Goal: Task Accomplishment & Management: Manage account settings

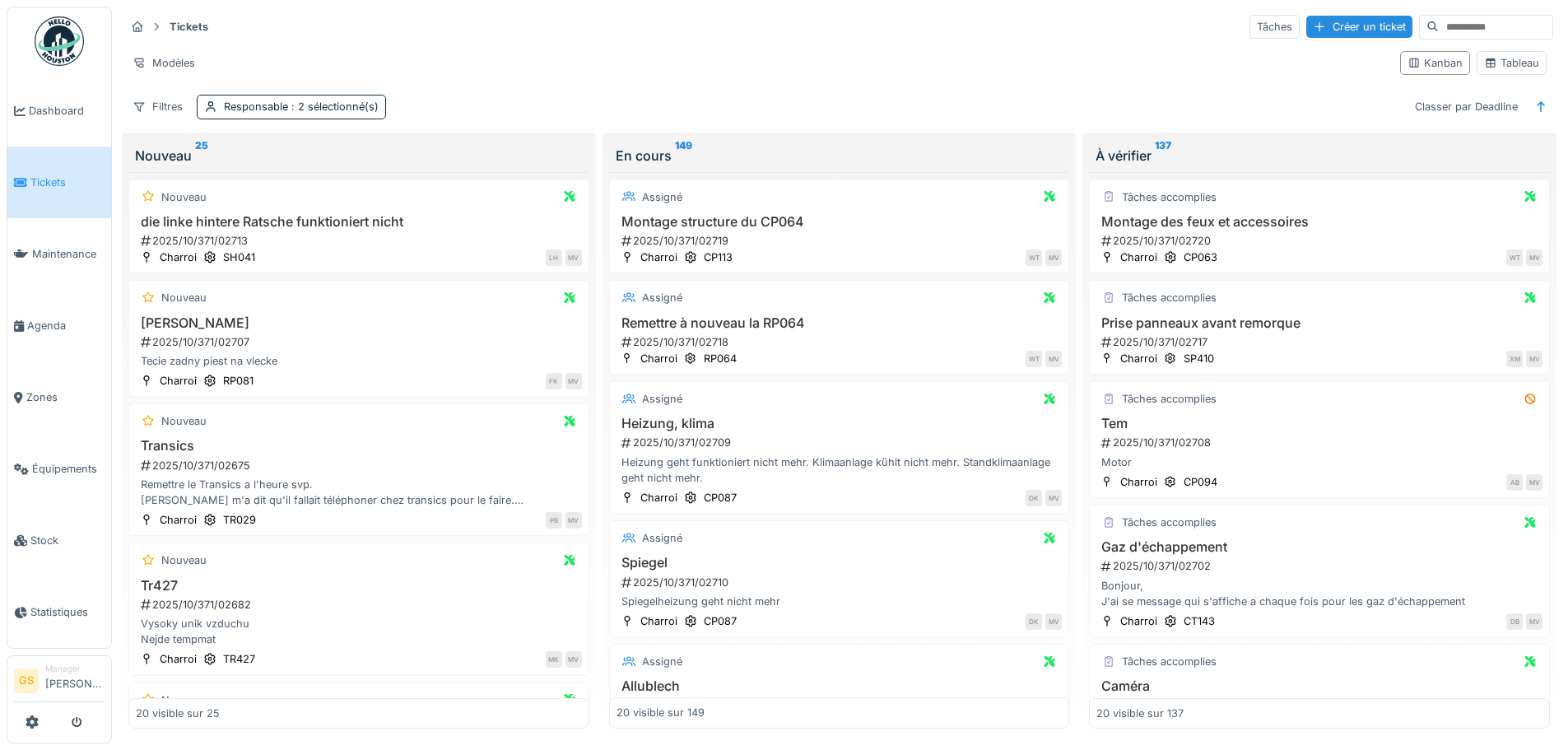
click at [71, 185] on span "Tickets" at bounding box center [67, 182] width 74 height 16
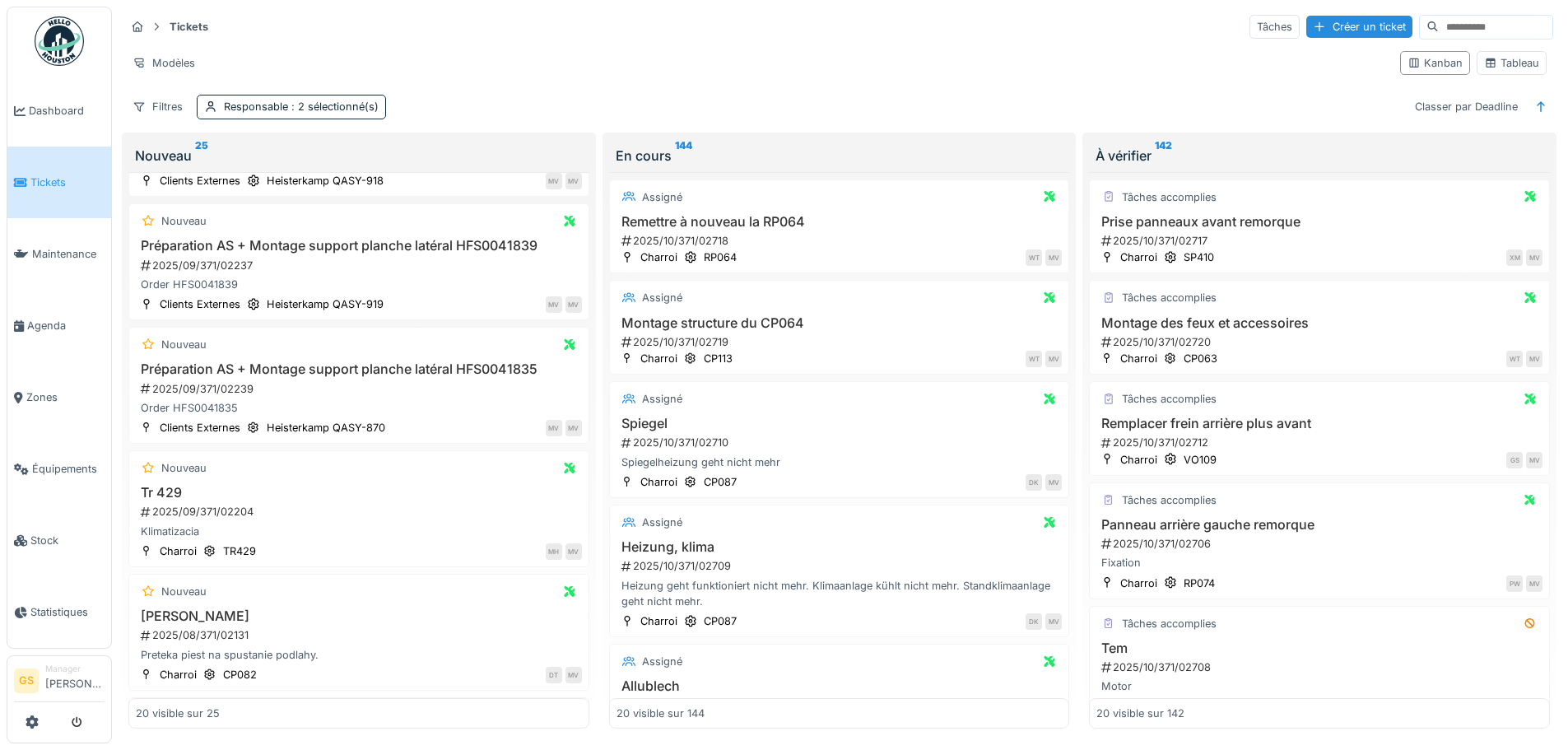
scroll to position [1482, 0]
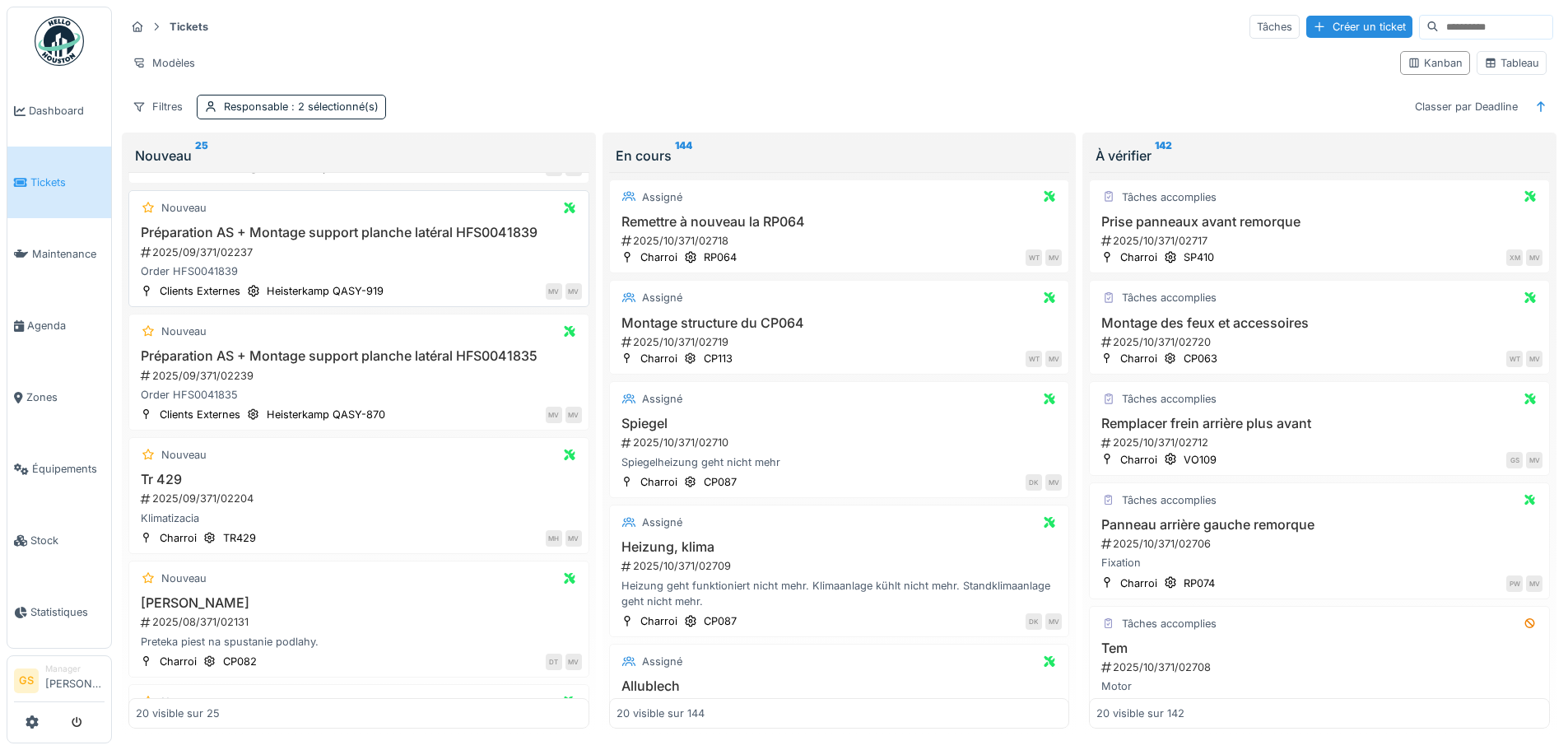
click at [565, 283] on div "MV" at bounding box center [574, 292] width 17 height 17
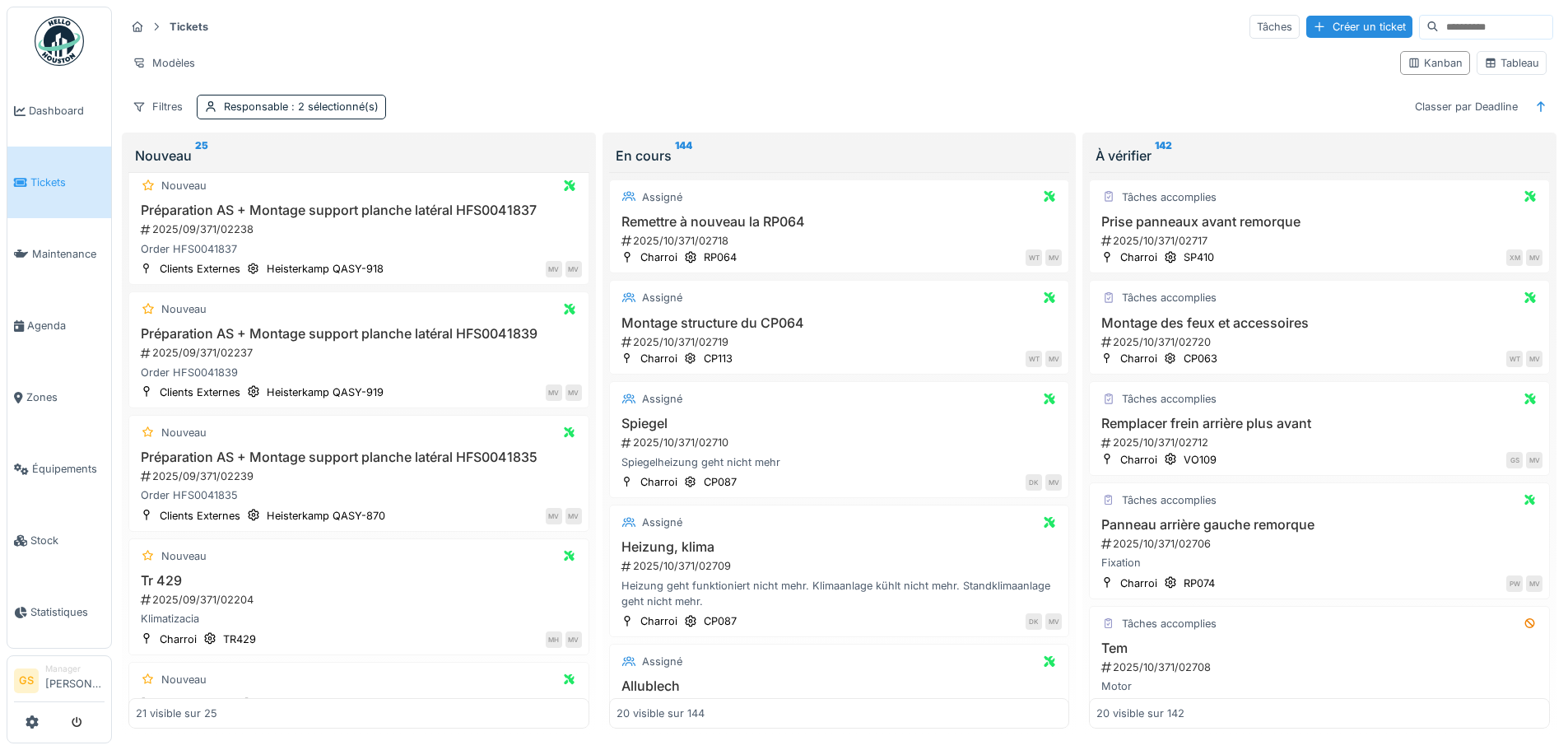
scroll to position [1583, 0]
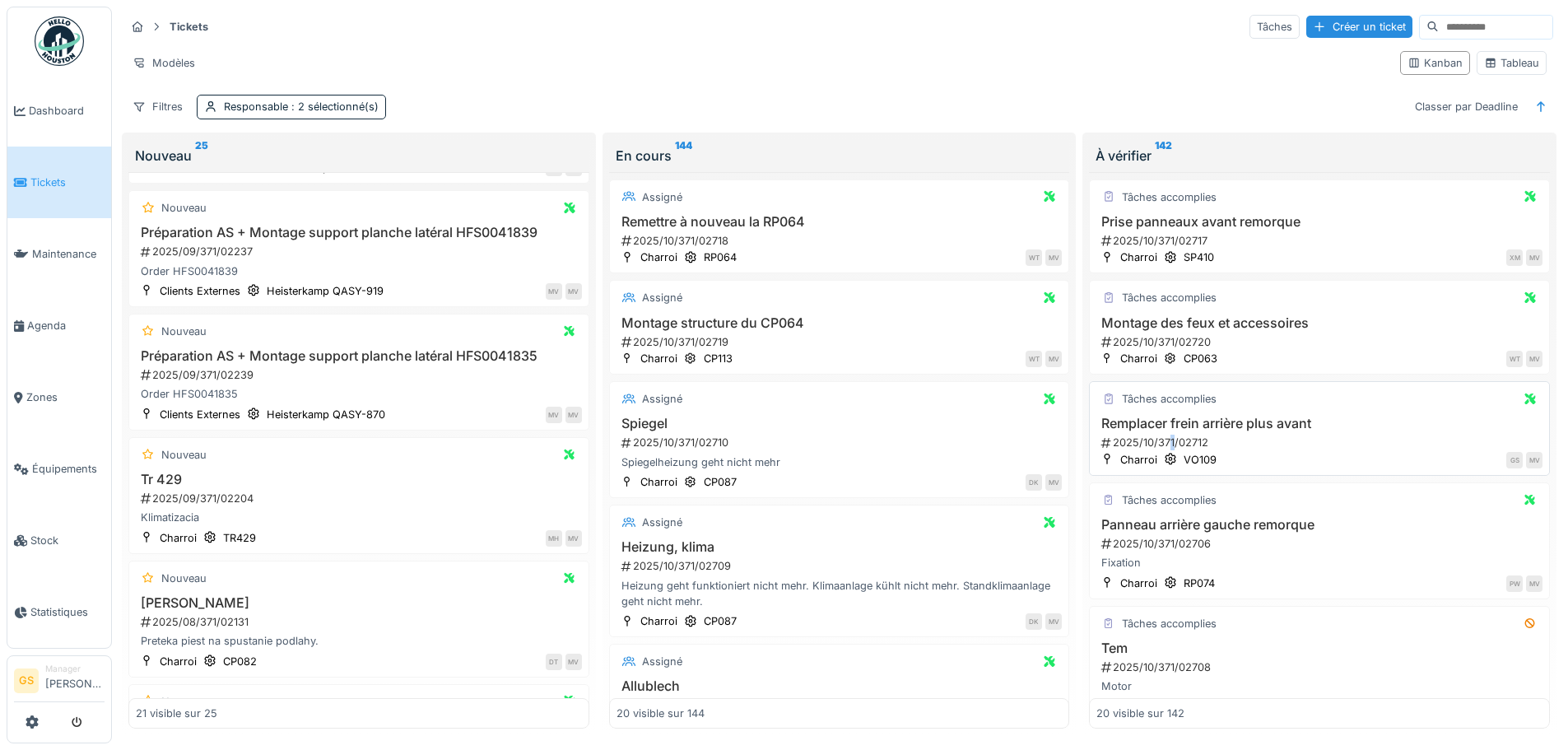
click at [1165, 440] on div "2025/10/371/02712" at bounding box center [1321, 442] width 443 height 16
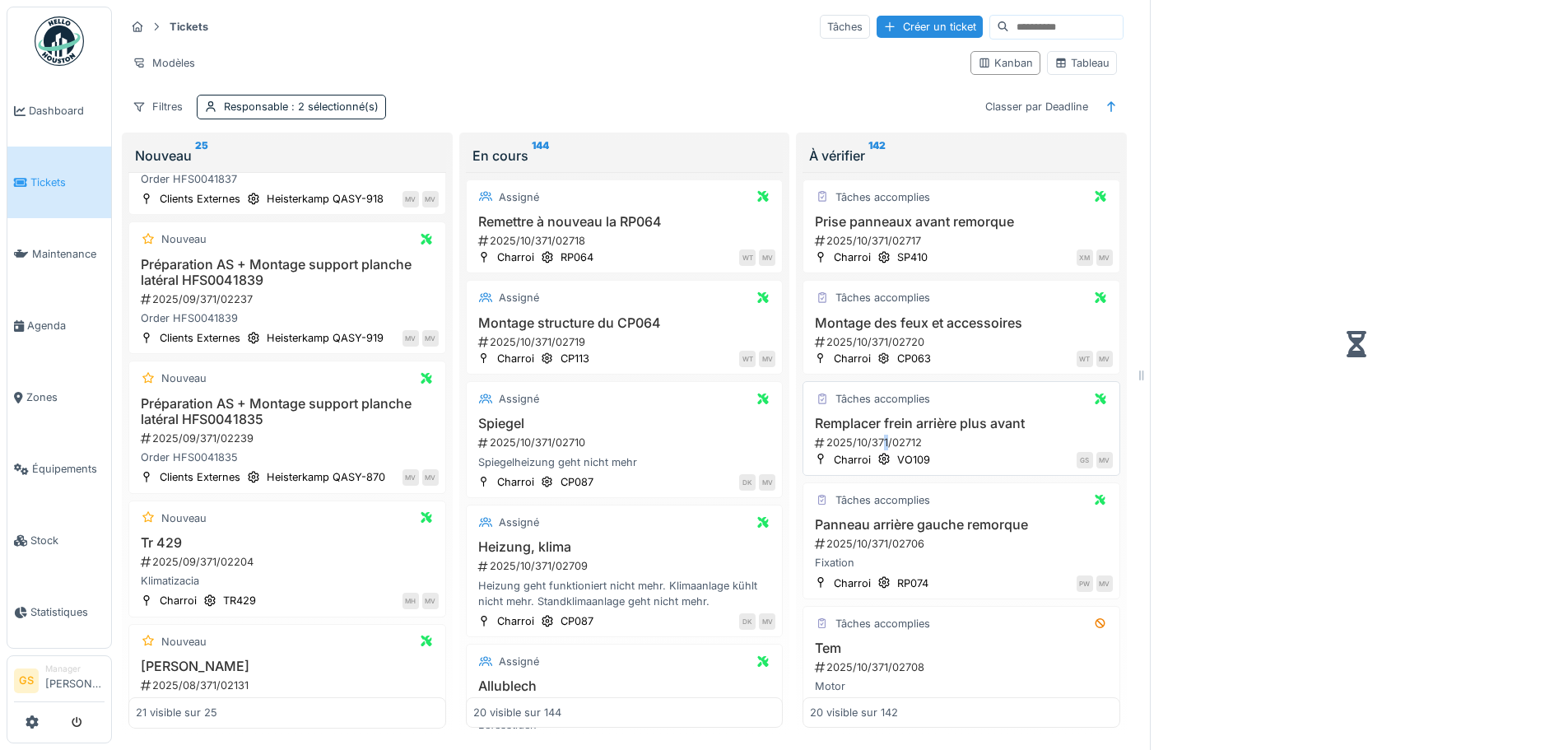
scroll to position [1653, 0]
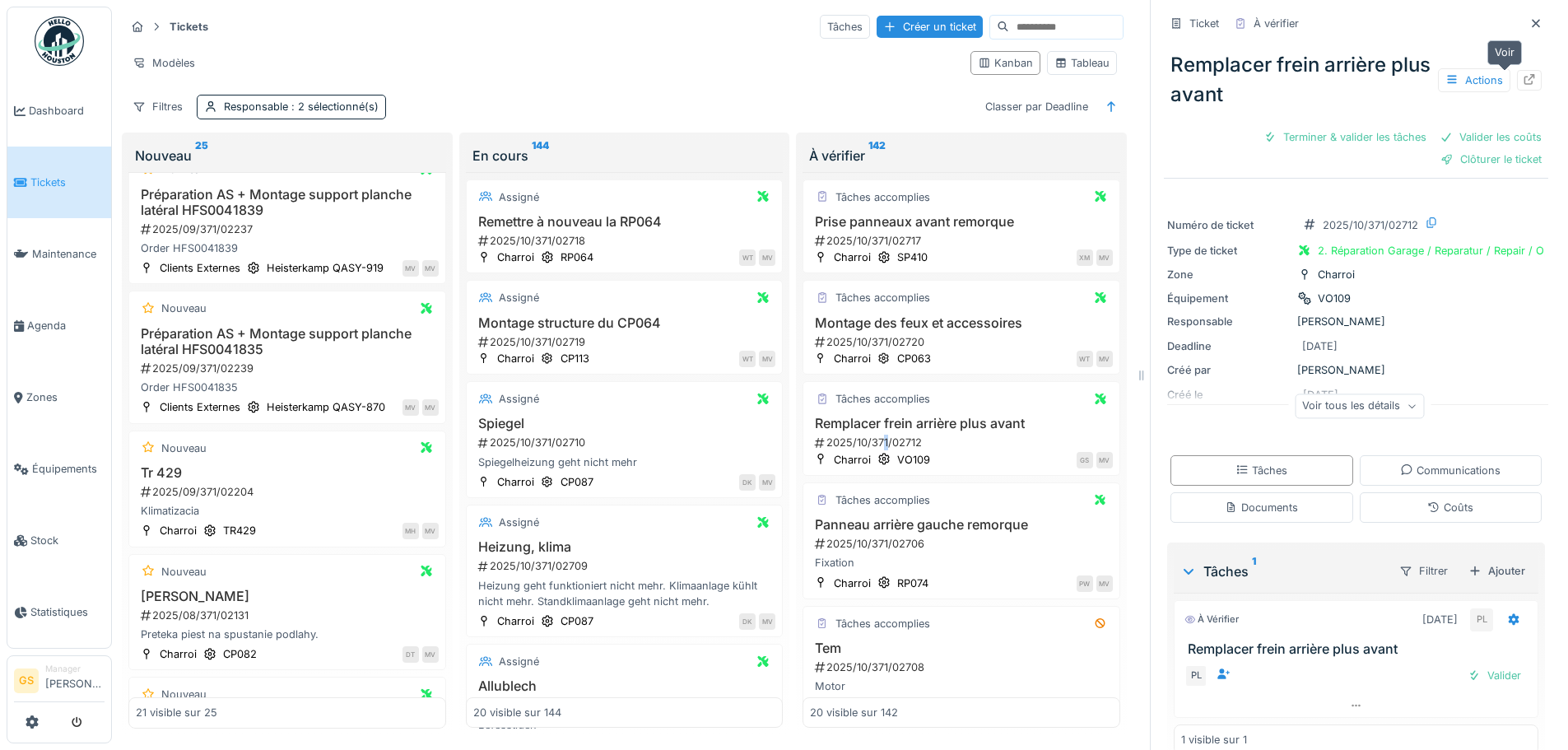
click at [1525, 80] on icon at bounding box center [1530, 79] width 11 height 11
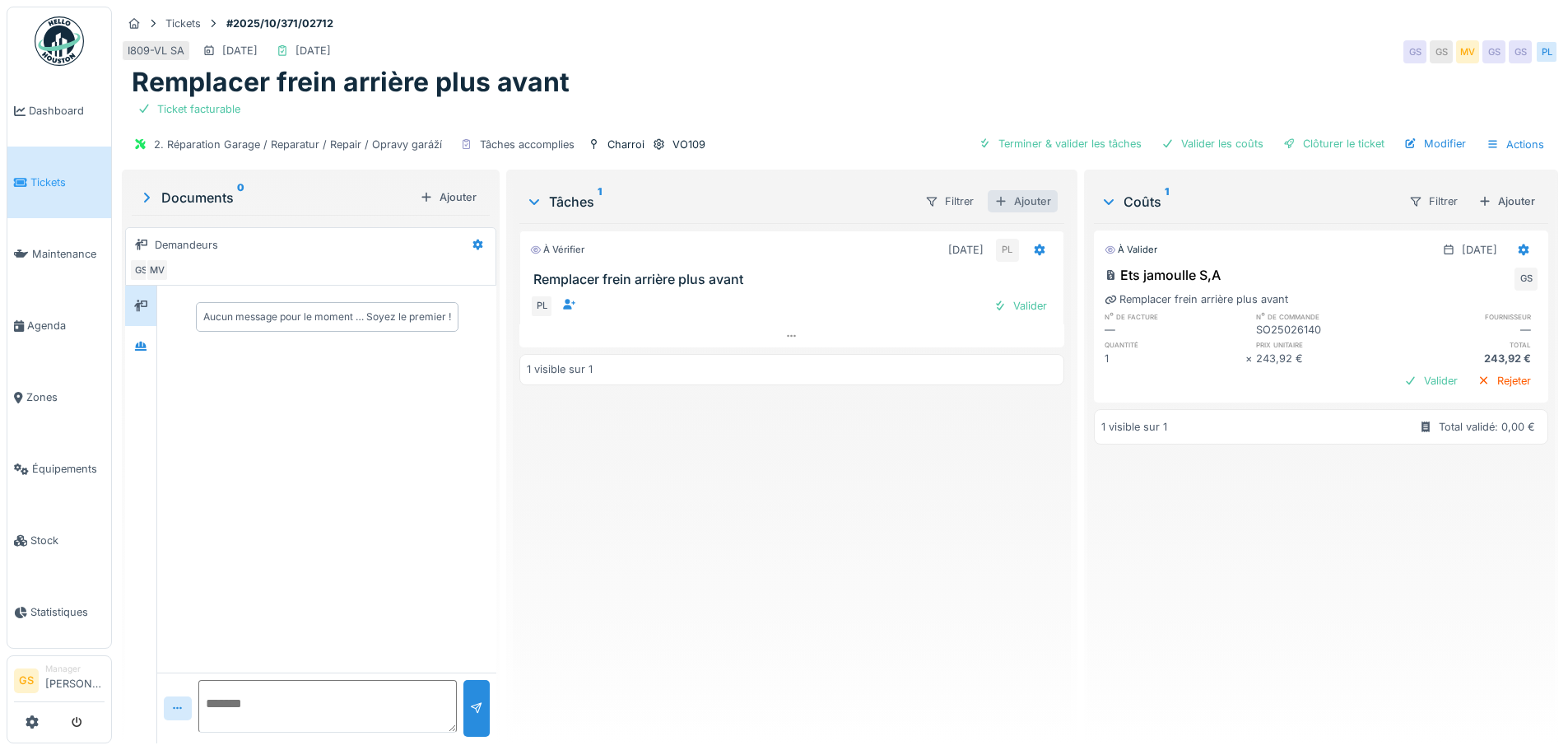
click at [1022, 195] on div "Ajouter" at bounding box center [1023, 201] width 70 height 22
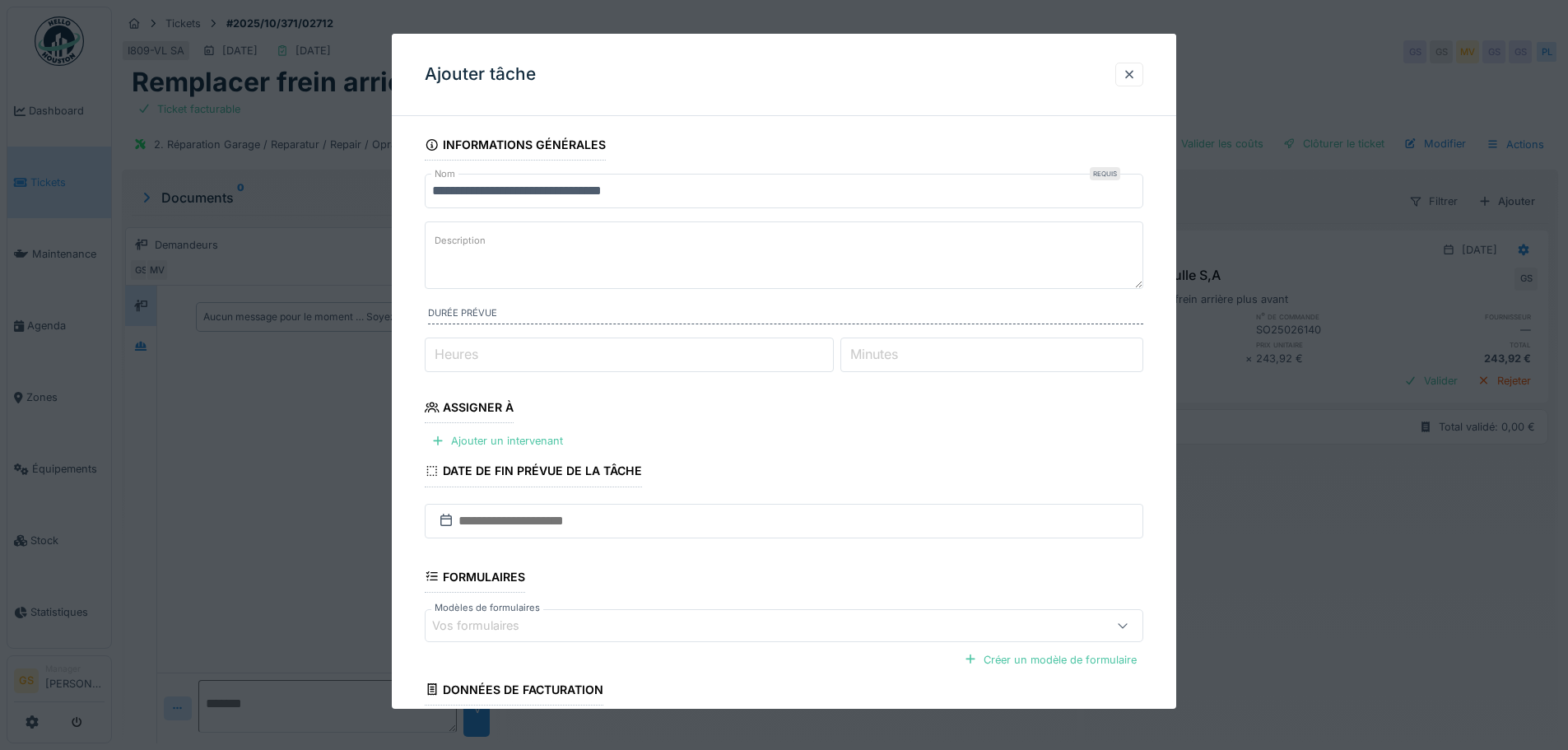
click at [484, 355] on input "Heures" at bounding box center [630, 354] width 410 height 34
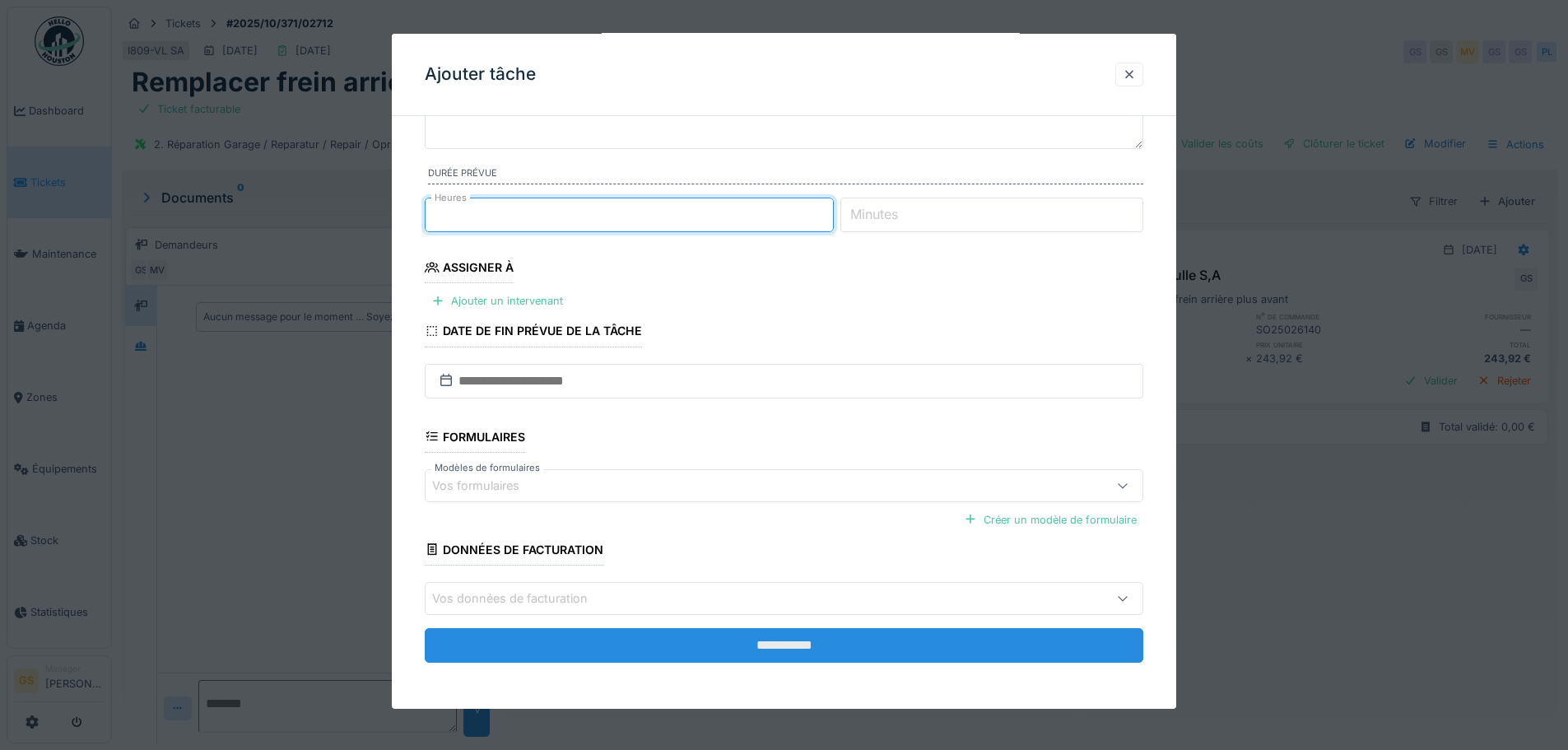
scroll to position [12, 0]
type input "*"
click at [757, 649] on input "**********" at bounding box center [784, 645] width 719 height 34
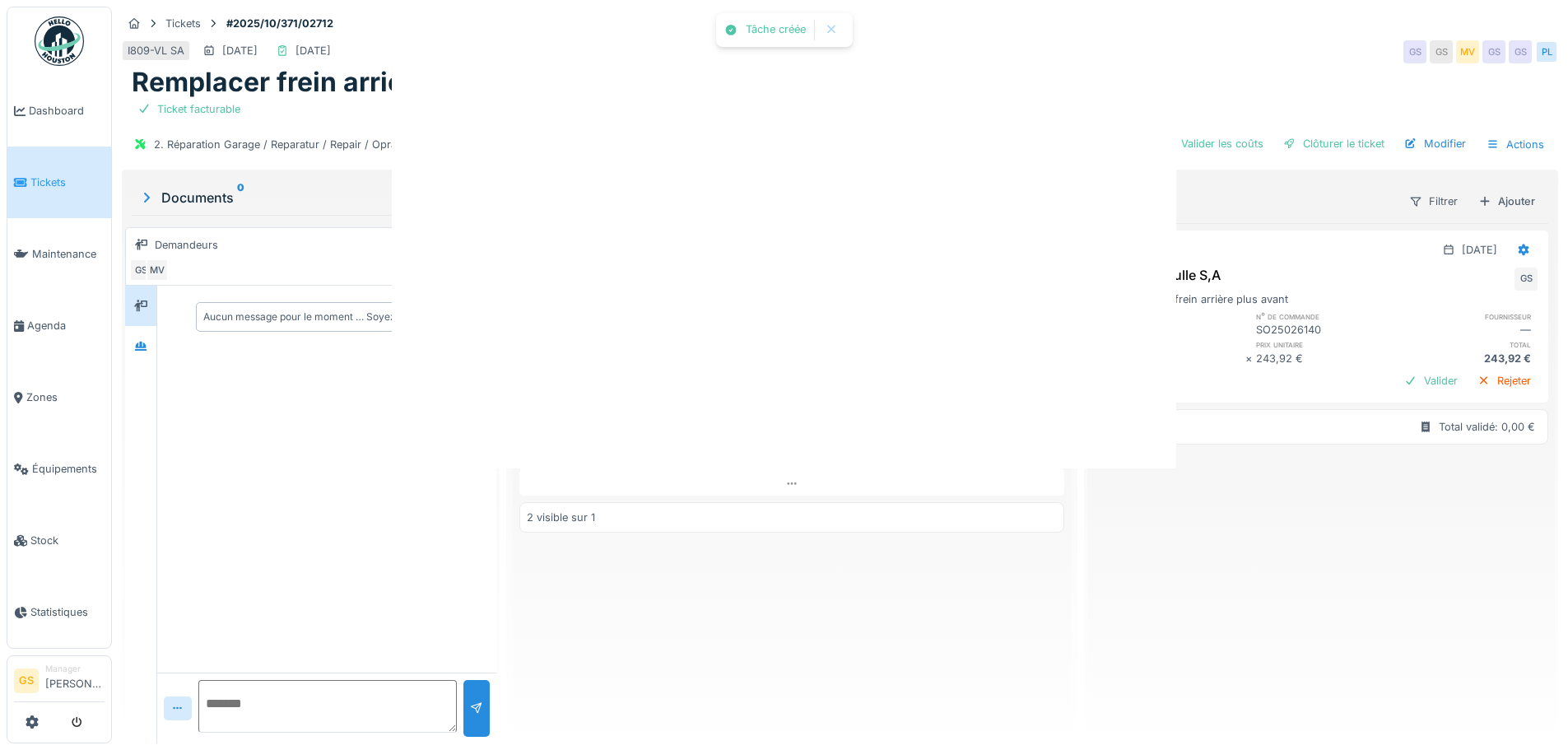
scroll to position [0, 0]
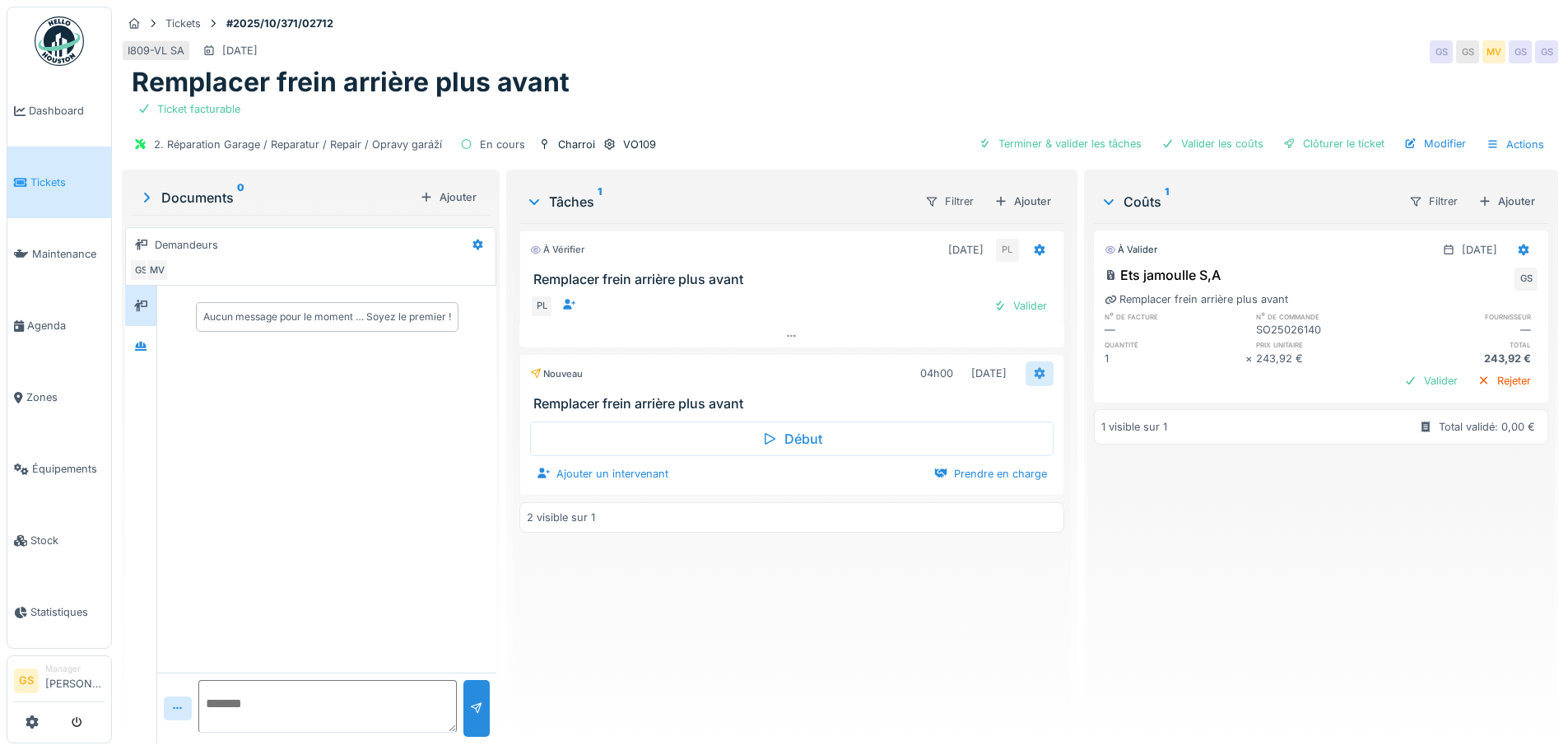
click at [1034, 368] on icon at bounding box center [1039, 374] width 11 height 11
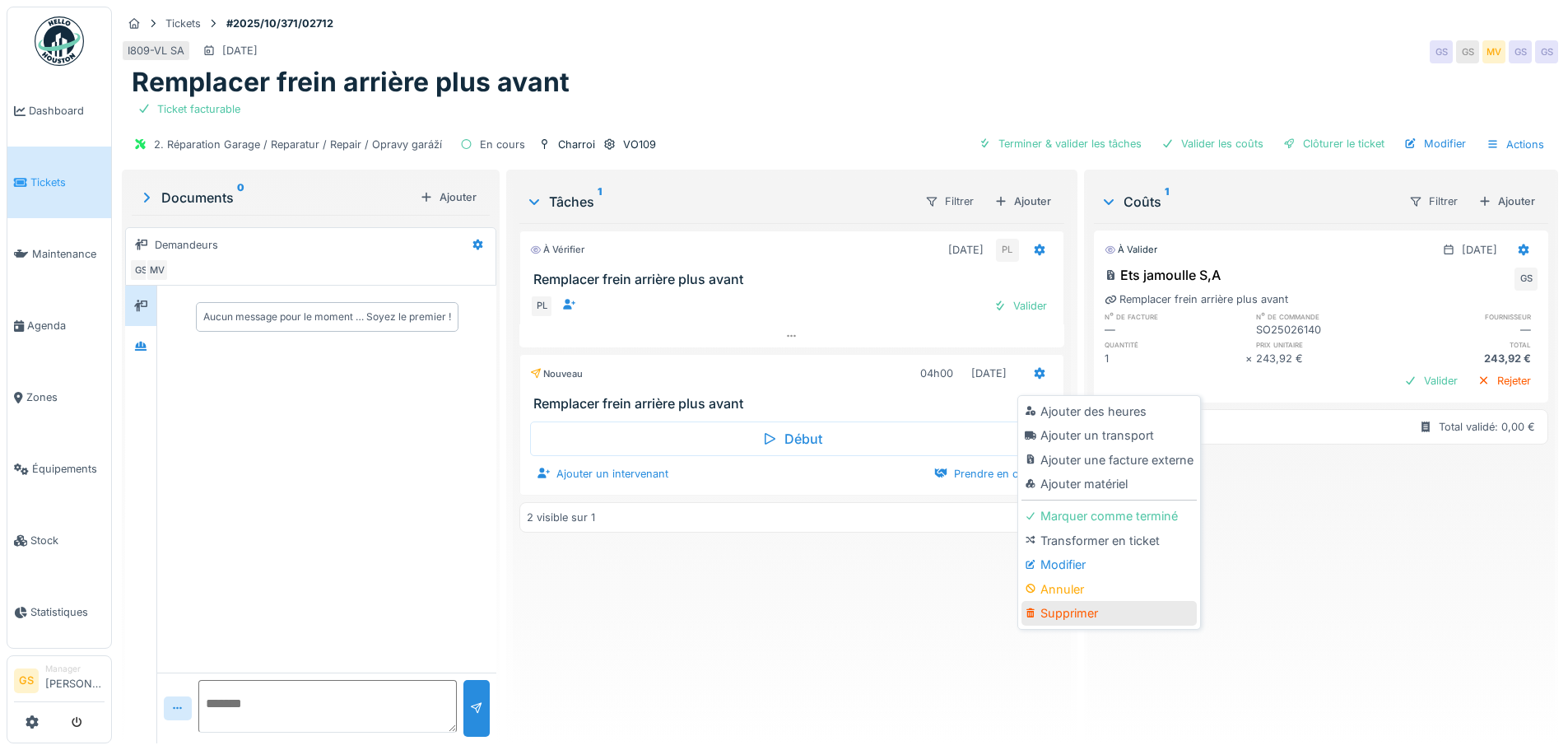
click at [1050, 601] on div "Supprimer" at bounding box center [1110, 613] width 175 height 25
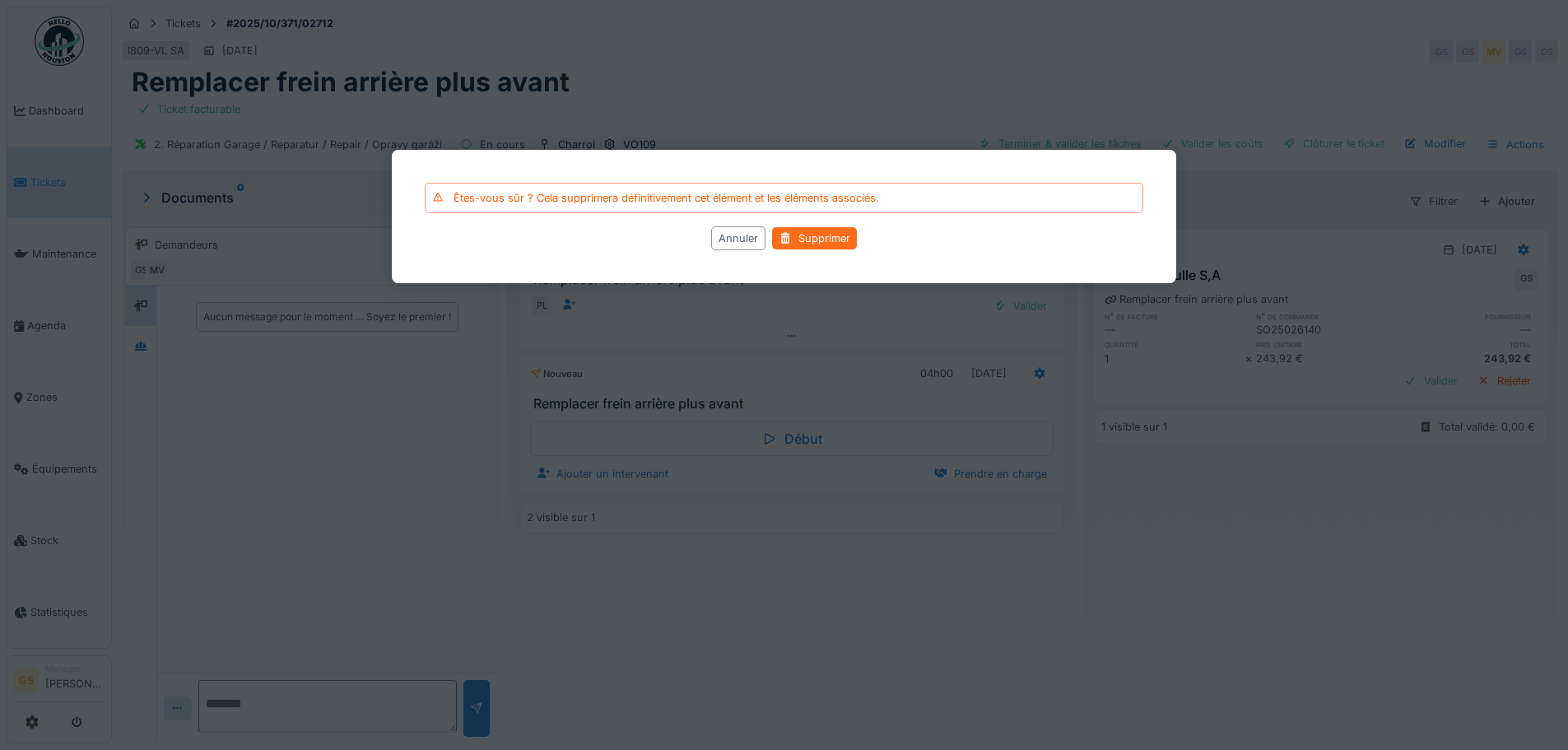
click at [831, 236] on div "Supprimer" at bounding box center [814, 238] width 85 height 22
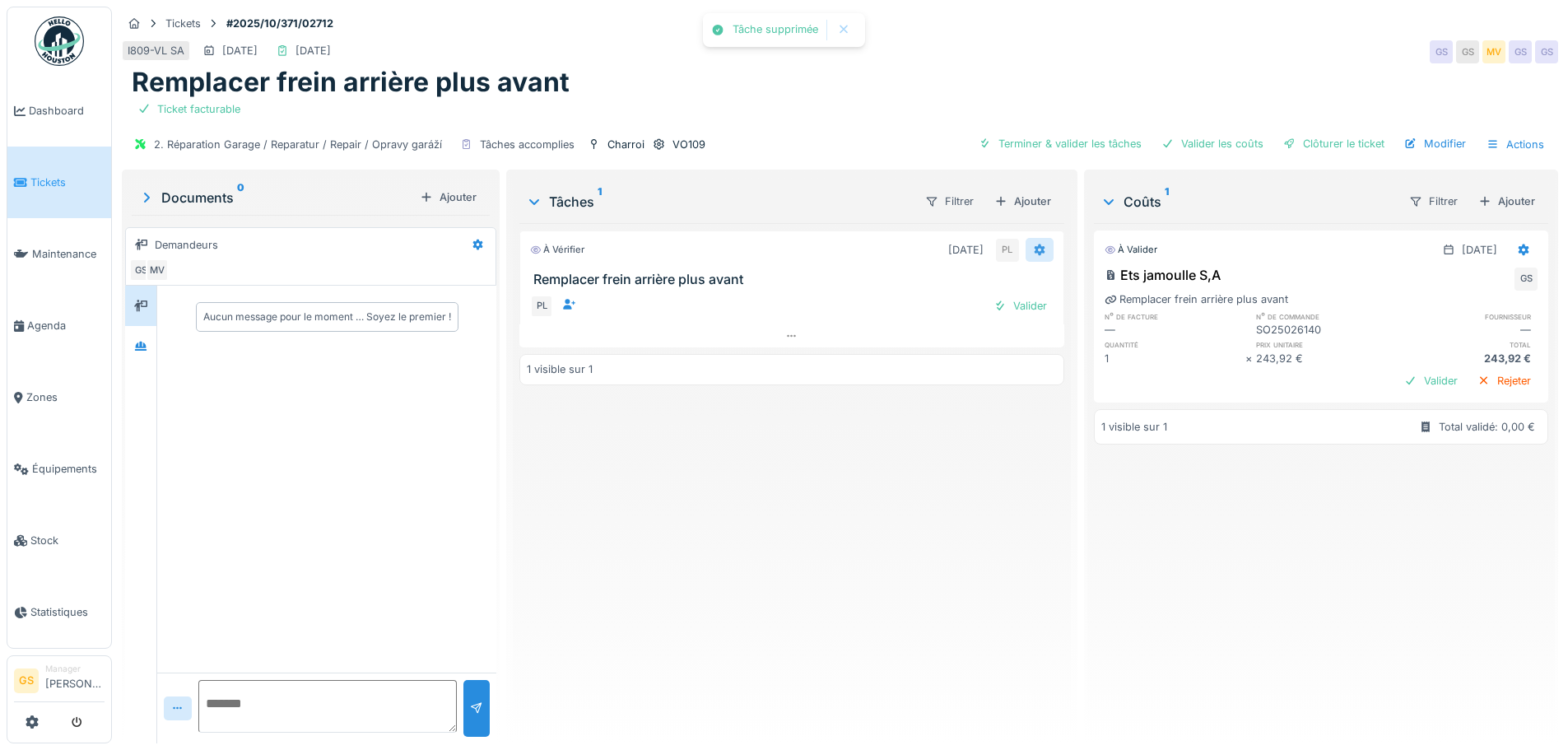
click at [1034, 244] on icon at bounding box center [1039, 250] width 11 height 11
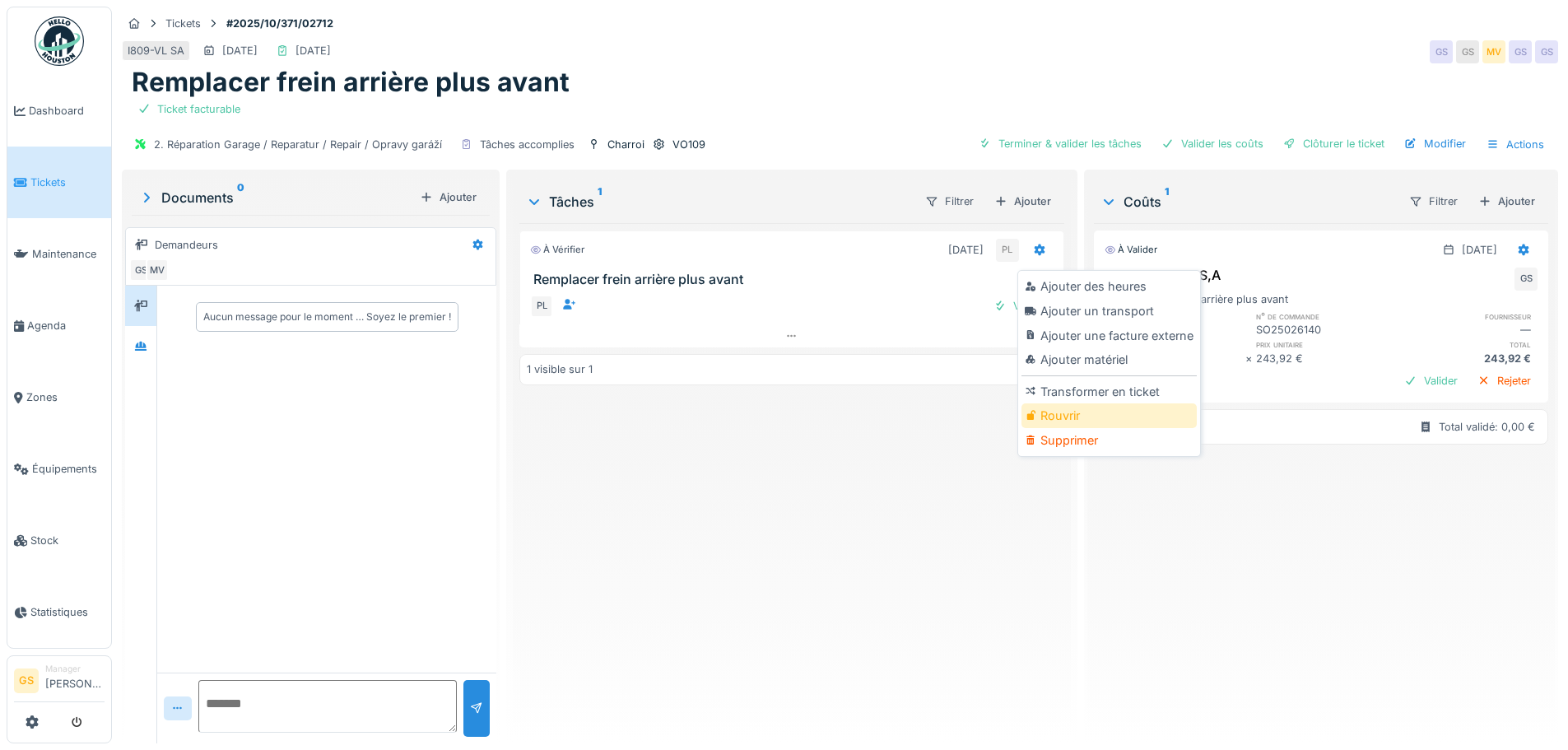
click at [1068, 406] on div "Rouvrir" at bounding box center [1110, 415] width 175 height 25
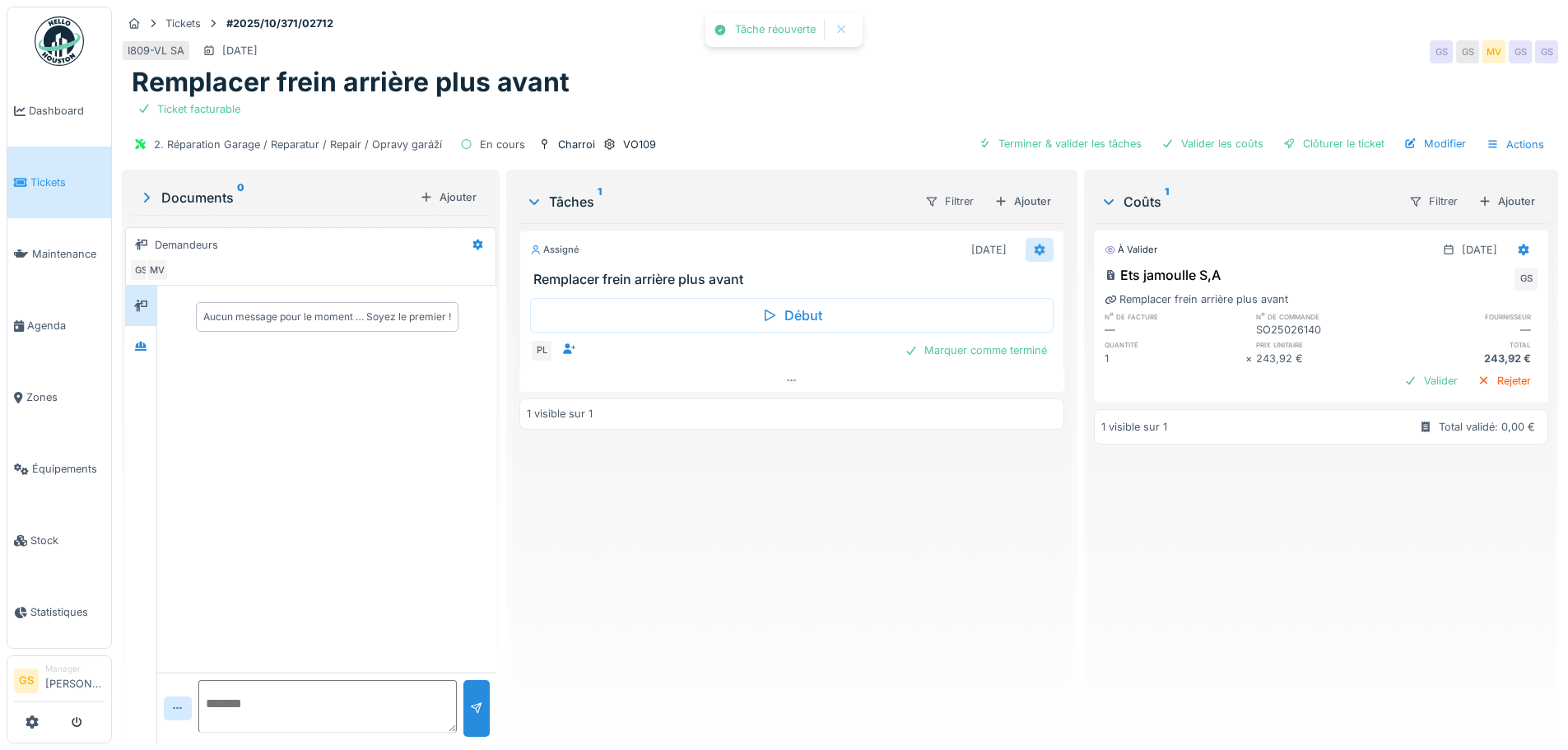
click at [1034, 244] on icon at bounding box center [1039, 250] width 11 height 11
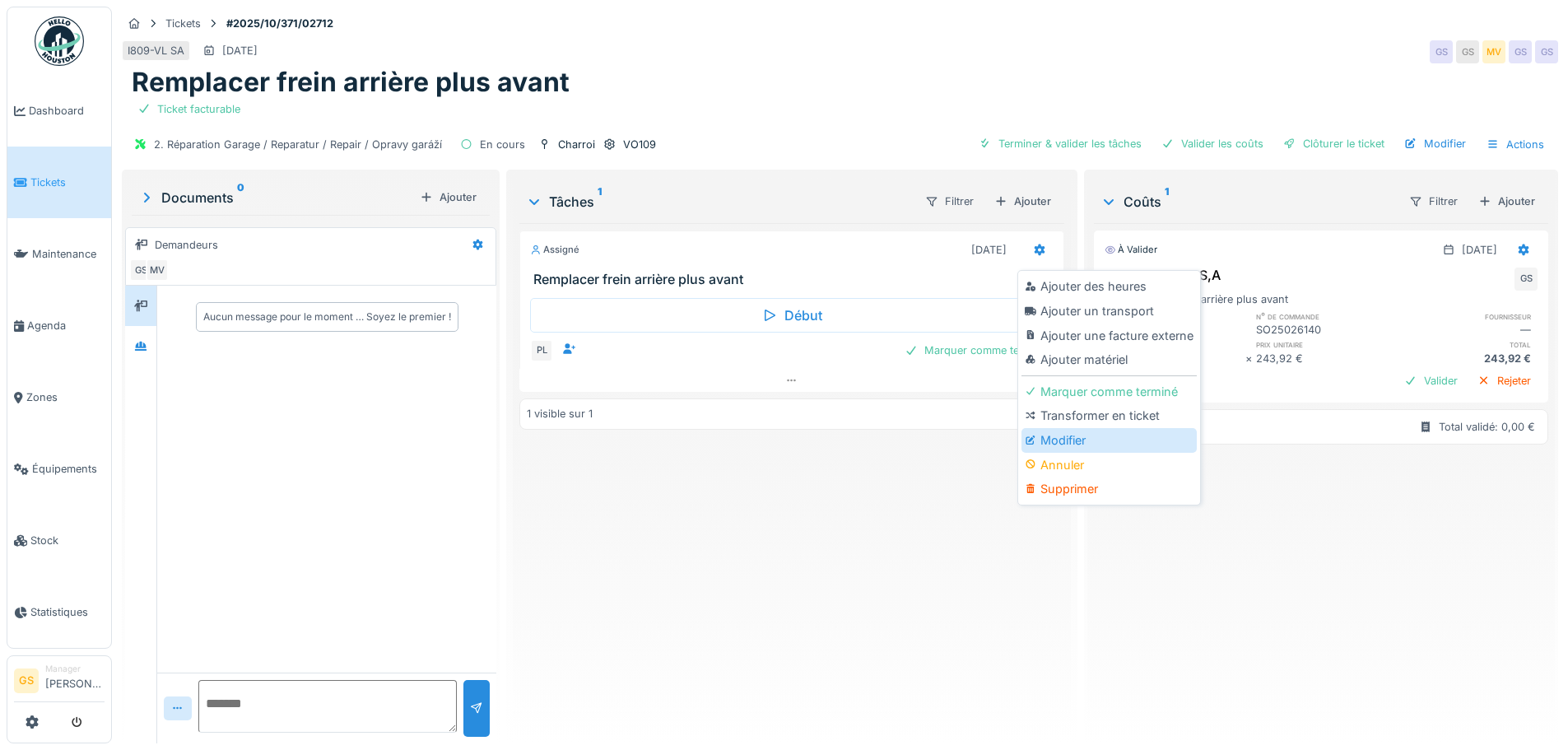
click at [1056, 428] on div "Modifier" at bounding box center [1110, 440] width 175 height 25
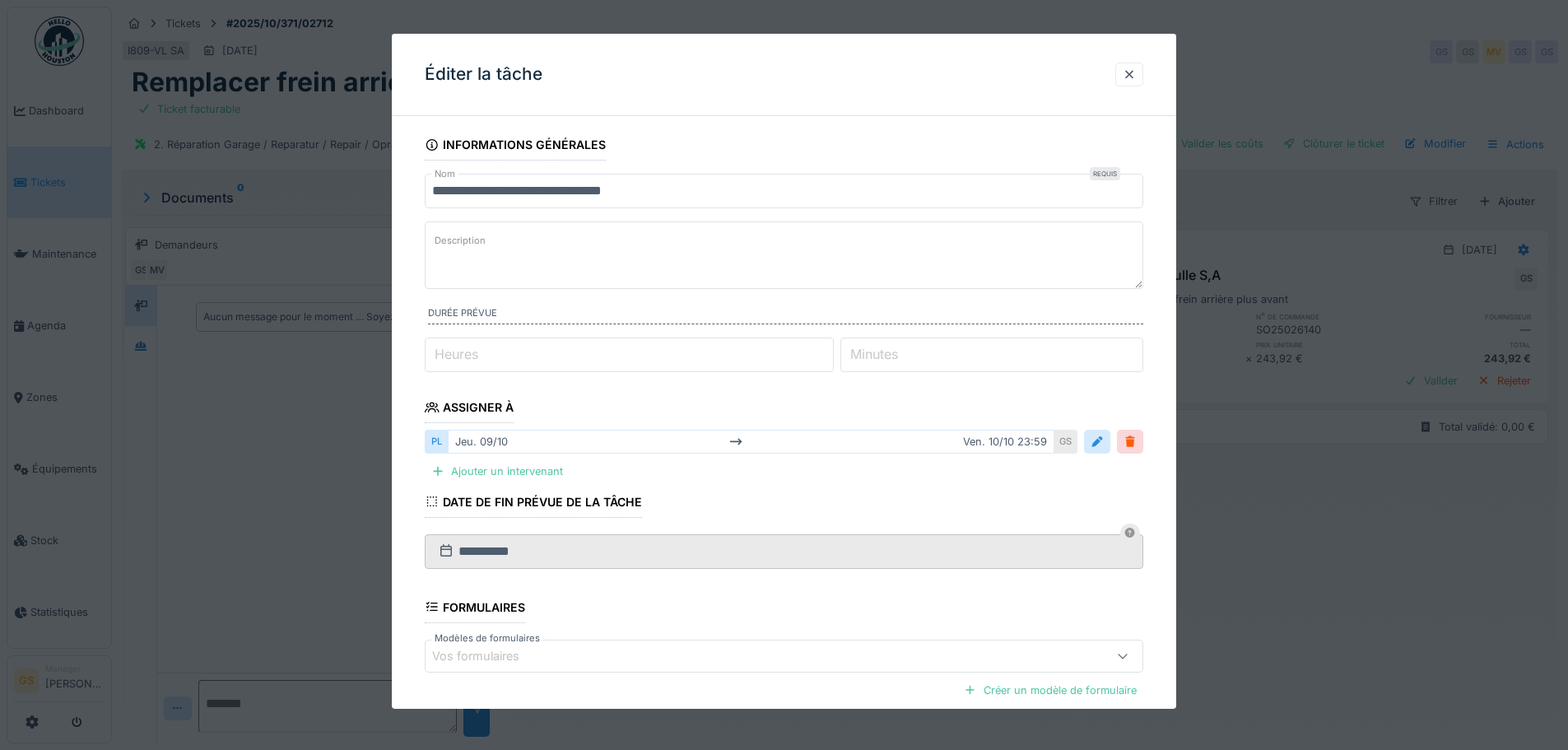
click at [468, 353] on label "Heures" at bounding box center [457, 353] width 50 height 19
click at [468, 353] on input "*" at bounding box center [630, 354] width 410 height 34
type input "*"
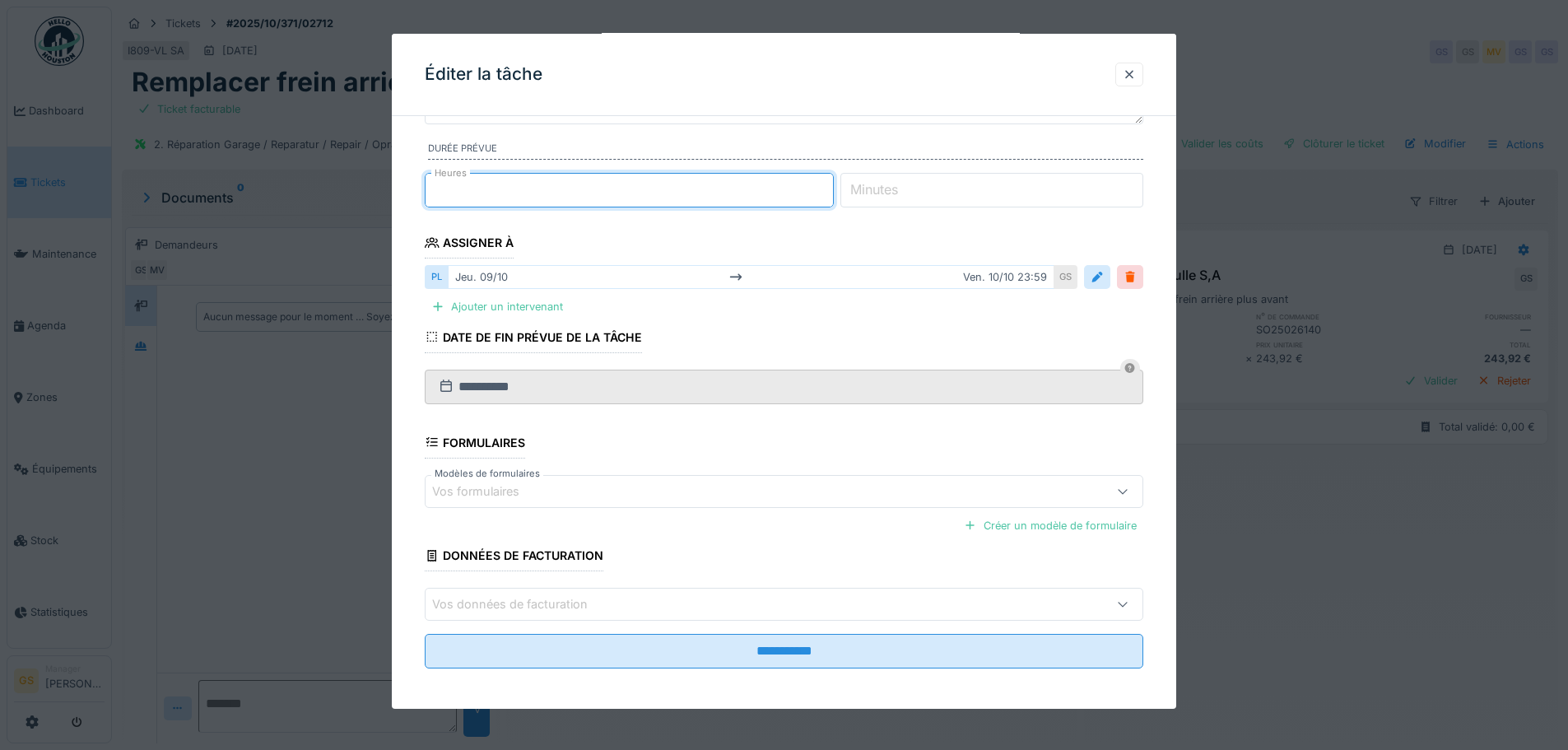
scroll to position [171, 0]
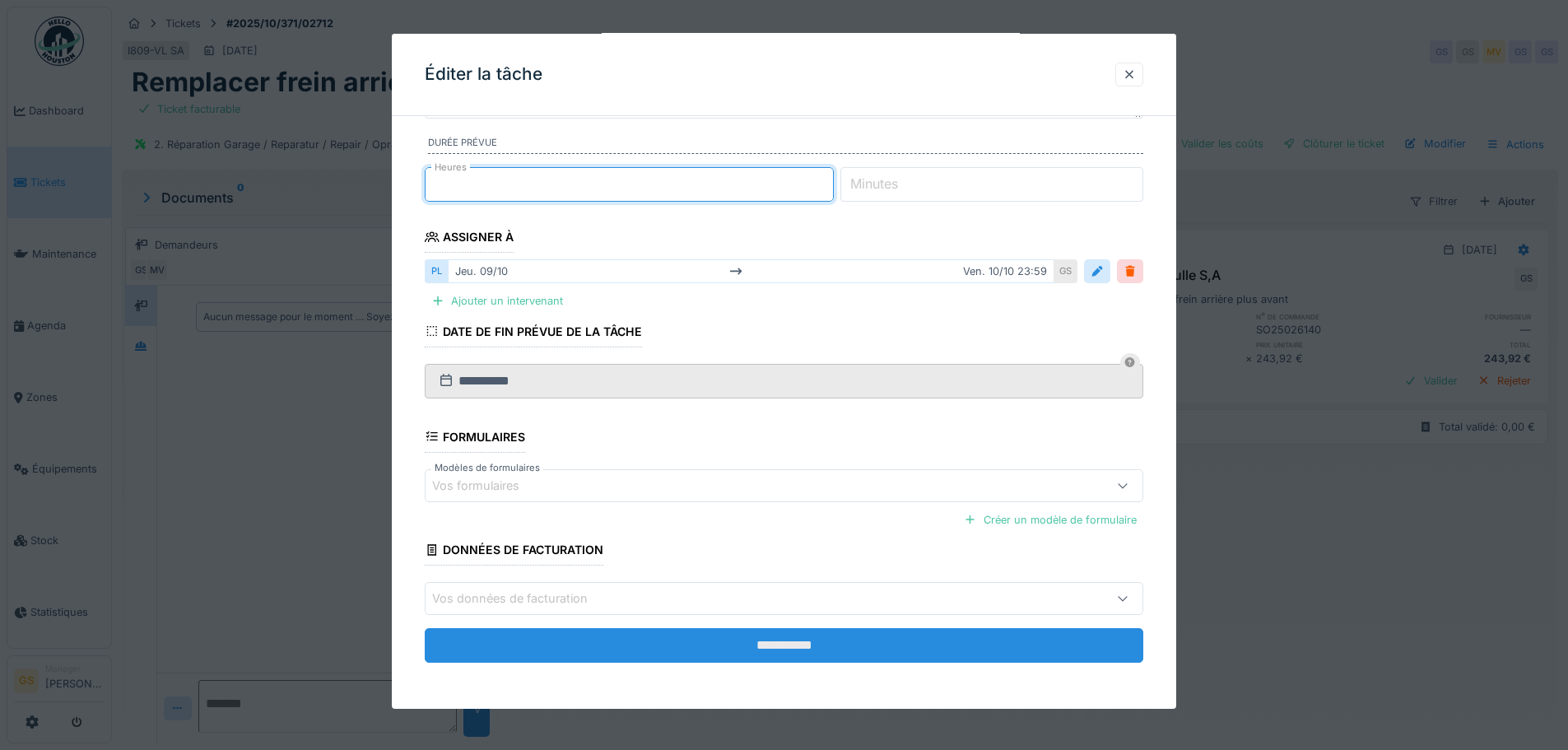
type input "*"
click at [797, 644] on input "**********" at bounding box center [784, 645] width 719 height 34
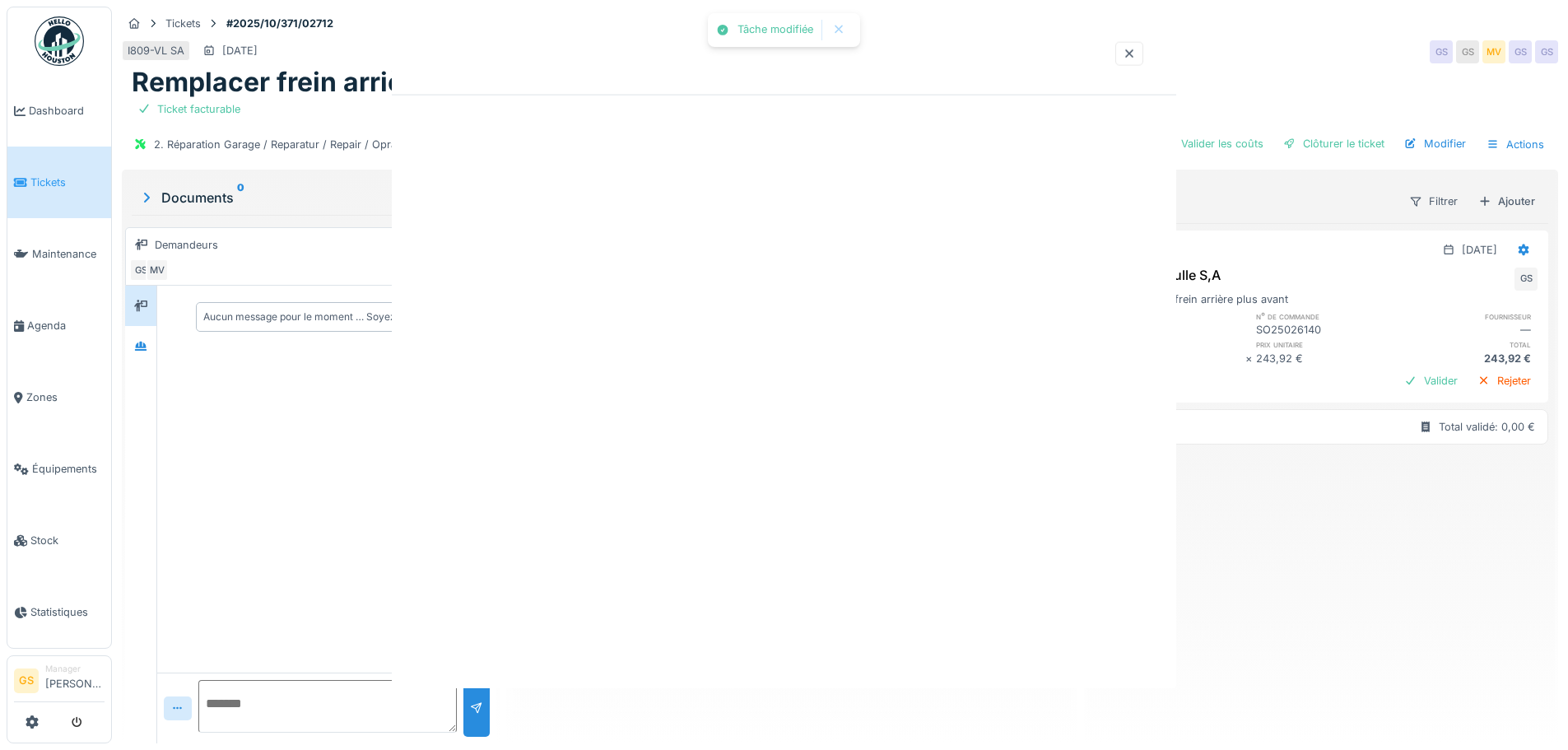
scroll to position [0, 0]
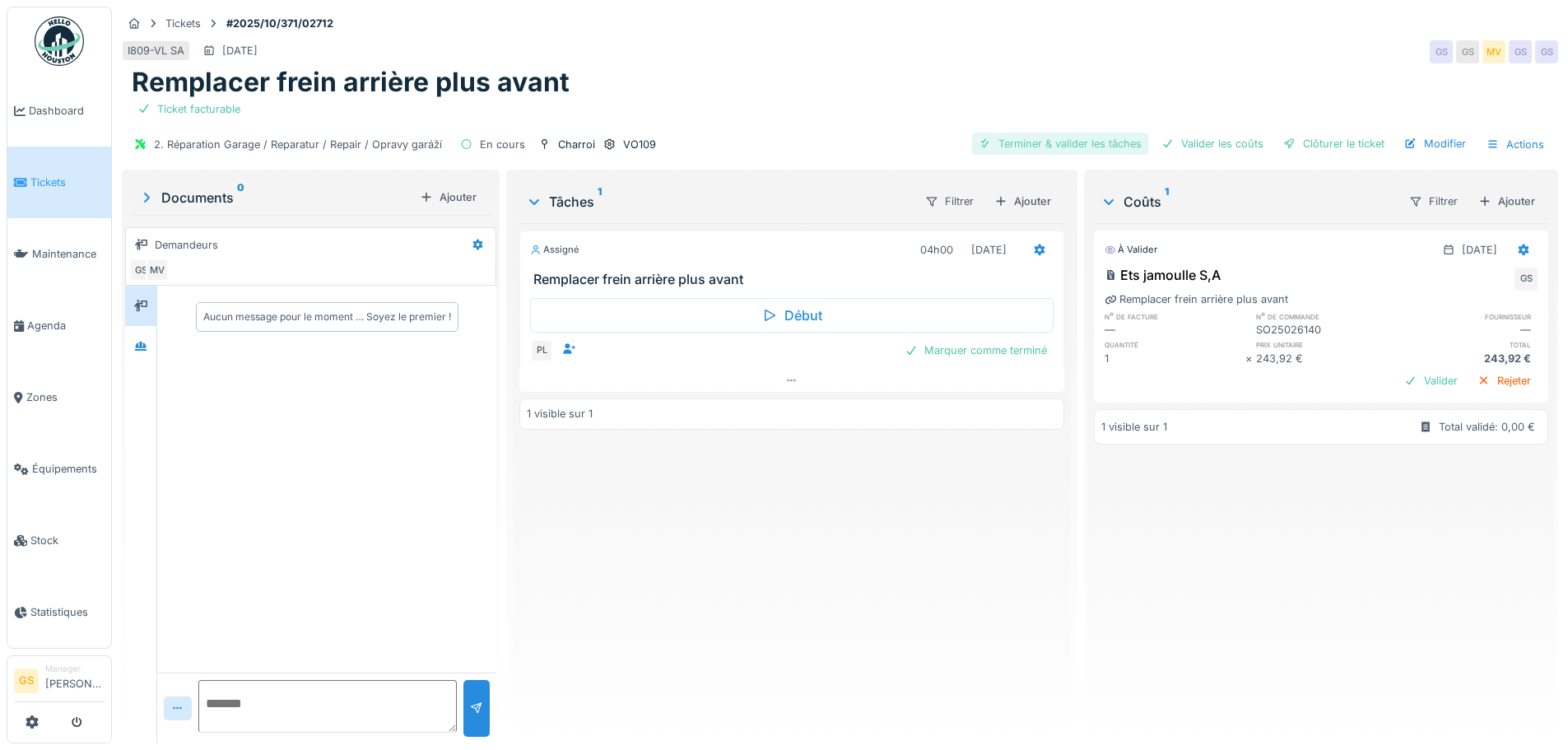
click at [1075, 133] on div "Terminer & valider les tâches" at bounding box center [1060, 144] width 176 height 22
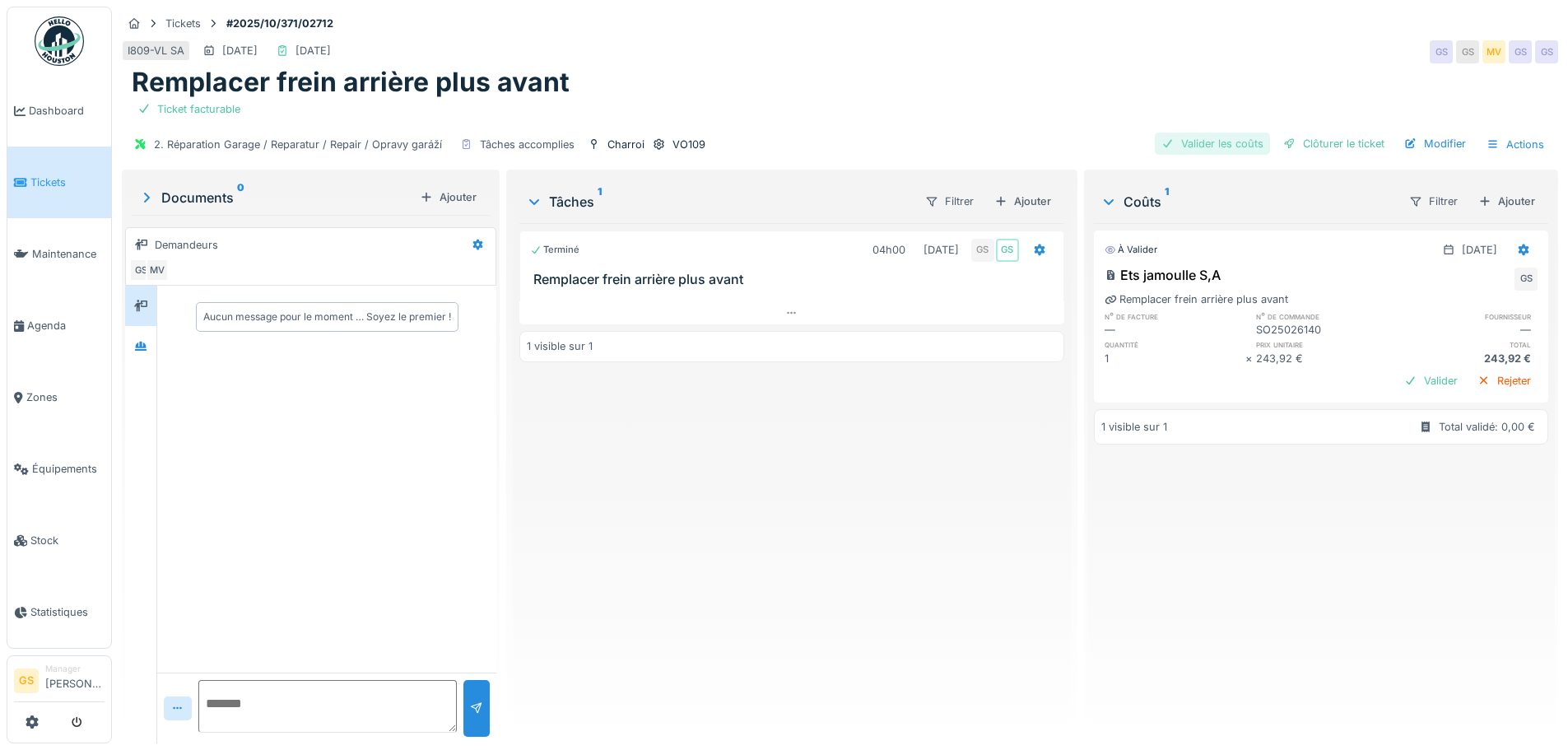
click at [1199, 133] on div "Valider les coûts" at bounding box center [1212, 144] width 115 height 22
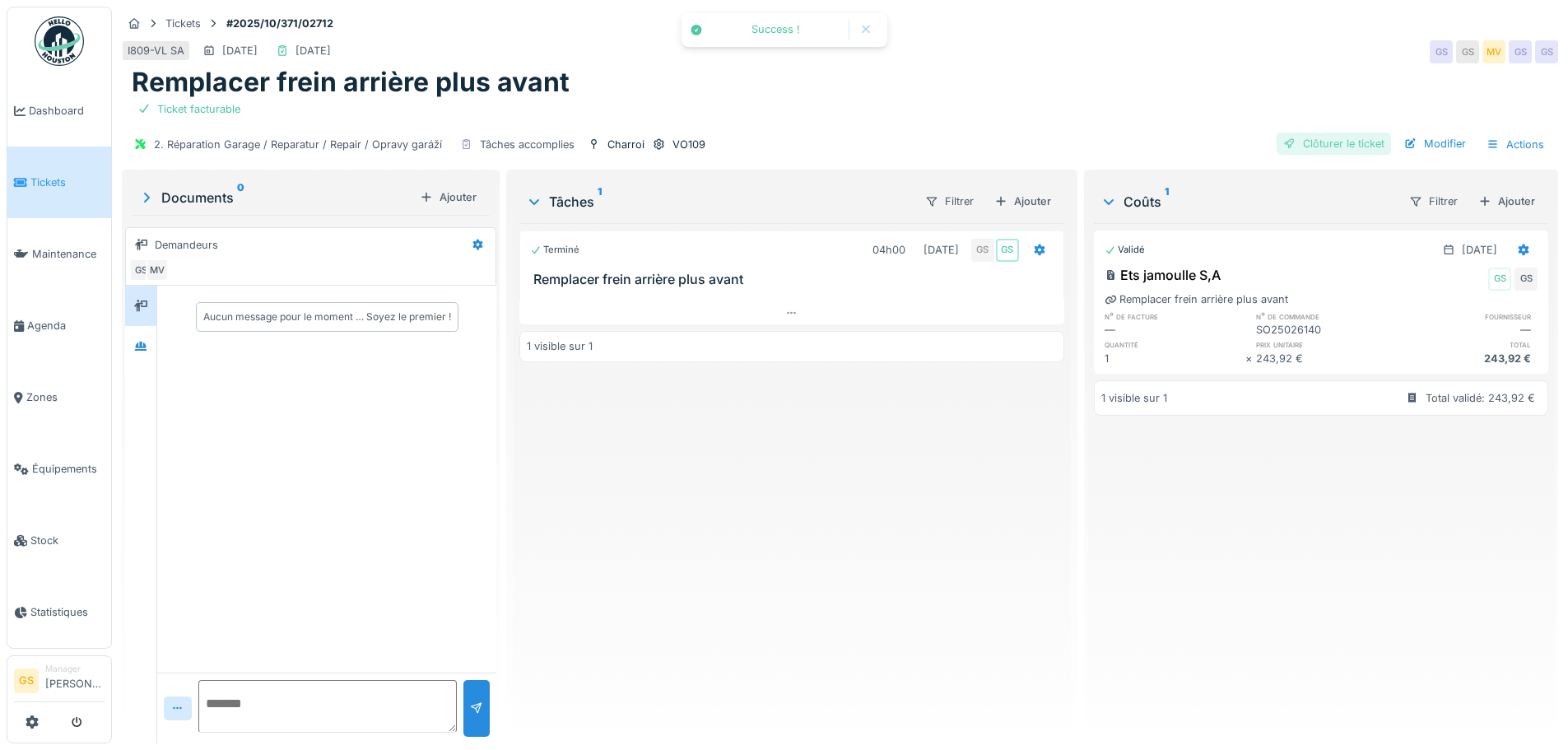
click at [1299, 133] on div "Clôturer le ticket" at bounding box center [1334, 144] width 114 height 22
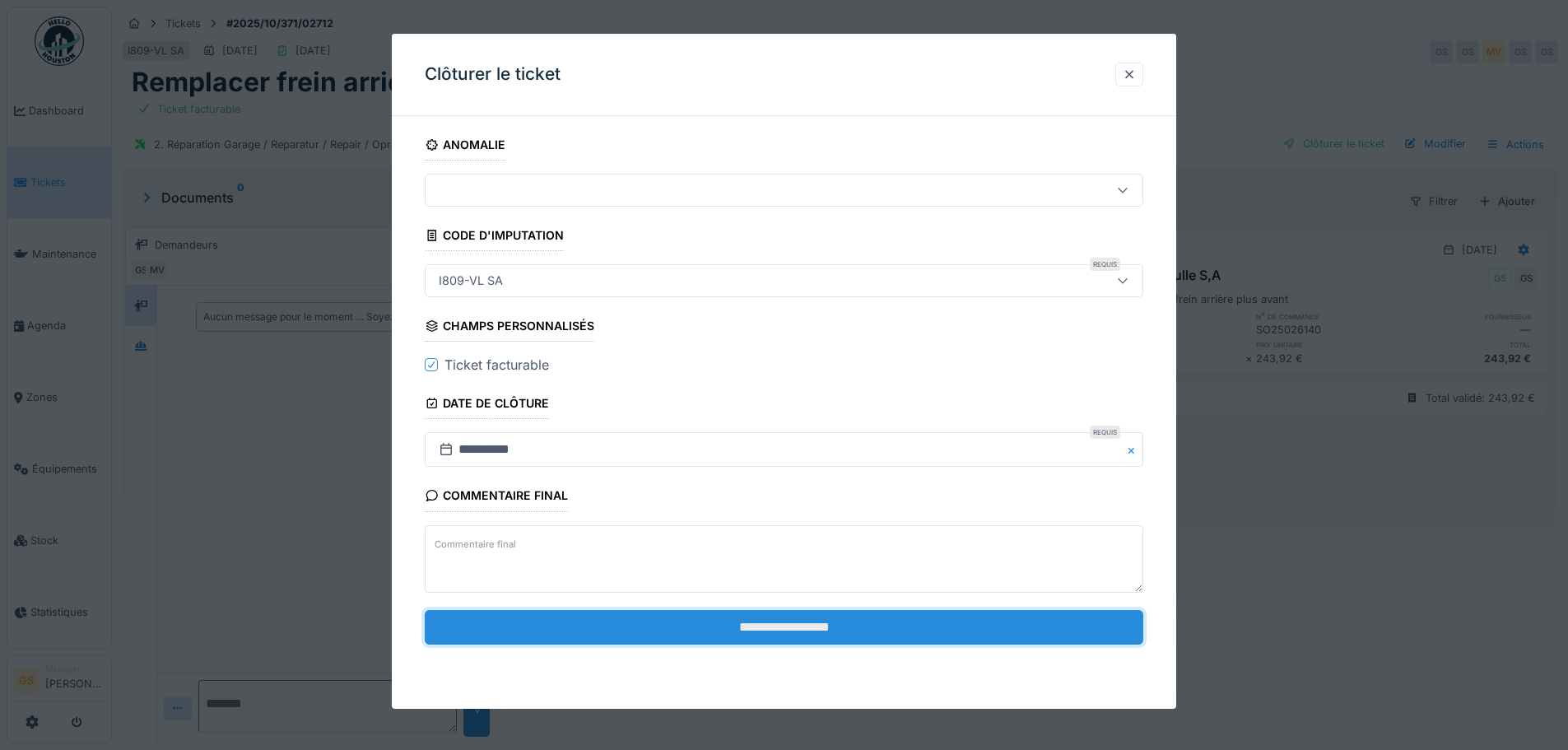
click at [671, 633] on input "**********" at bounding box center [784, 626] width 719 height 34
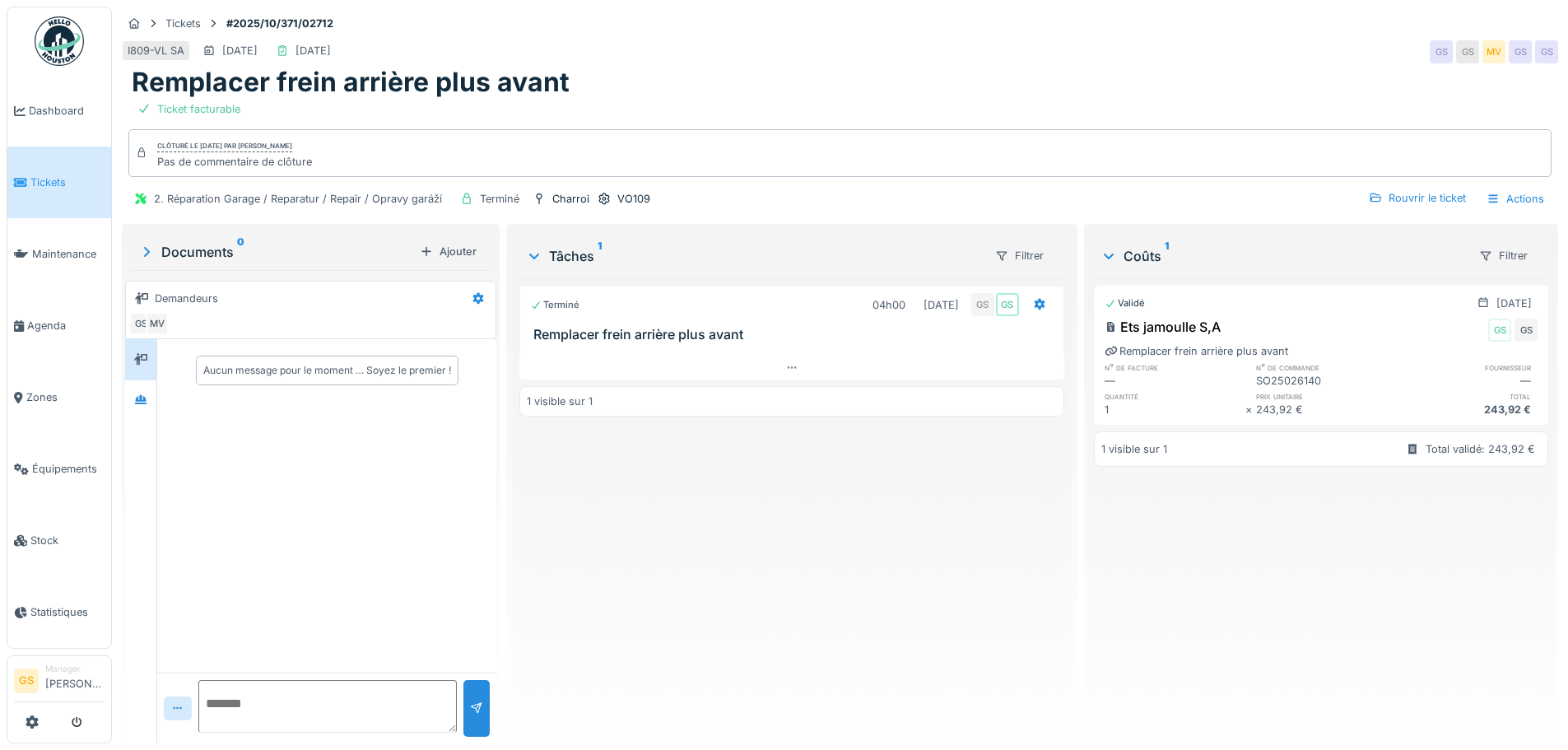
click at [40, 180] on span "Tickets" at bounding box center [67, 182] width 74 height 16
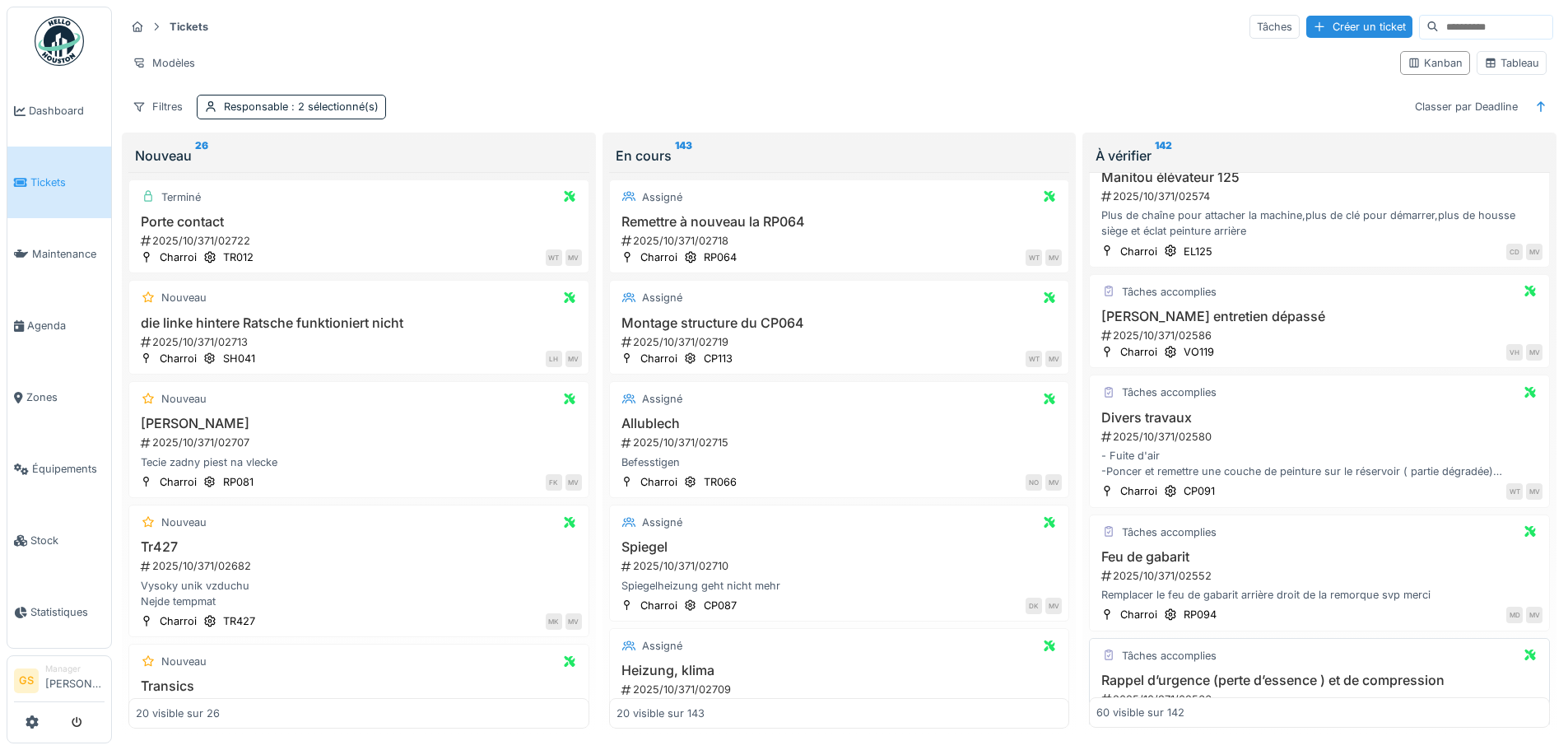
scroll to position [3530, 0]
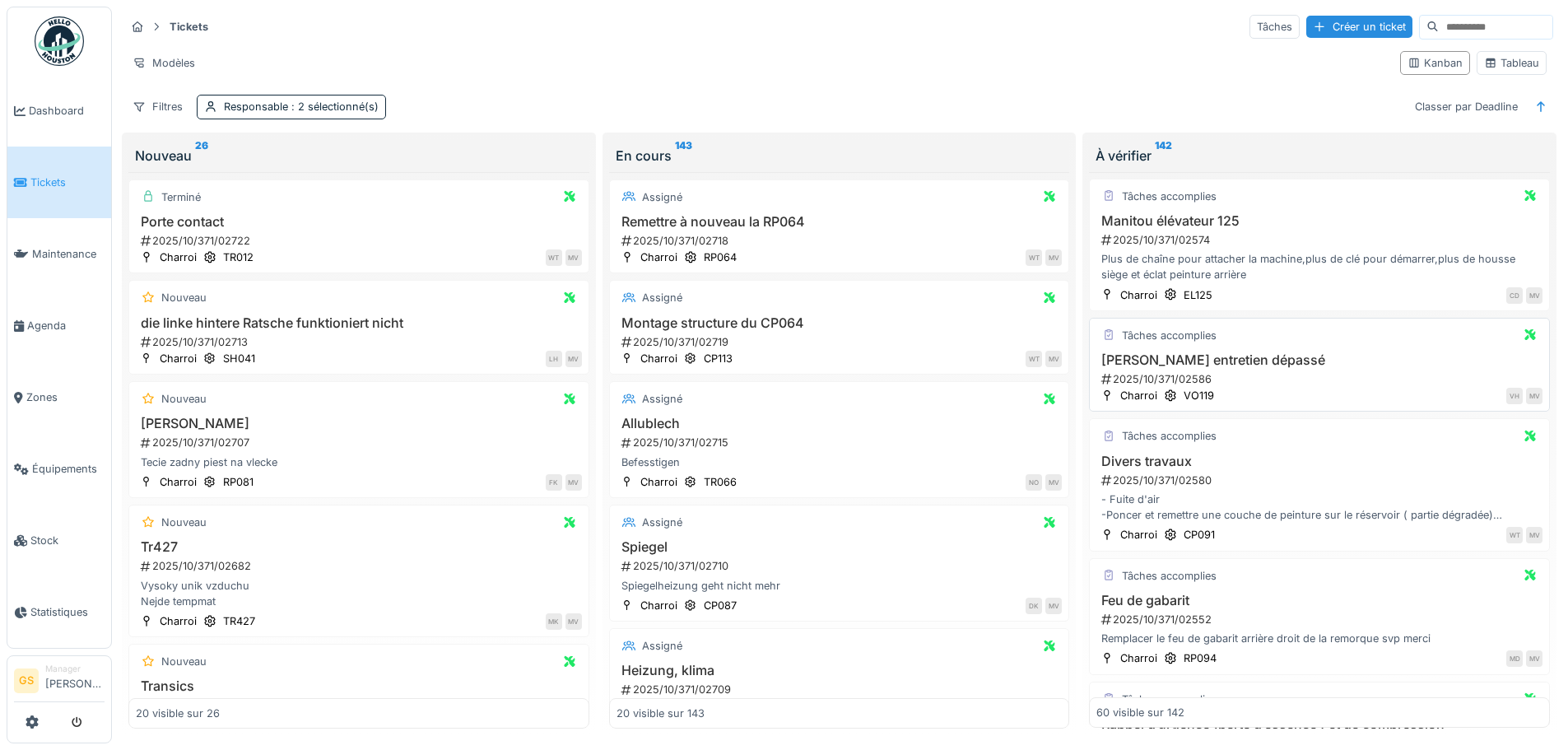
click at [1163, 372] on div "2025/10/371/02586" at bounding box center [1321, 379] width 443 height 16
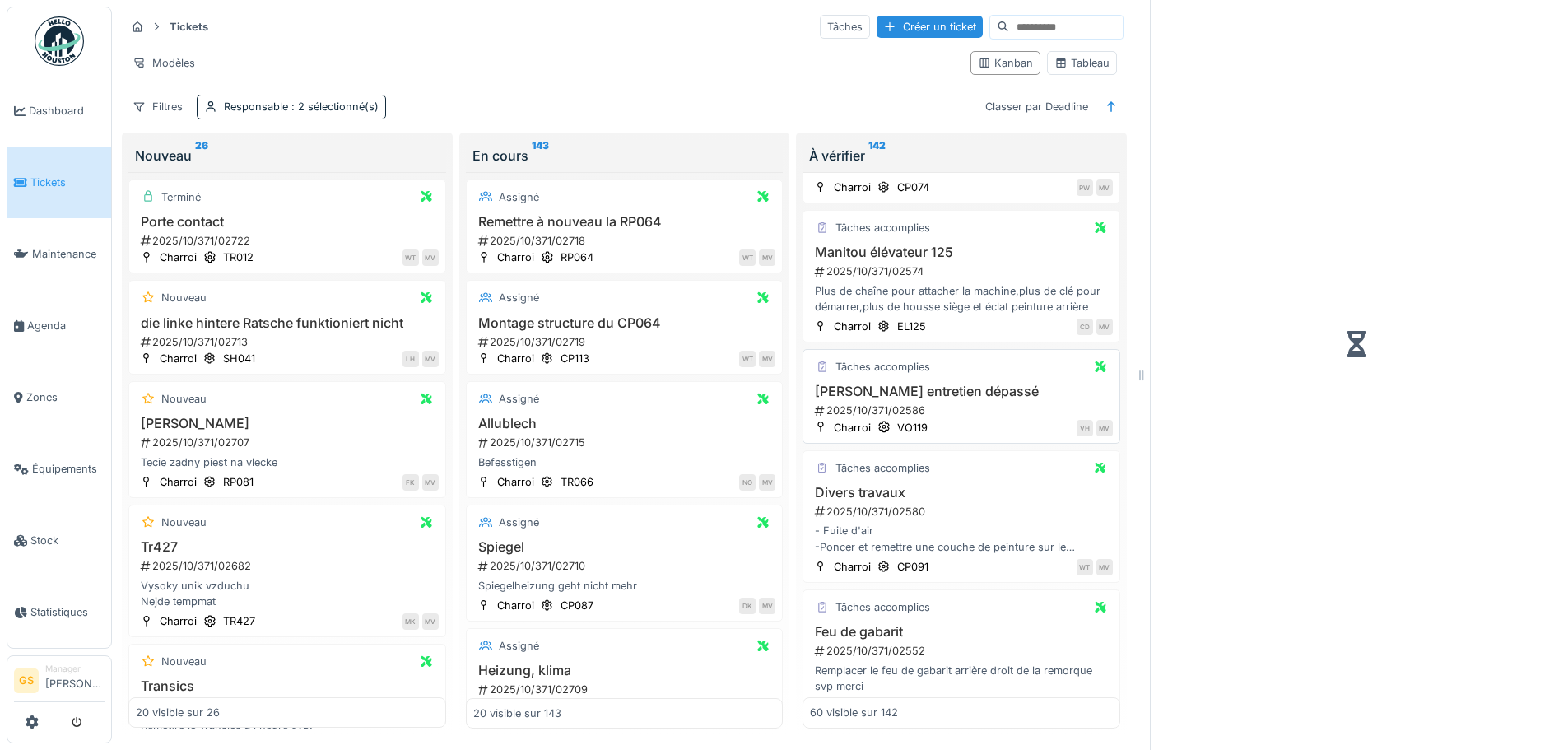
scroll to position [3562, 0]
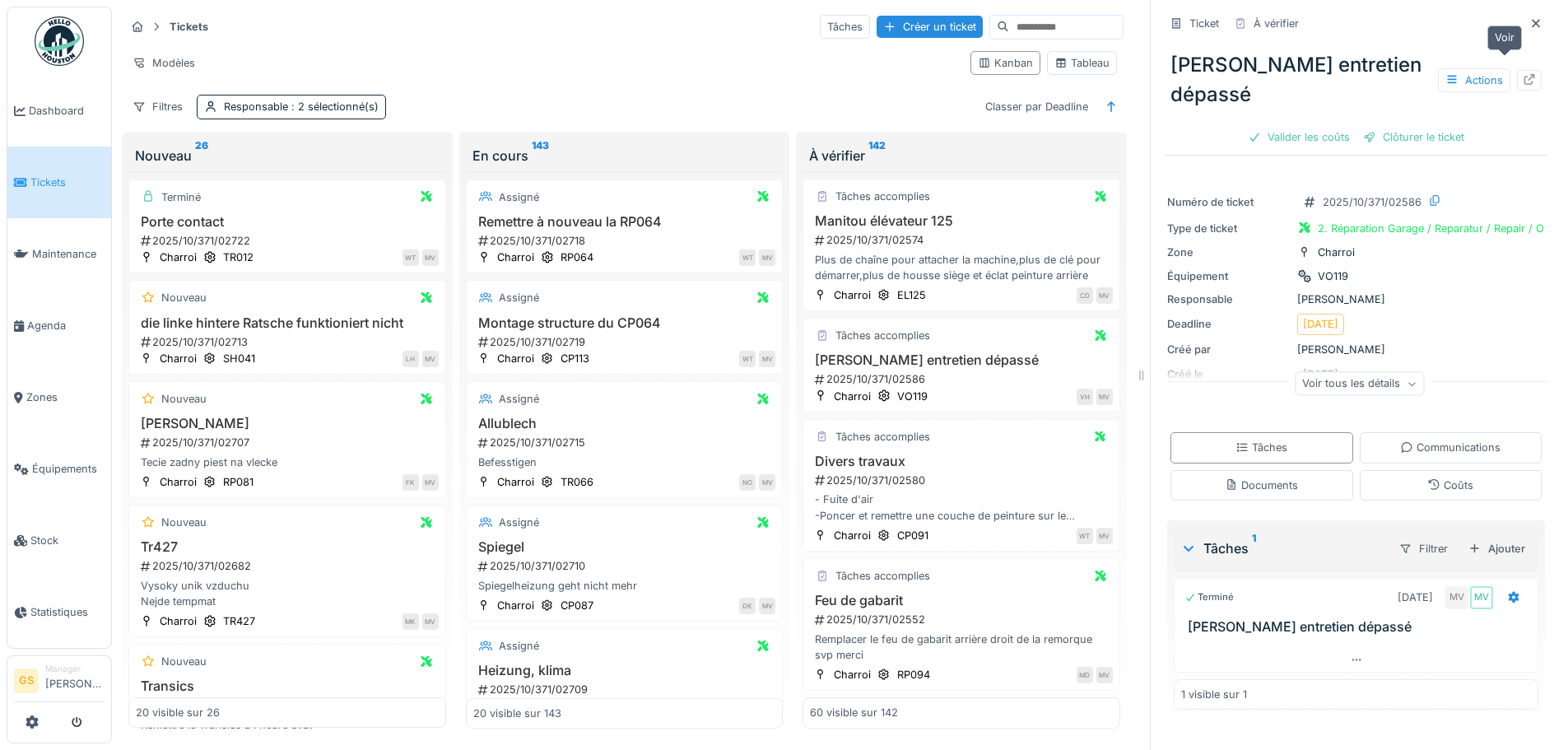
click at [1525, 74] on icon at bounding box center [1530, 79] width 11 height 11
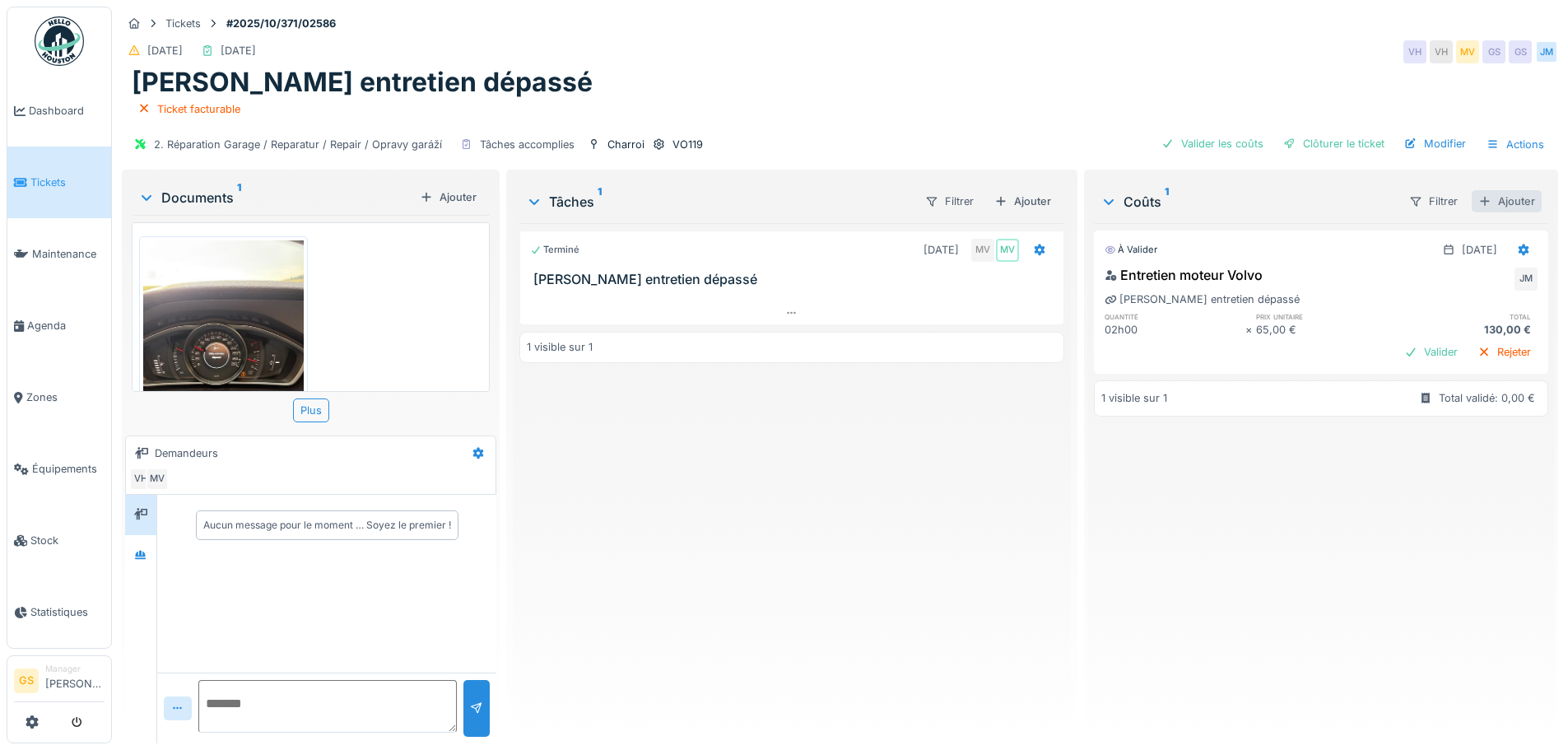
click at [1497, 196] on div "Ajouter" at bounding box center [1507, 201] width 70 height 22
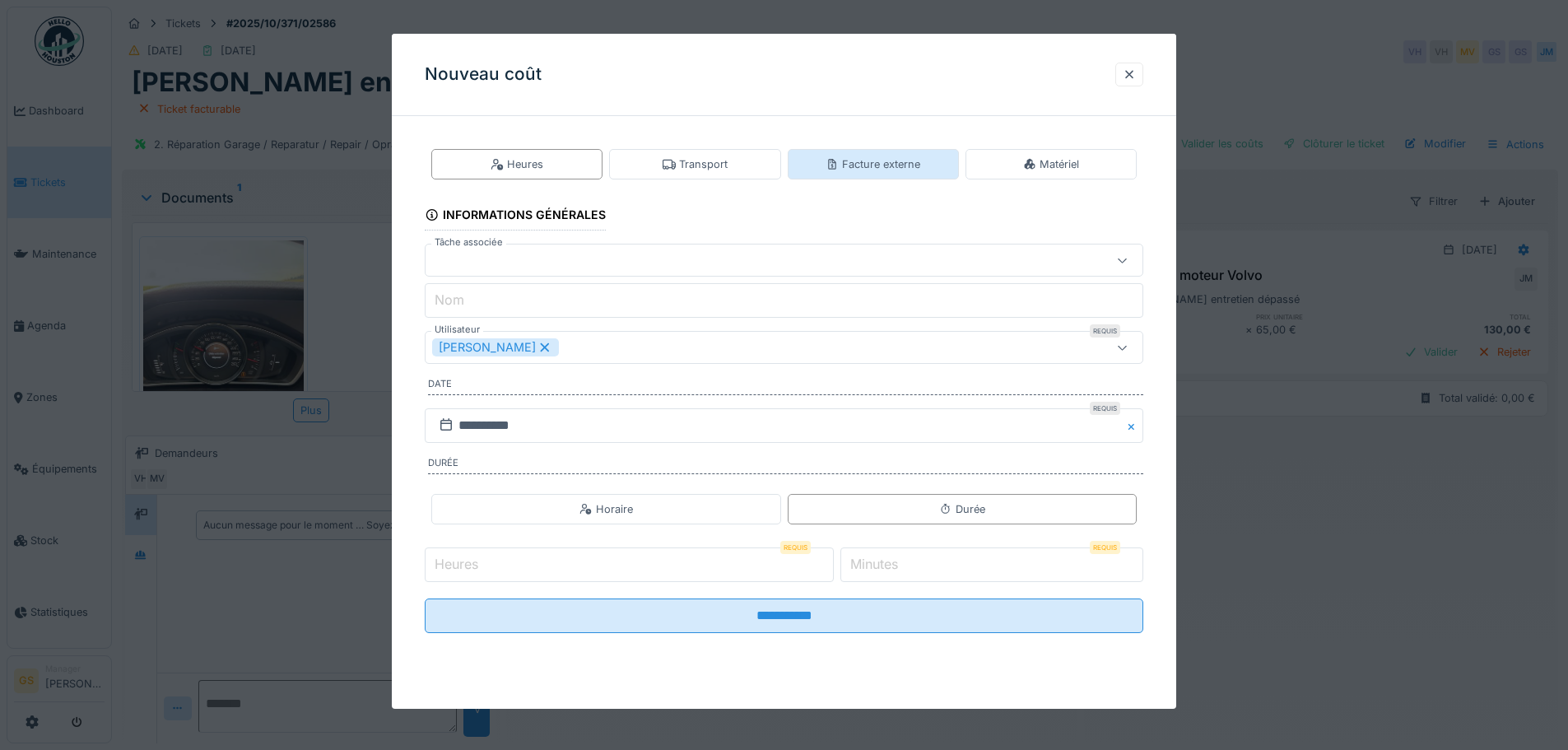
click at [891, 157] on div "Facture externe" at bounding box center [873, 164] width 95 height 16
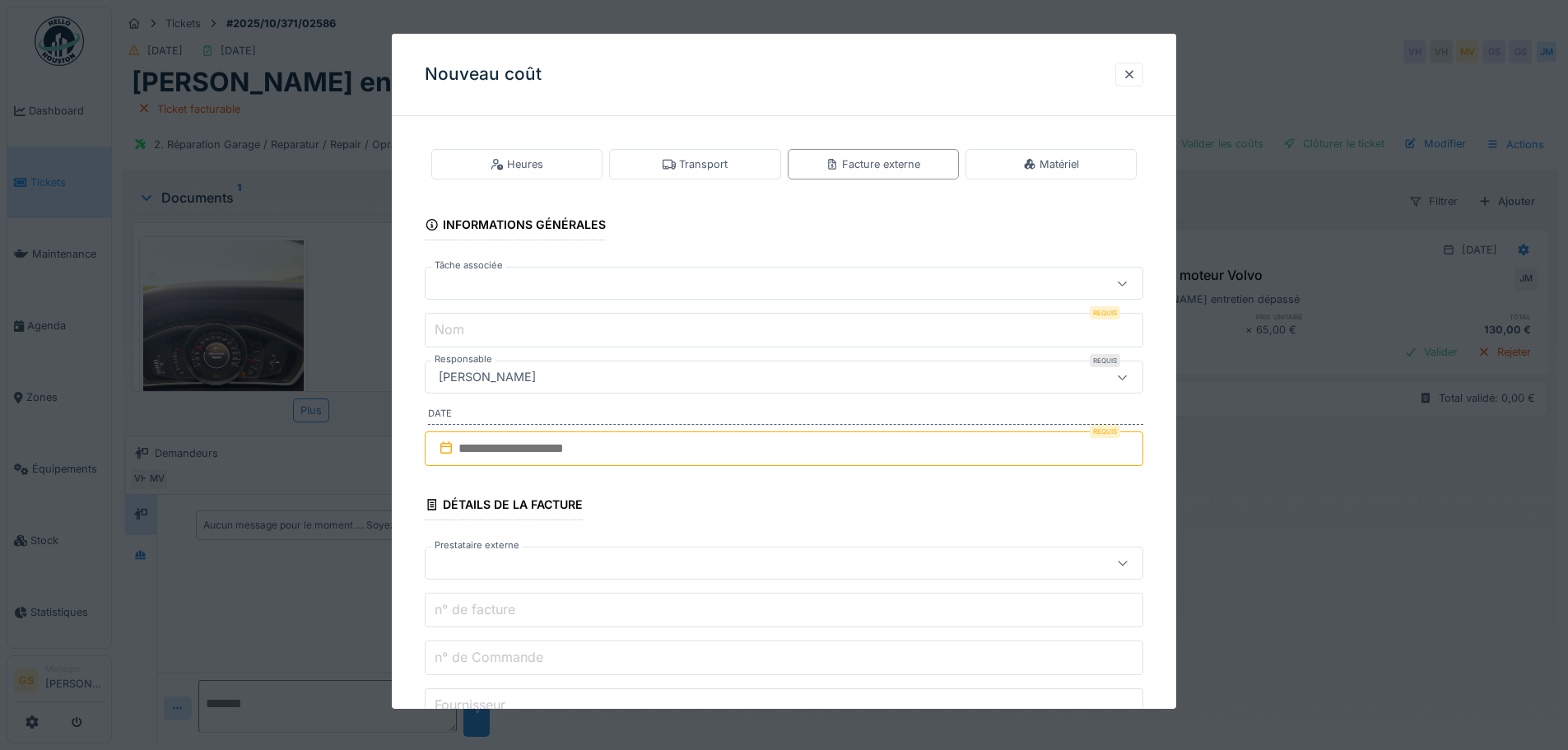
click at [477, 288] on div at bounding box center [742, 283] width 620 height 18
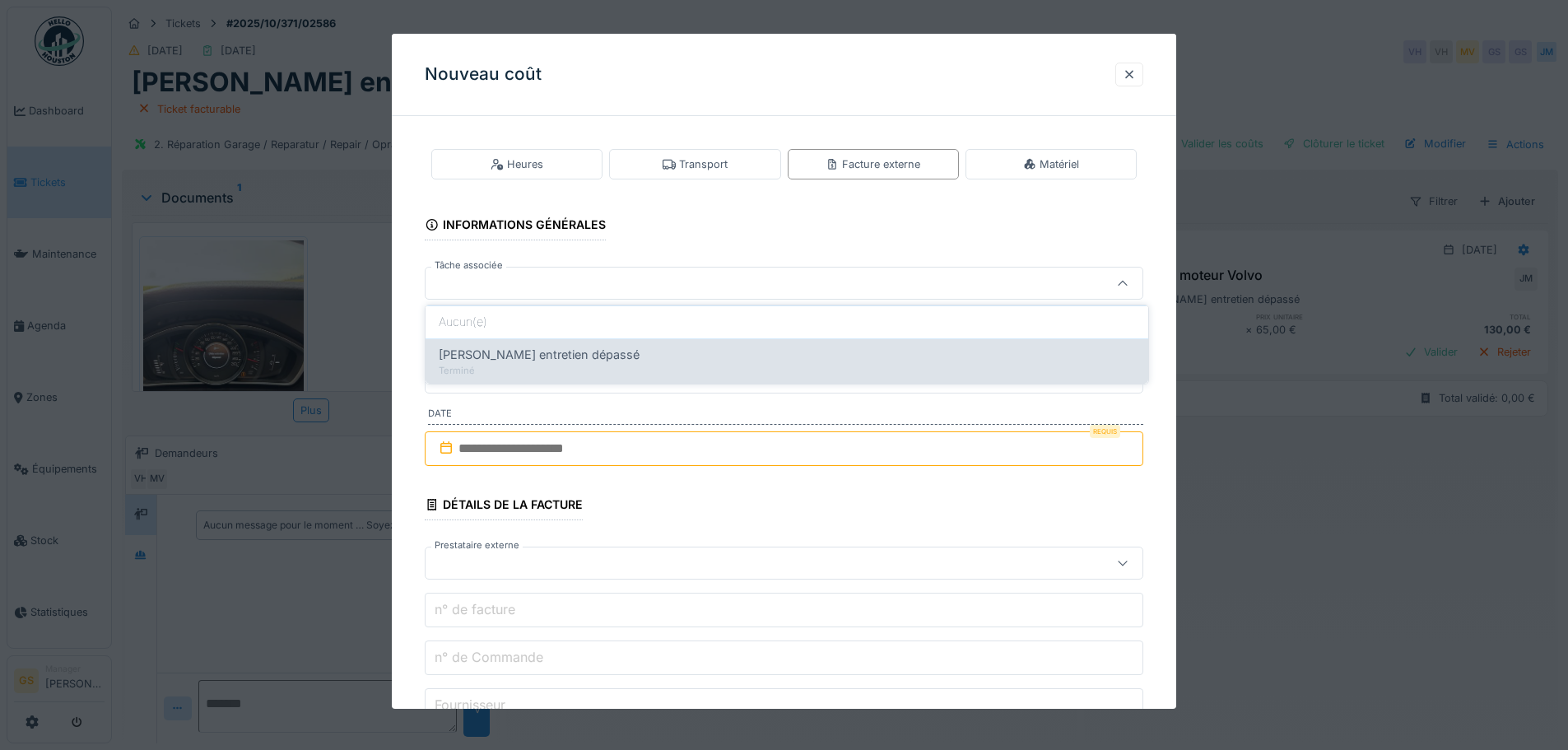
click at [534, 355] on span "Délai entretien dépassé" at bounding box center [540, 355] width 201 height 18
type input "******"
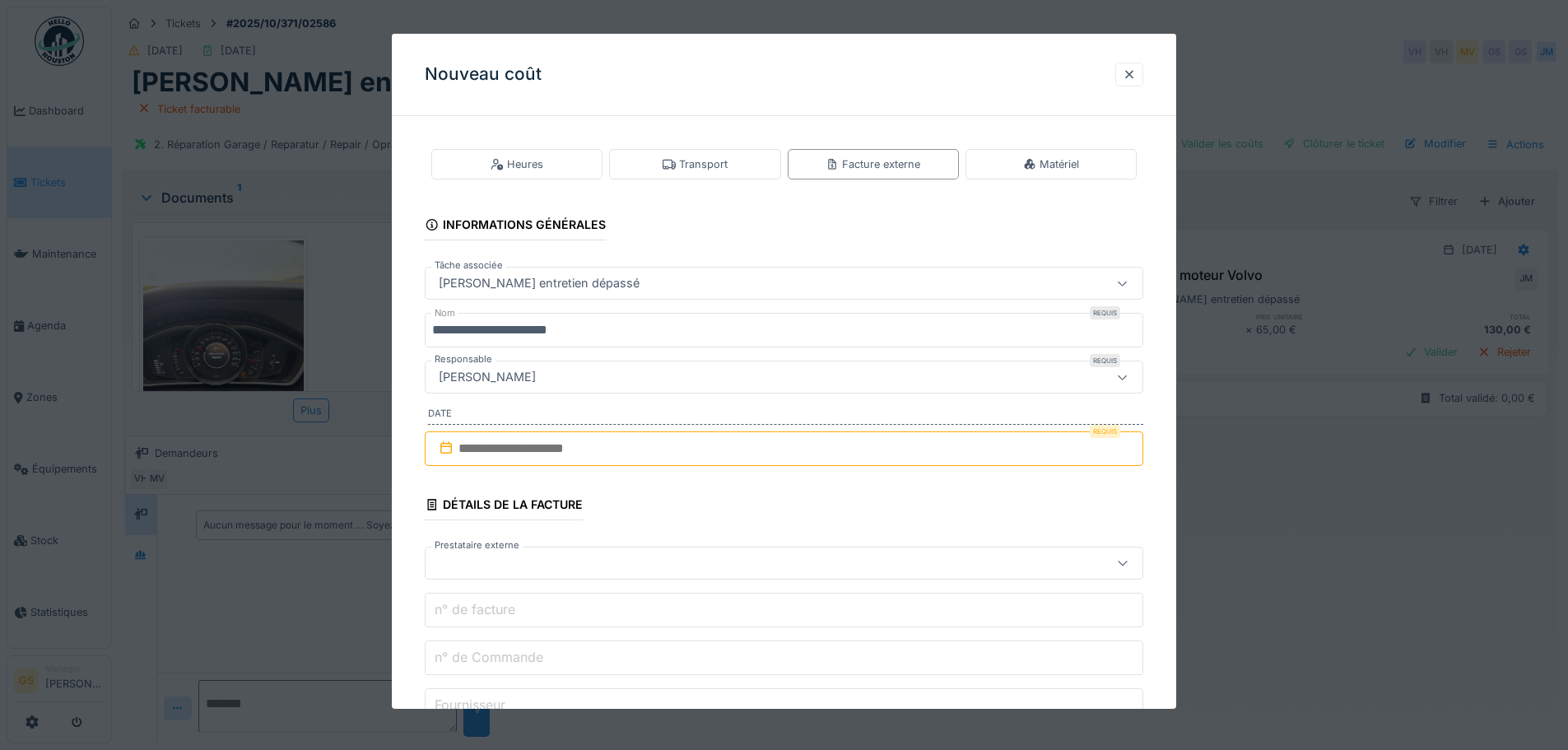
click at [612, 336] on input "**********" at bounding box center [784, 329] width 719 height 34
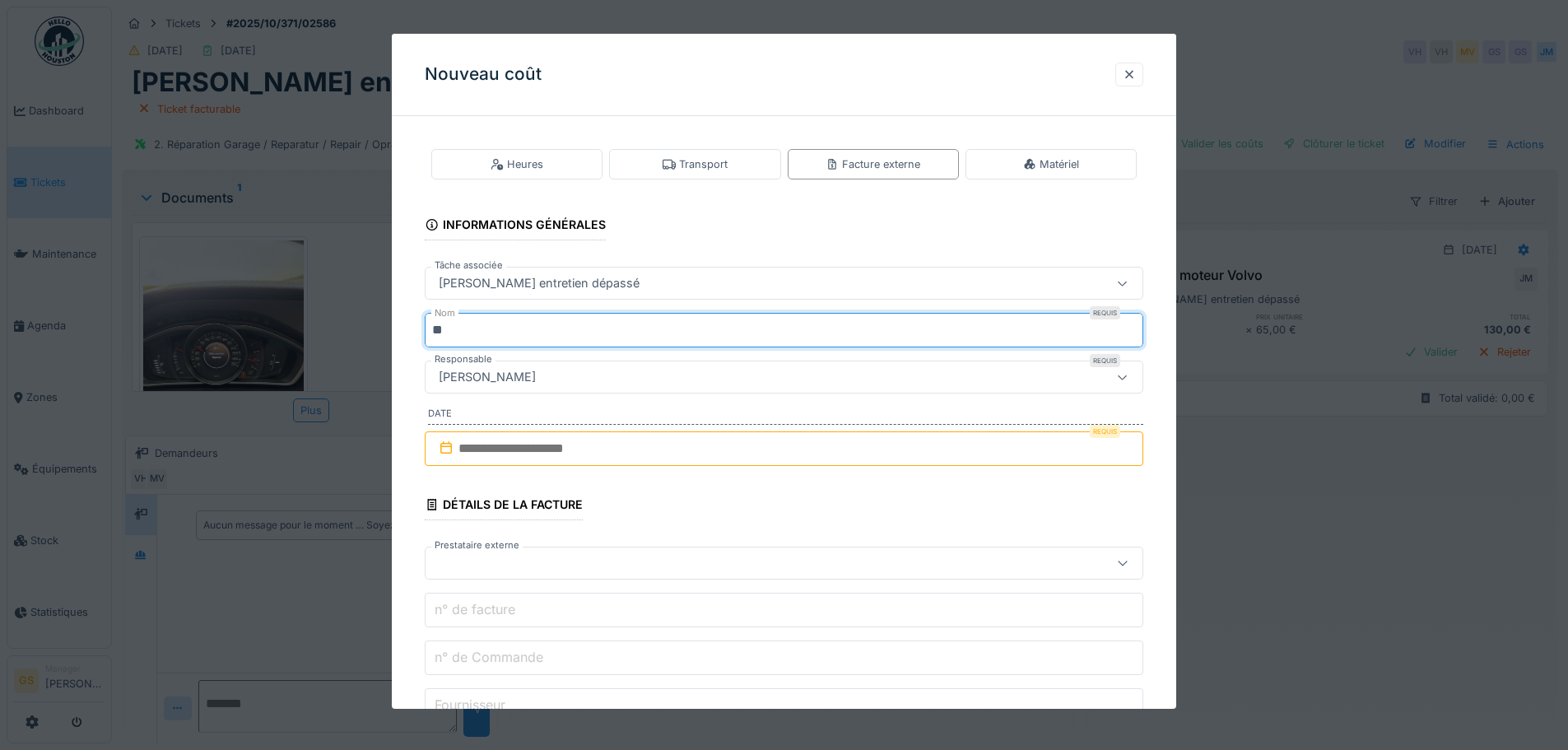
type input "*"
type input "**********"
click at [473, 439] on input "text" at bounding box center [784, 448] width 719 height 34
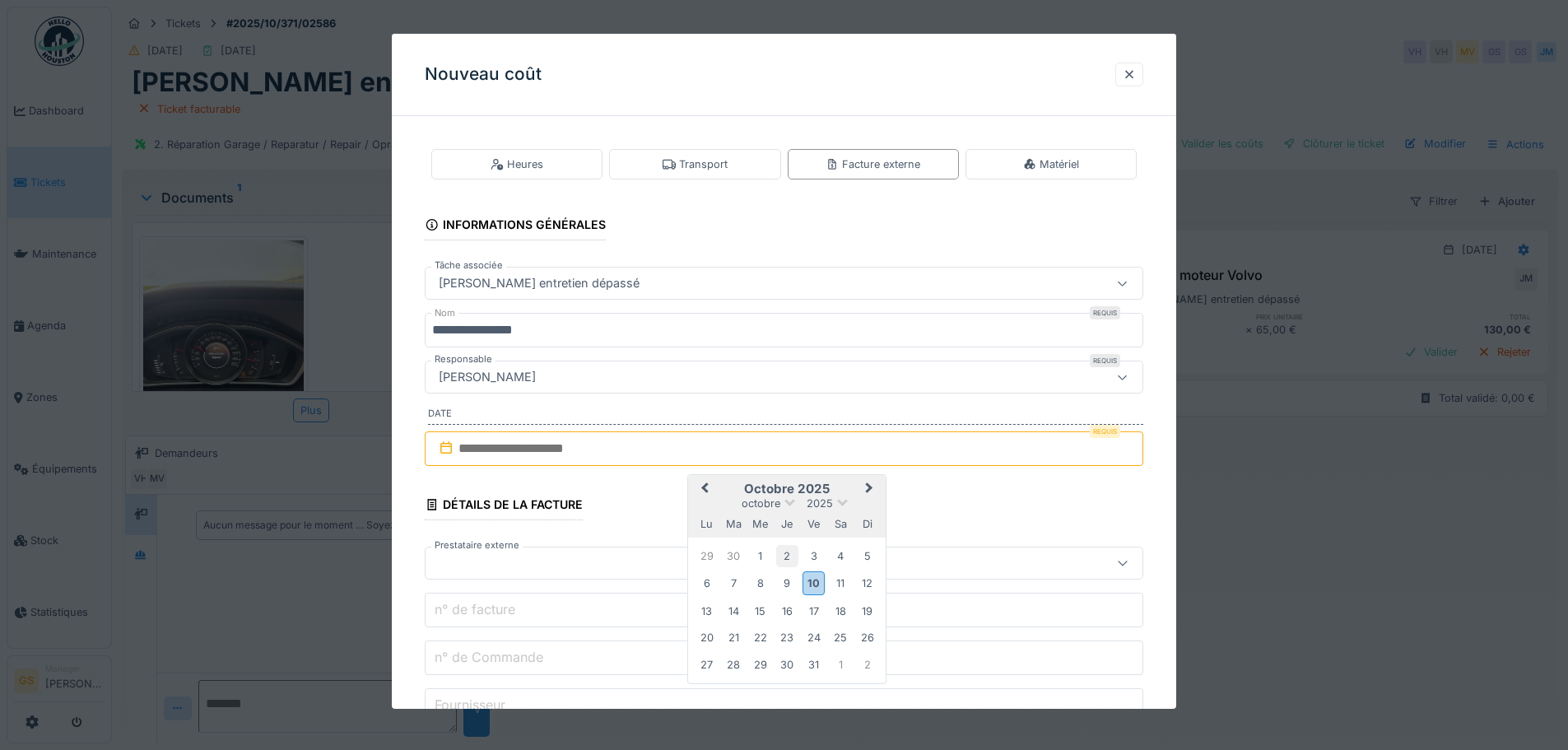
click at [788, 556] on div "2" at bounding box center [788, 556] width 22 height 22
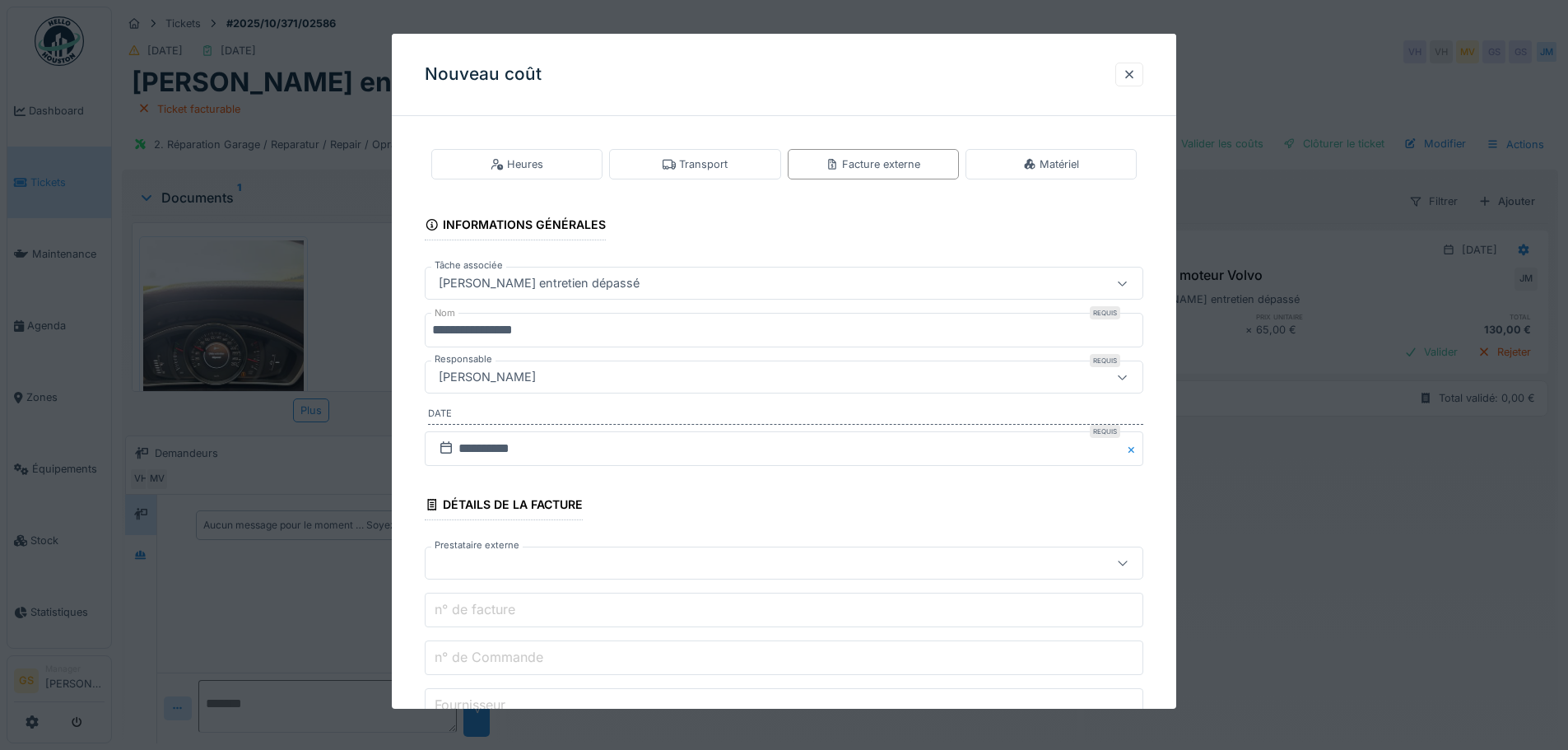
click at [486, 565] on div at bounding box center [742, 564] width 620 height 18
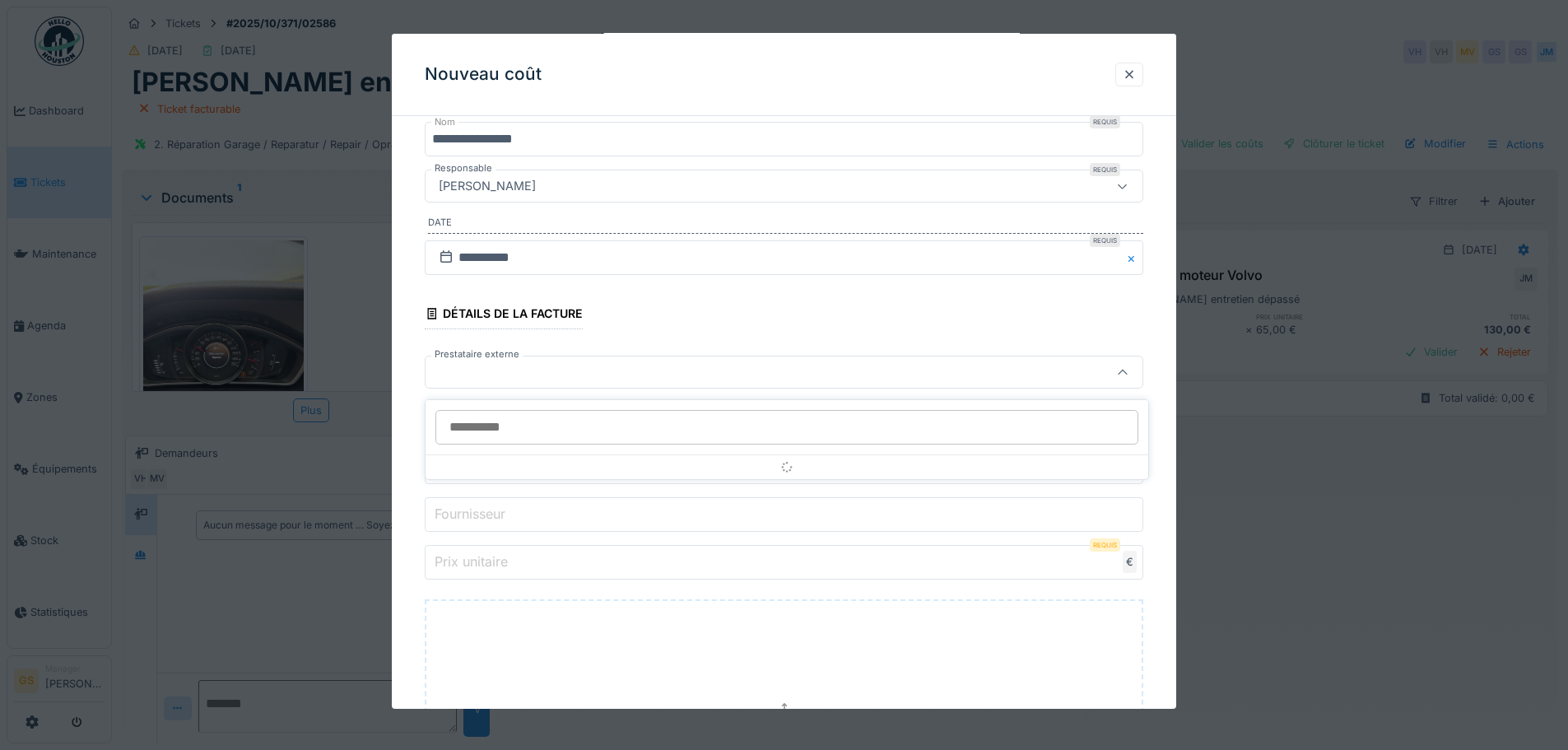
scroll to position [192, 0]
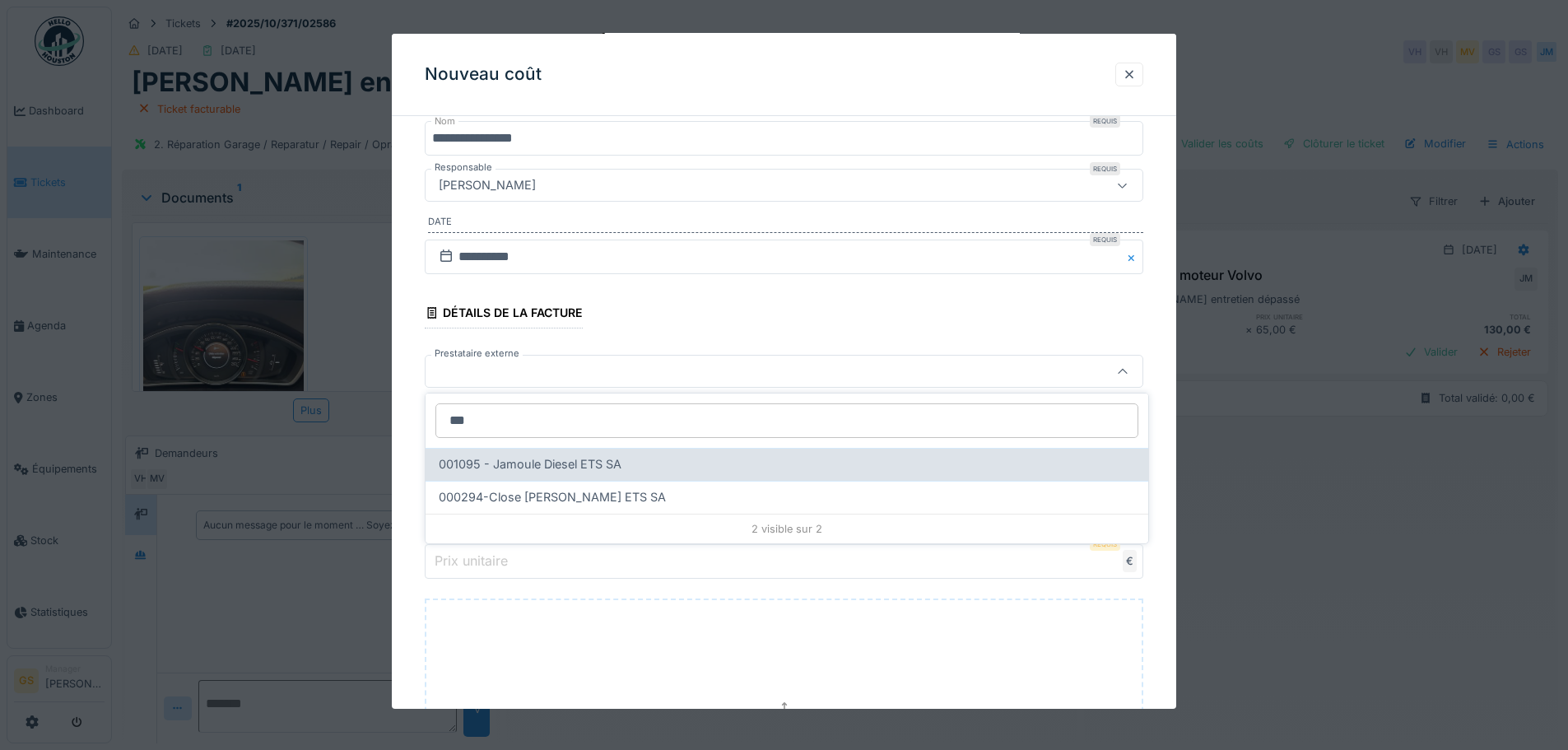
type input "***"
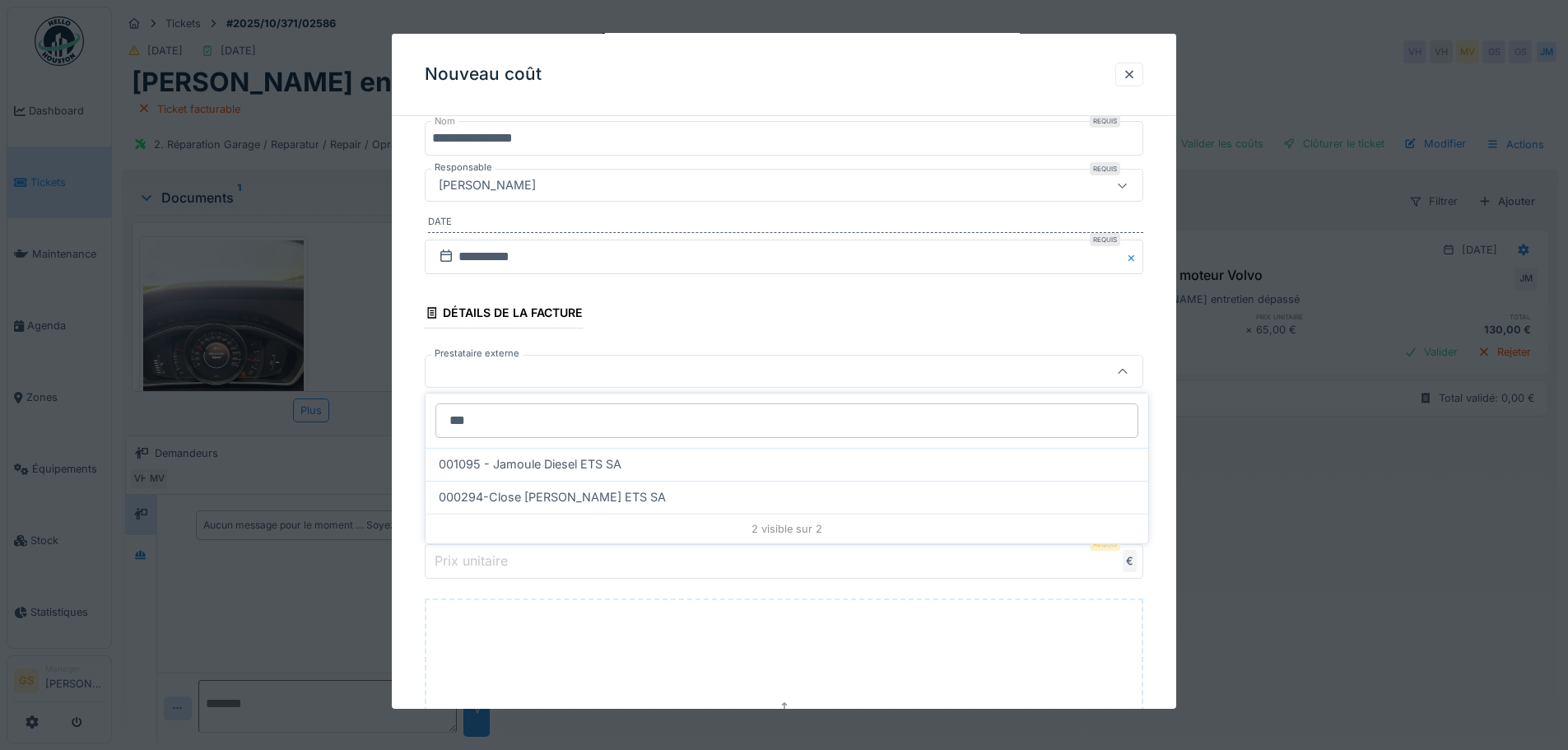
click at [595, 467] on span "001095 - Jamoule Diesel ETS SA" at bounding box center [530, 465] width 183 height 18
type input "*****"
click at [479, 465] on label "n° de Commande" at bounding box center [489, 465] width 115 height 19
click at [479, 465] on input "n° de Commande" at bounding box center [784, 465] width 719 height 34
click at [485, 420] on label "n° de facture" at bounding box center [475, 417] width 88 height 19
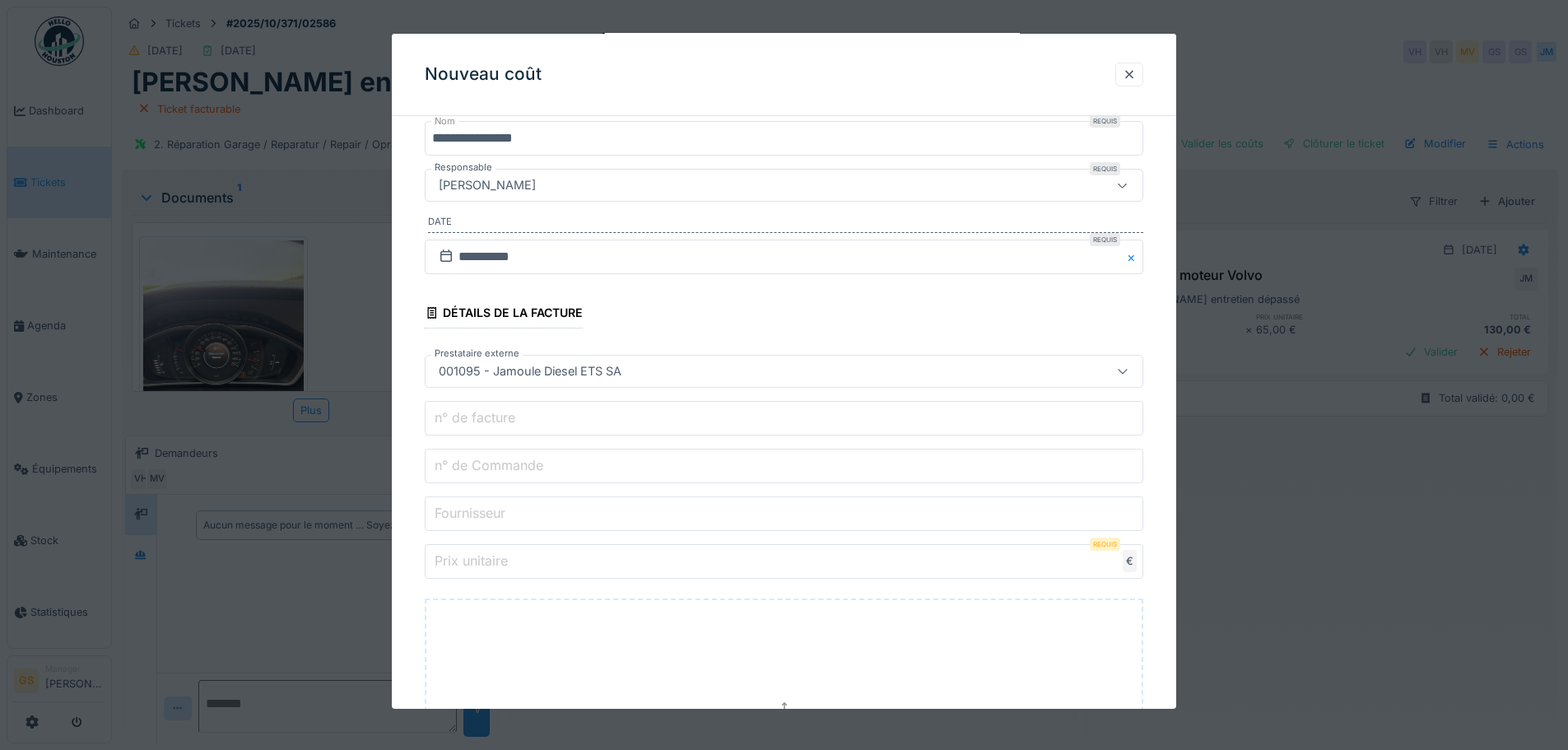
click at [485, 420] on input "n° de facture" at bounding box center [784, 418] width 719 height 34
type input "*"
click at [486, 470] on label "n° de Commande" at bounding box center [489, 465] width 115 height 19
click at [486, 470] on input "n° de Commande" at bounding box center [784, 465] width 719 height 34
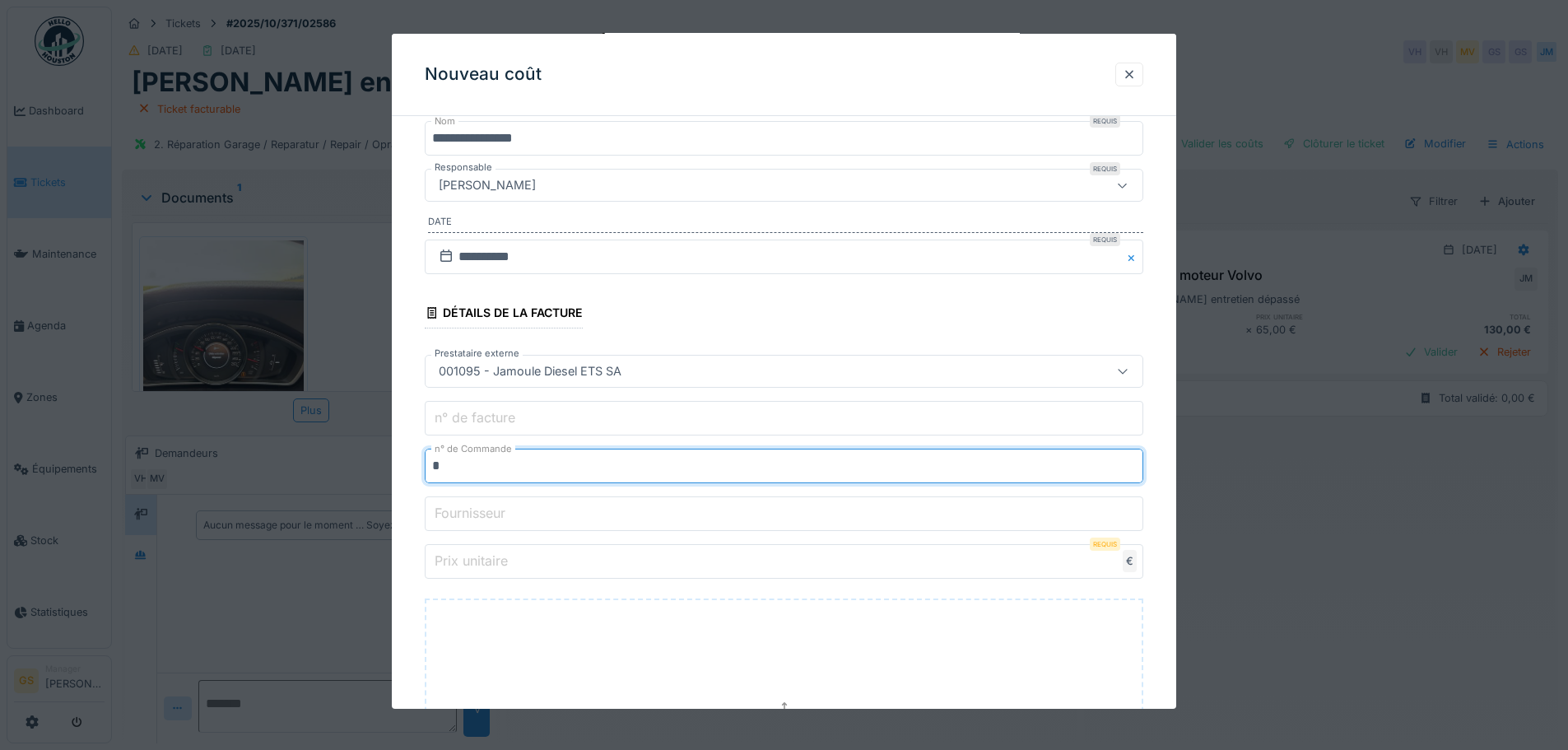
type input "*"
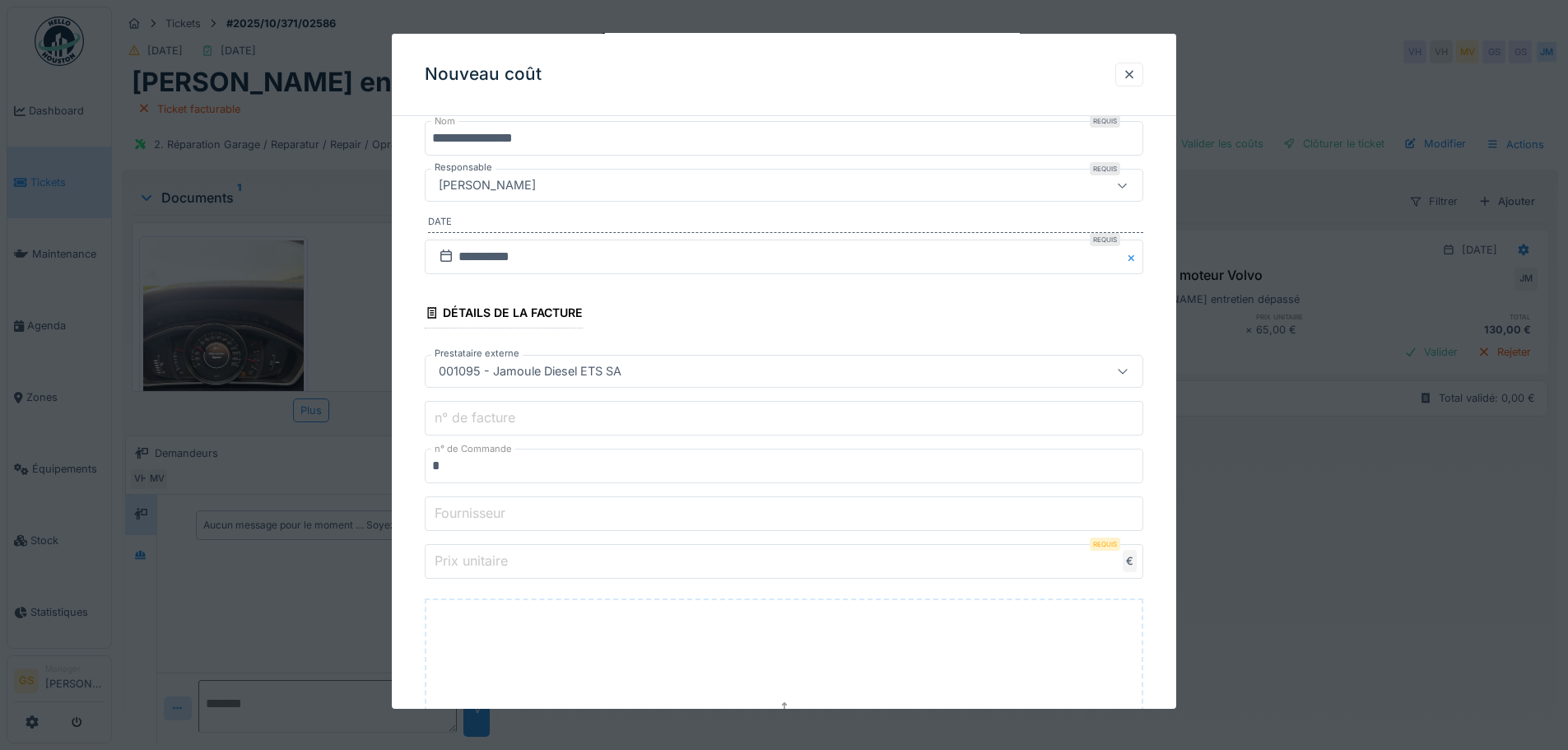
click at [456, 412] on label "n° de facture" at bounding box center [475, 417] width 88 height 19
click at [456, 412] on input "n° de facture" at bounding box center [784, 418] width 719 height 34
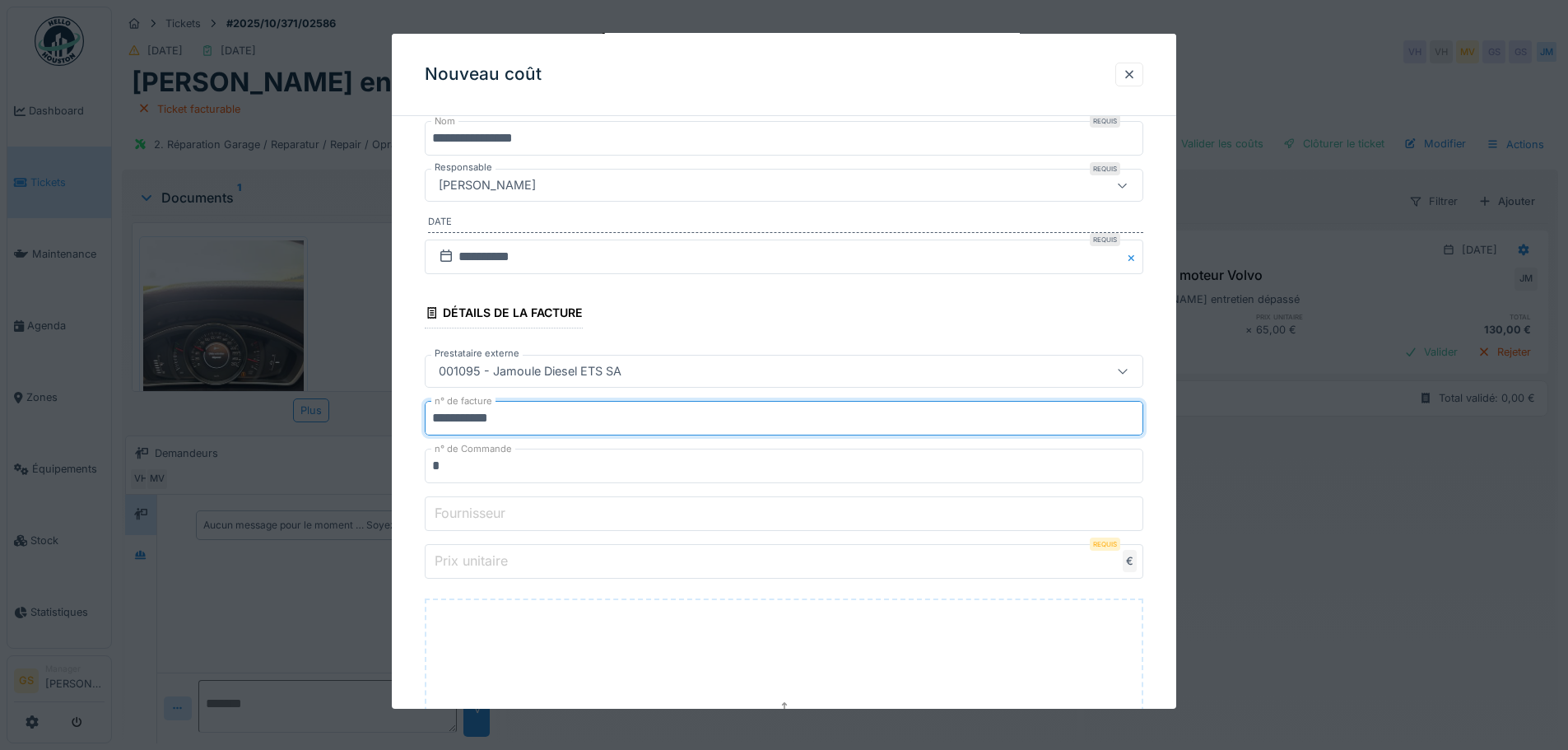
type input "**********"
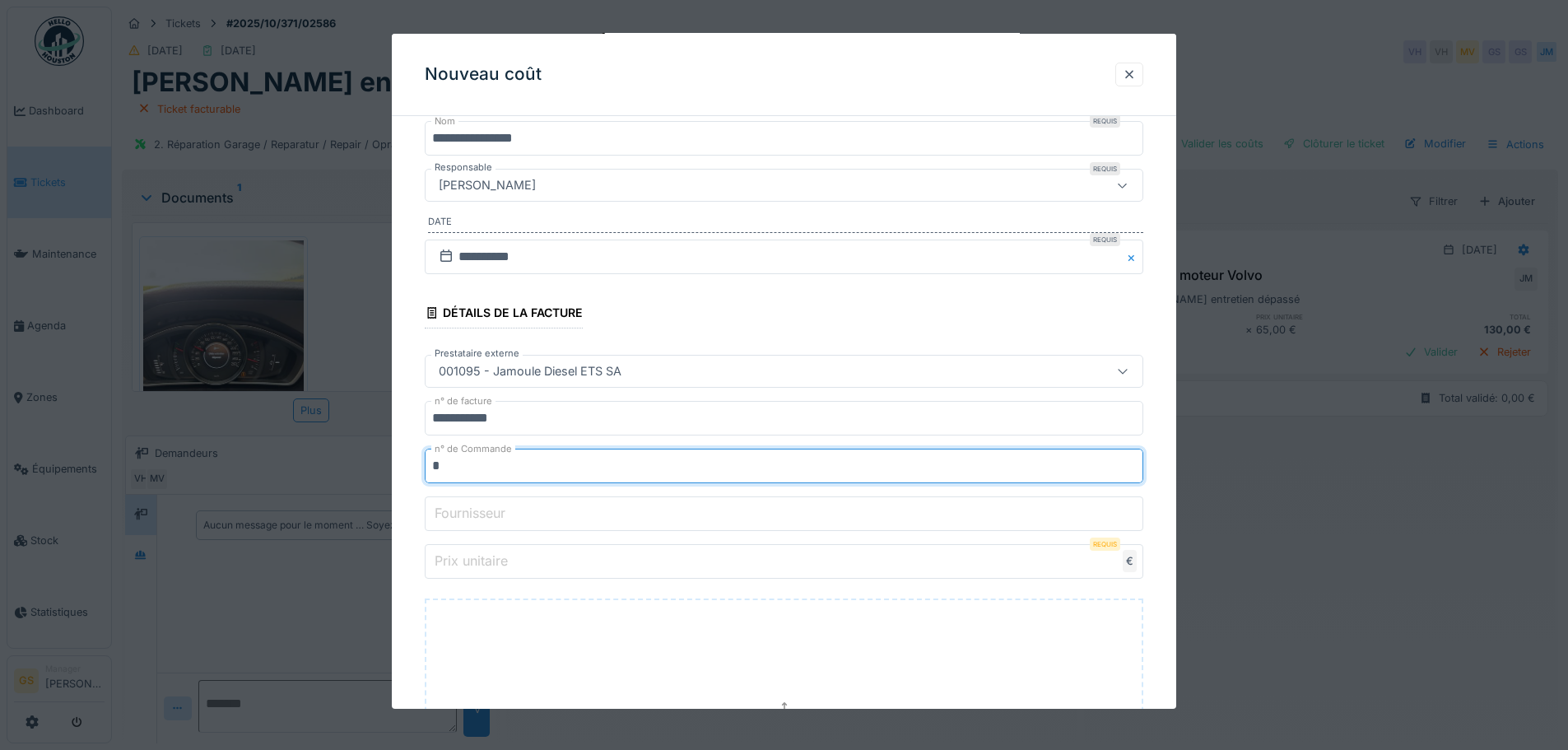
click at [461, 464] on input "*" at bounding box center [784, 465] width 719 height 34
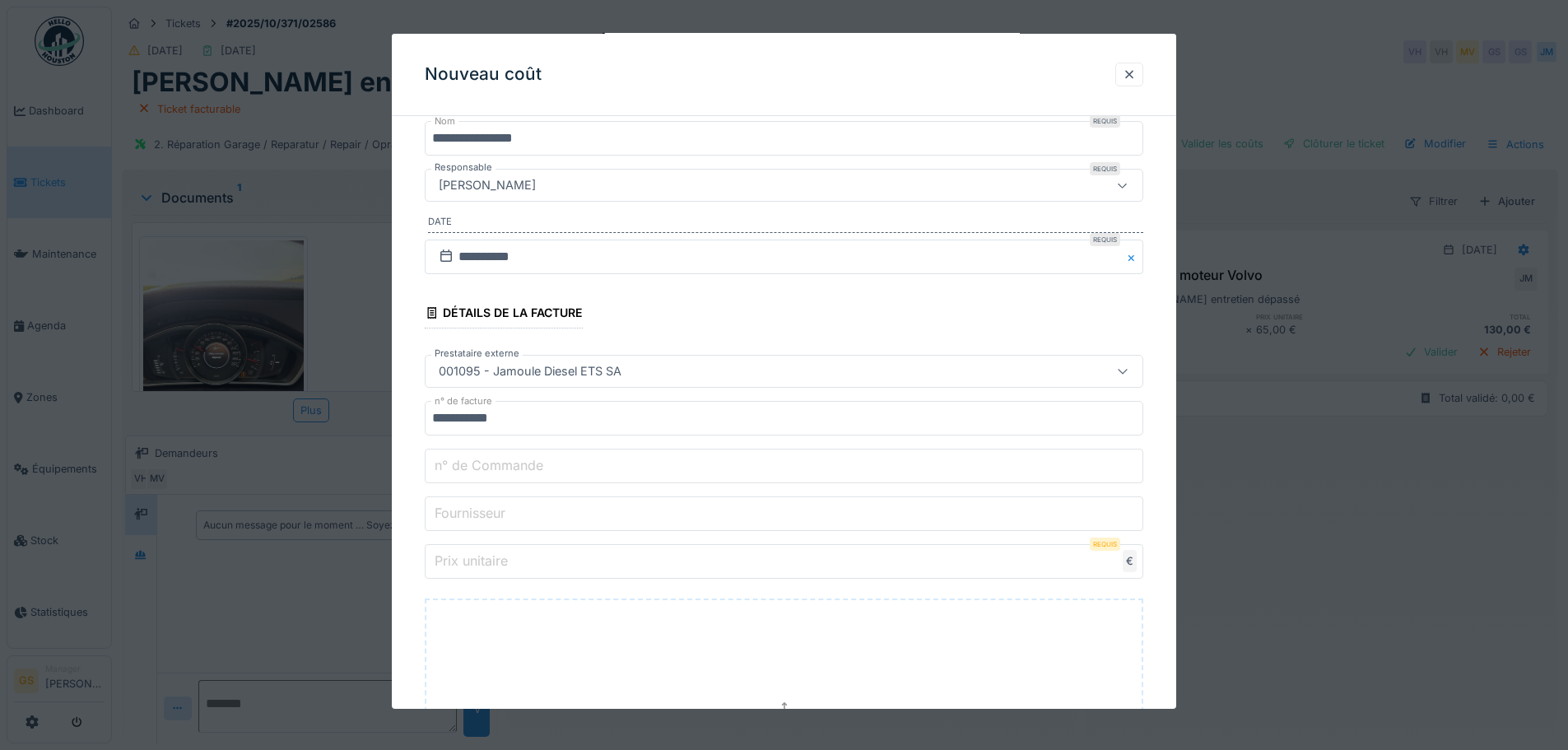
click at [494, 571] on label "Prix unitaire" at bounding box center [471, 560] width 80 height 19
click at [494, 571] on input "Prix unitaire" at bounding box center [784, 561] width 719 height 34
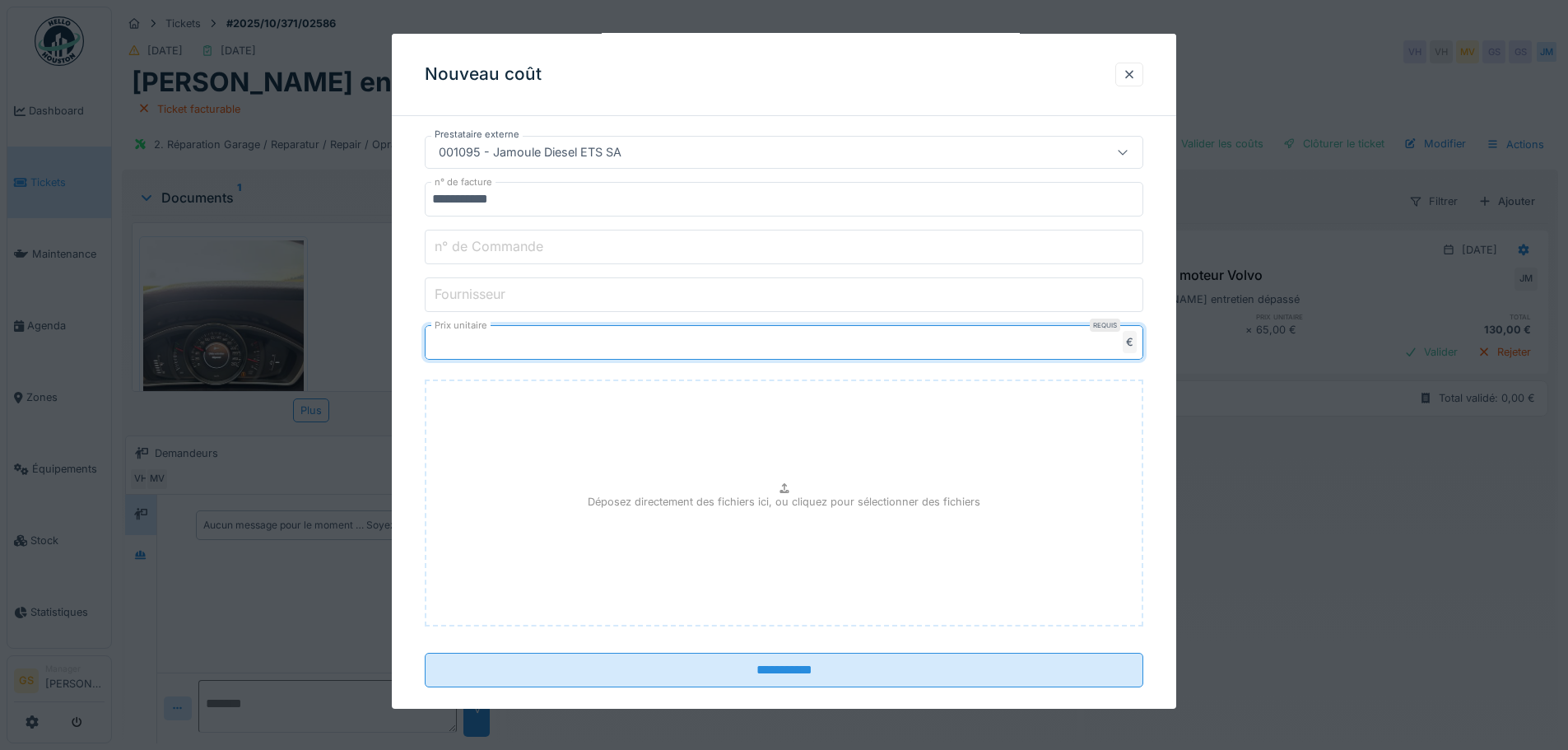
scroll to position [435, 0]
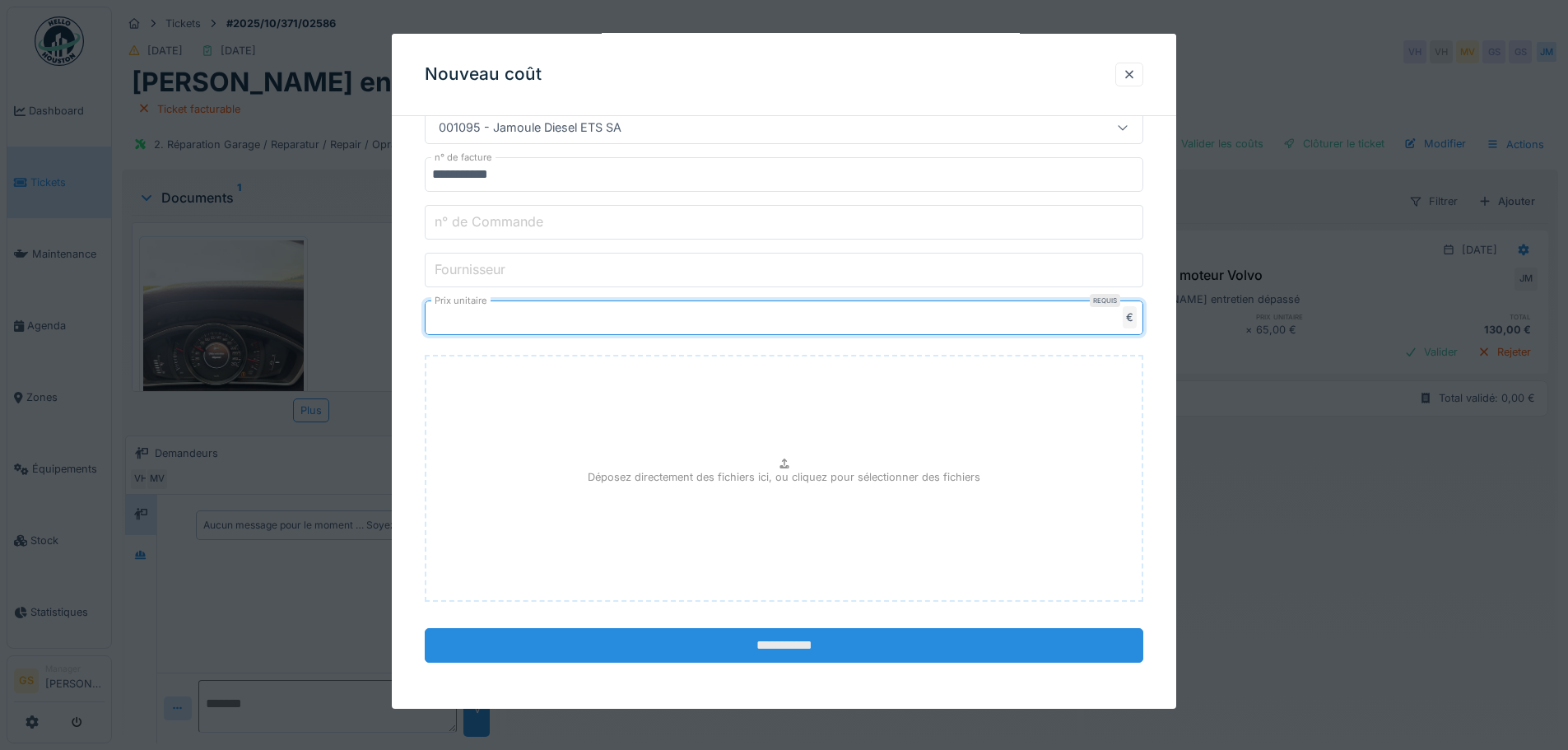
type input "******"
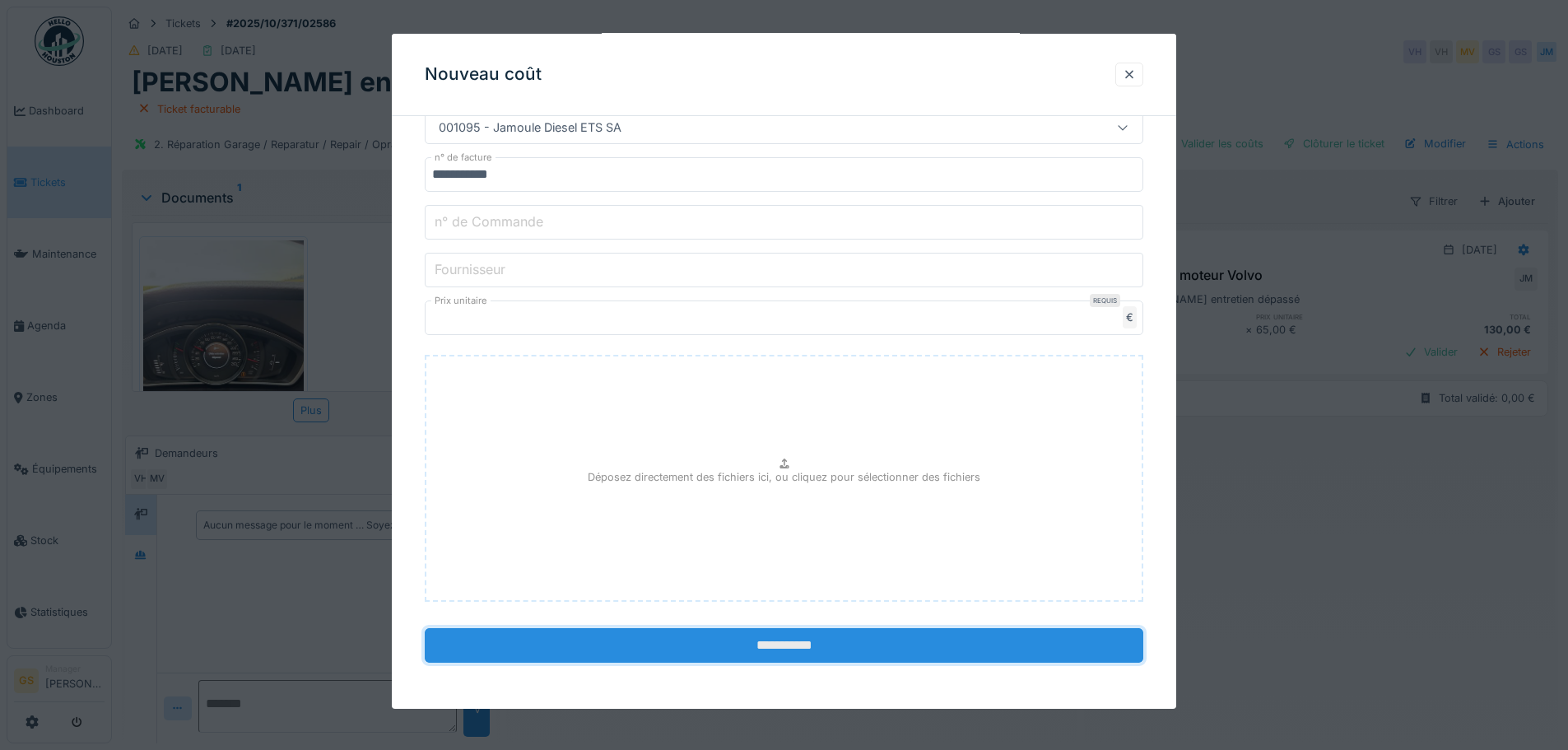
click at [788, 640] on input "**********" at bounding box center [784, 645] width 719 height 34
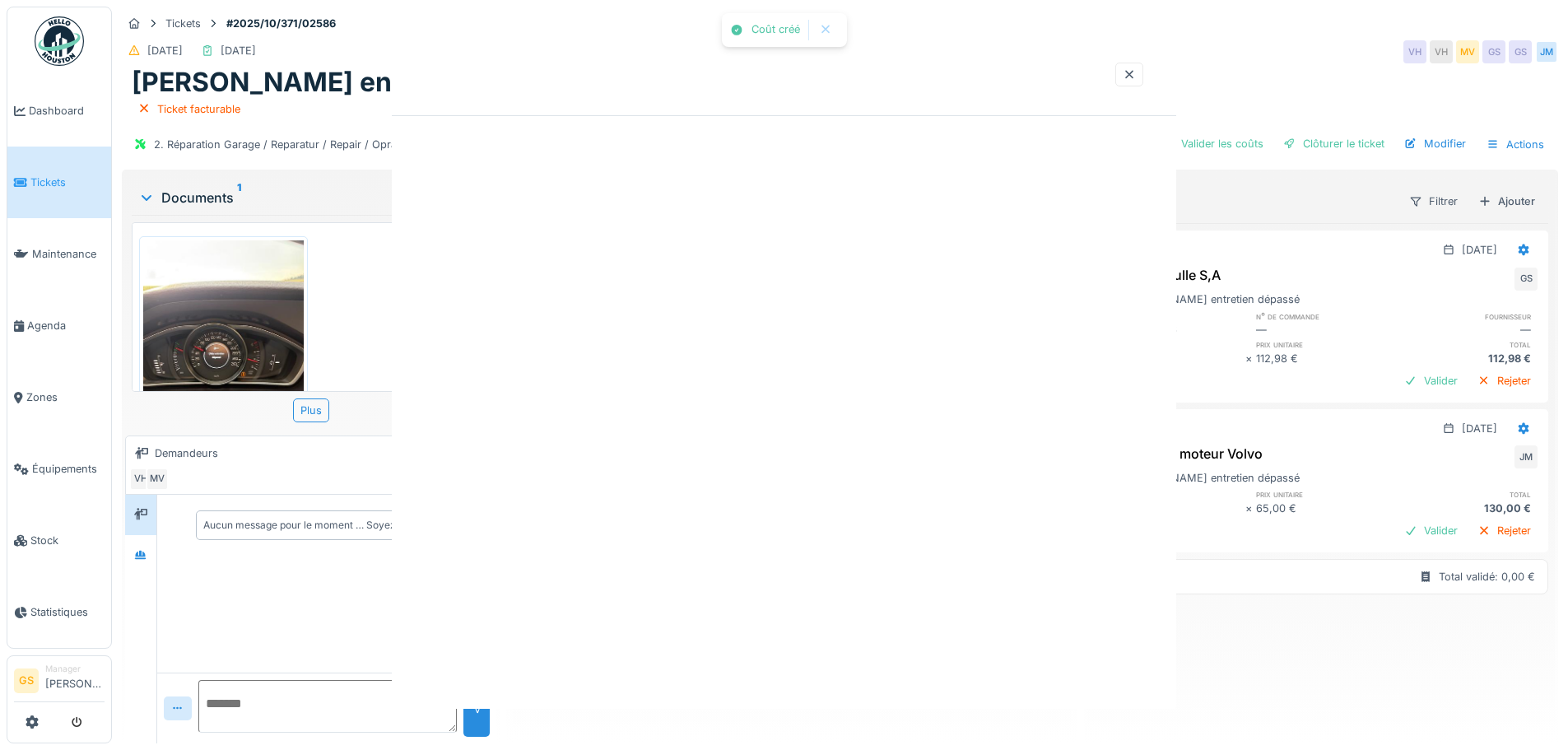
scroll to position [0, 0]
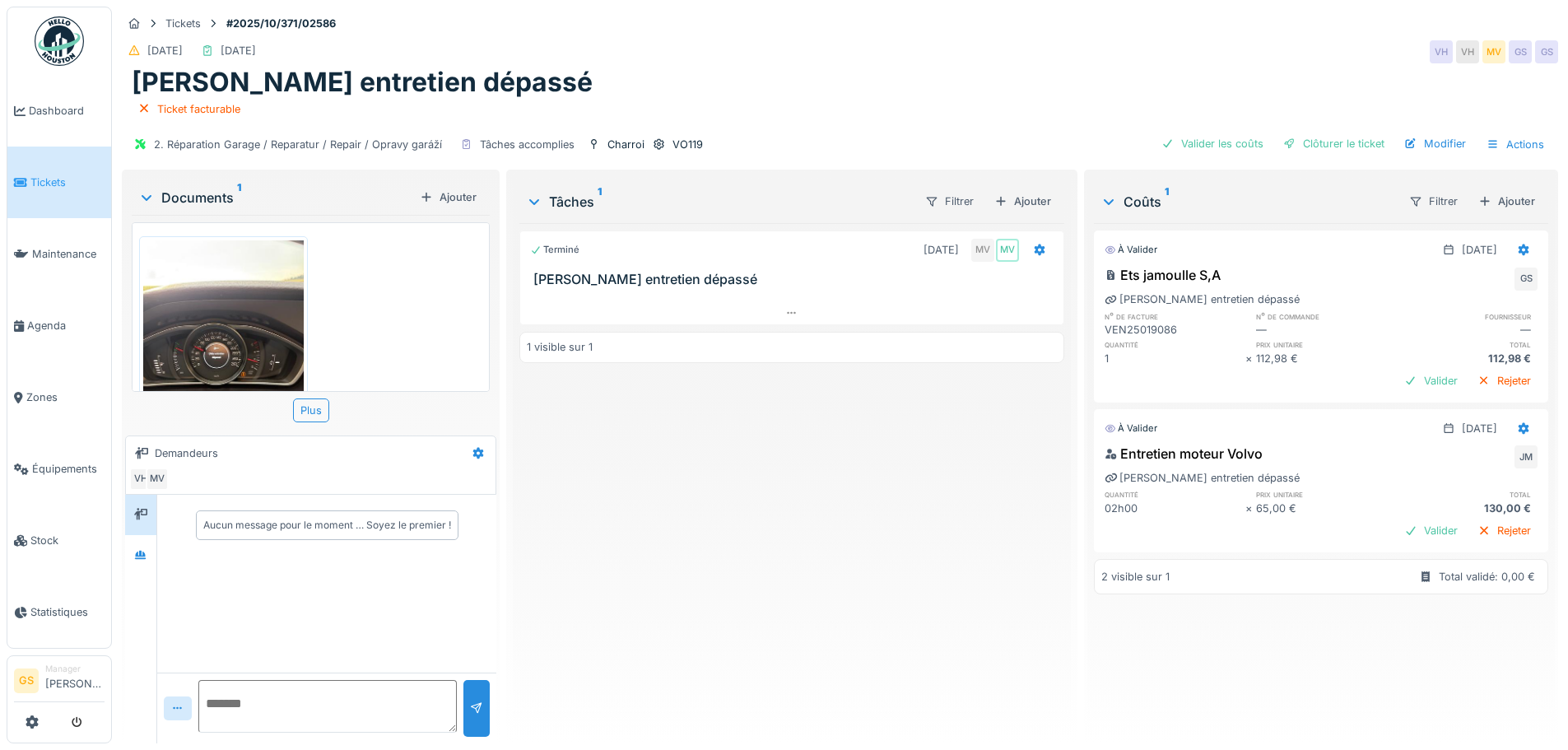
click at [1211, 130] on div "2. Réparation Garage / Reparatur / Repair / Opravy garáží Tâches accomplies Cha…" at bounding box center [839, 145] width 1436 height 37
click at [1213, 139] on div "Valider les coûts" at bounding box center [1212, 144] width 115 height 22
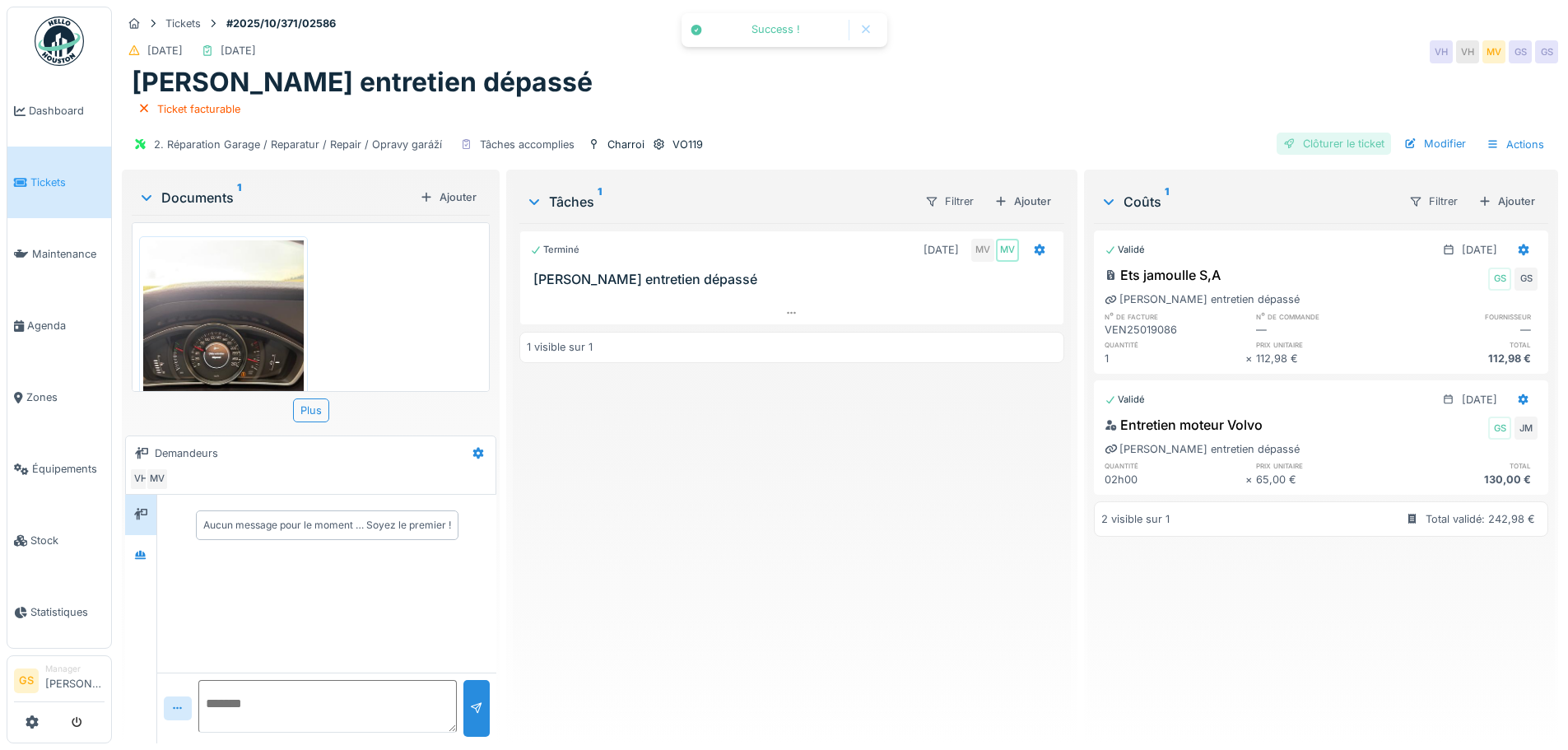
click at [1304, 145] on div "Clôturer le ticket" at bounding box center [1334, 144] width 114 height 22
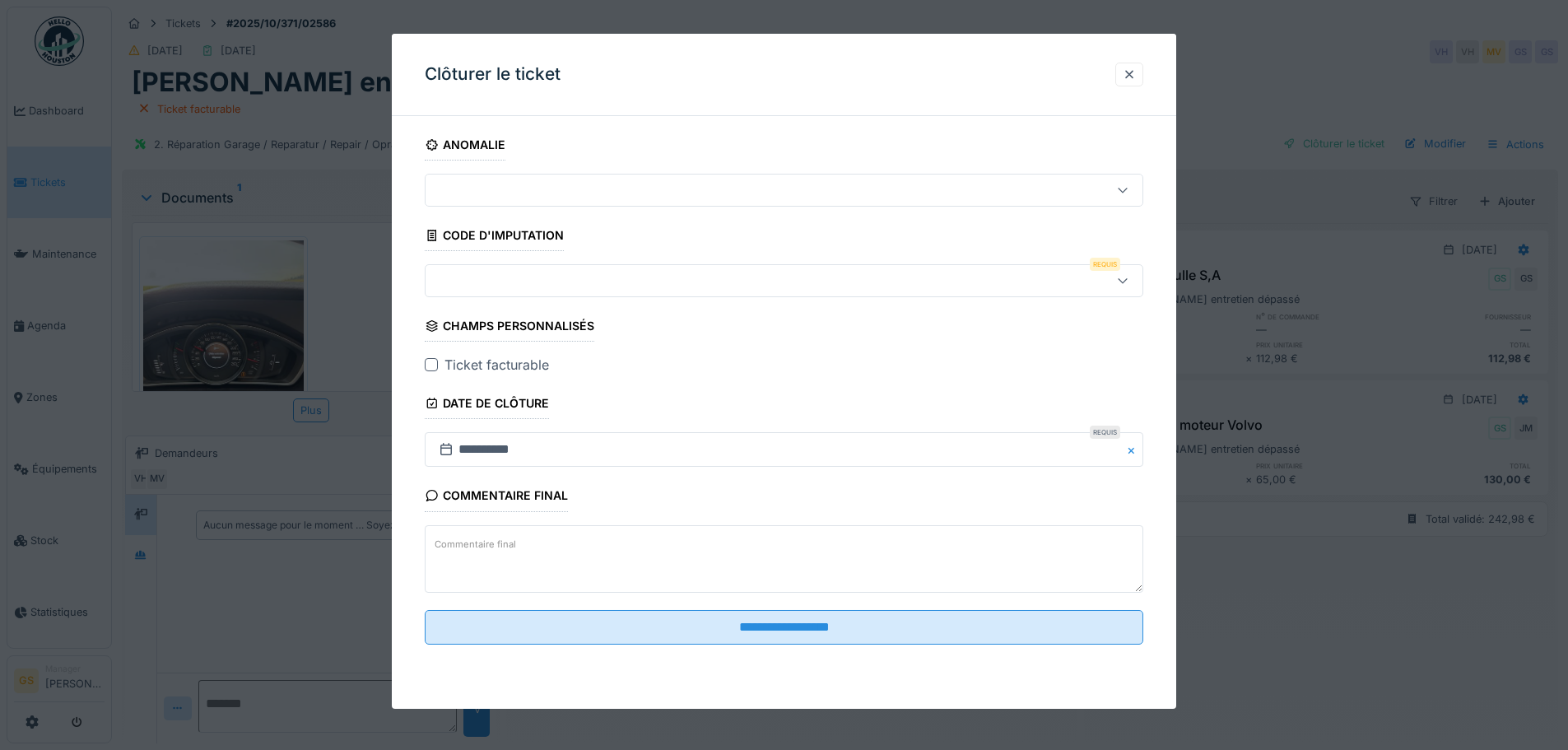
click at [433, 359] on div at bounding box center [432, 364] width 13 height 13
click at [485, 280] on div at bounding box center [742, 281] width 620 height 18
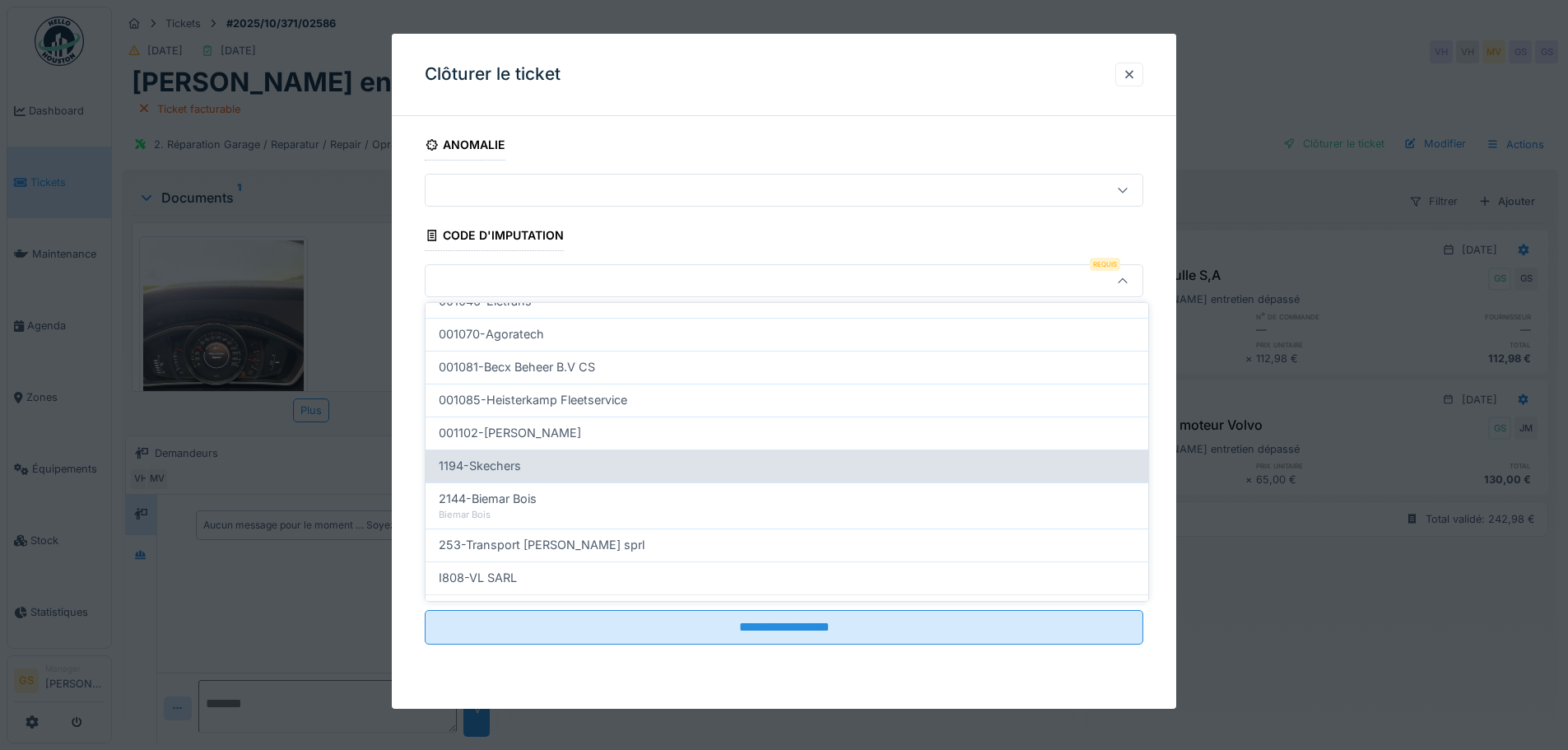
scroll to position [530, 0]
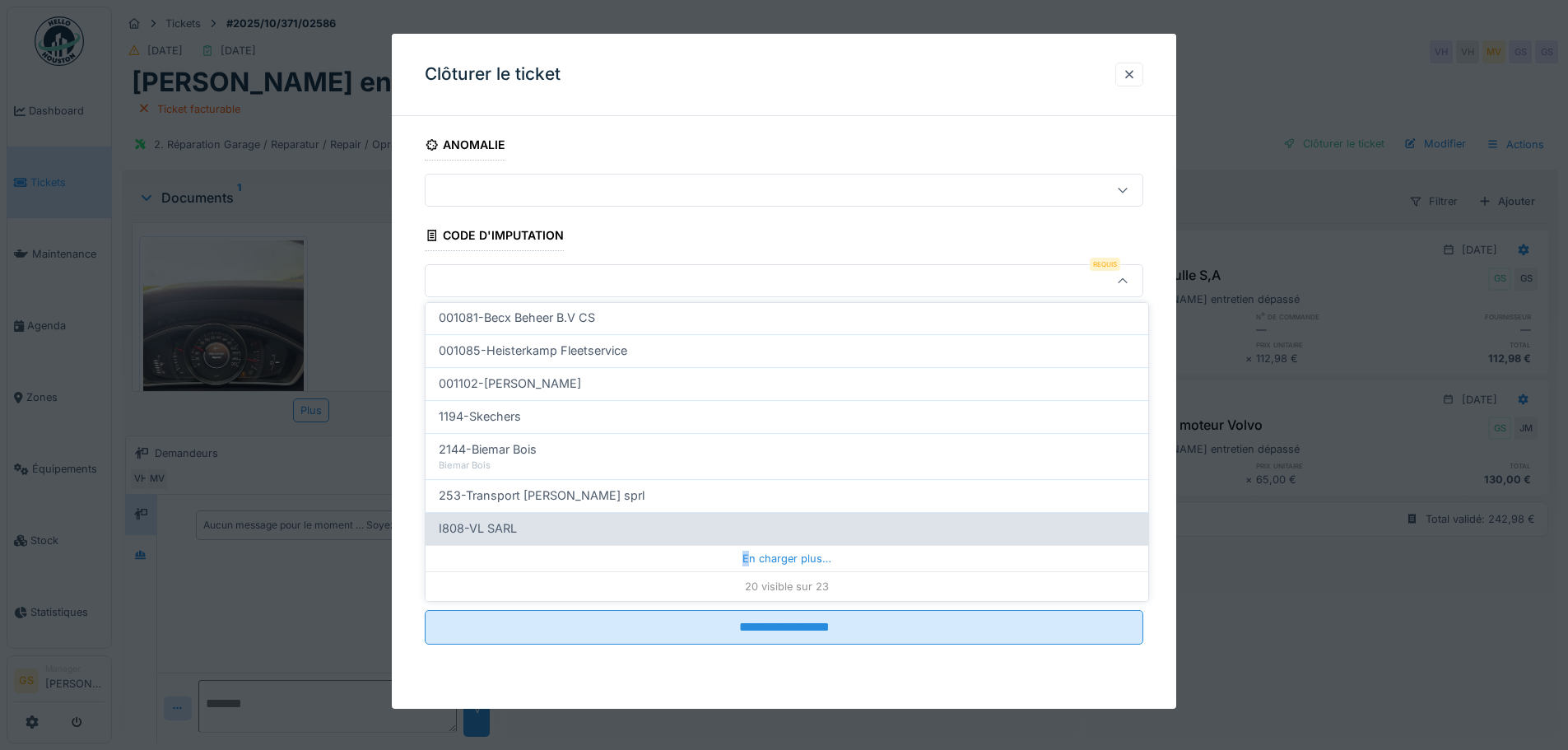
click at [742, 555] on div "En charger plus…" at bounding box center [787, 558] width 723 height 27
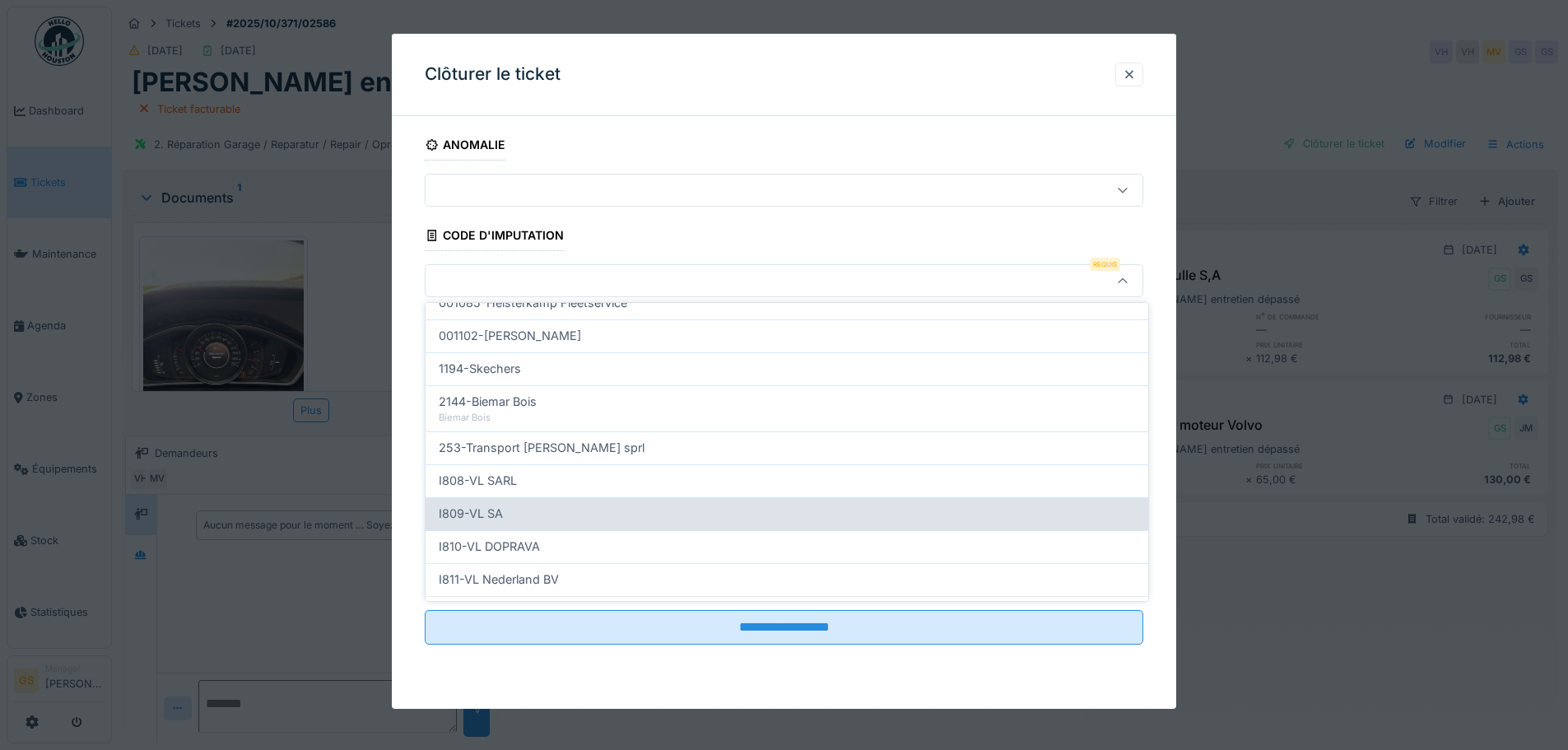
scroll to position [601, 0]
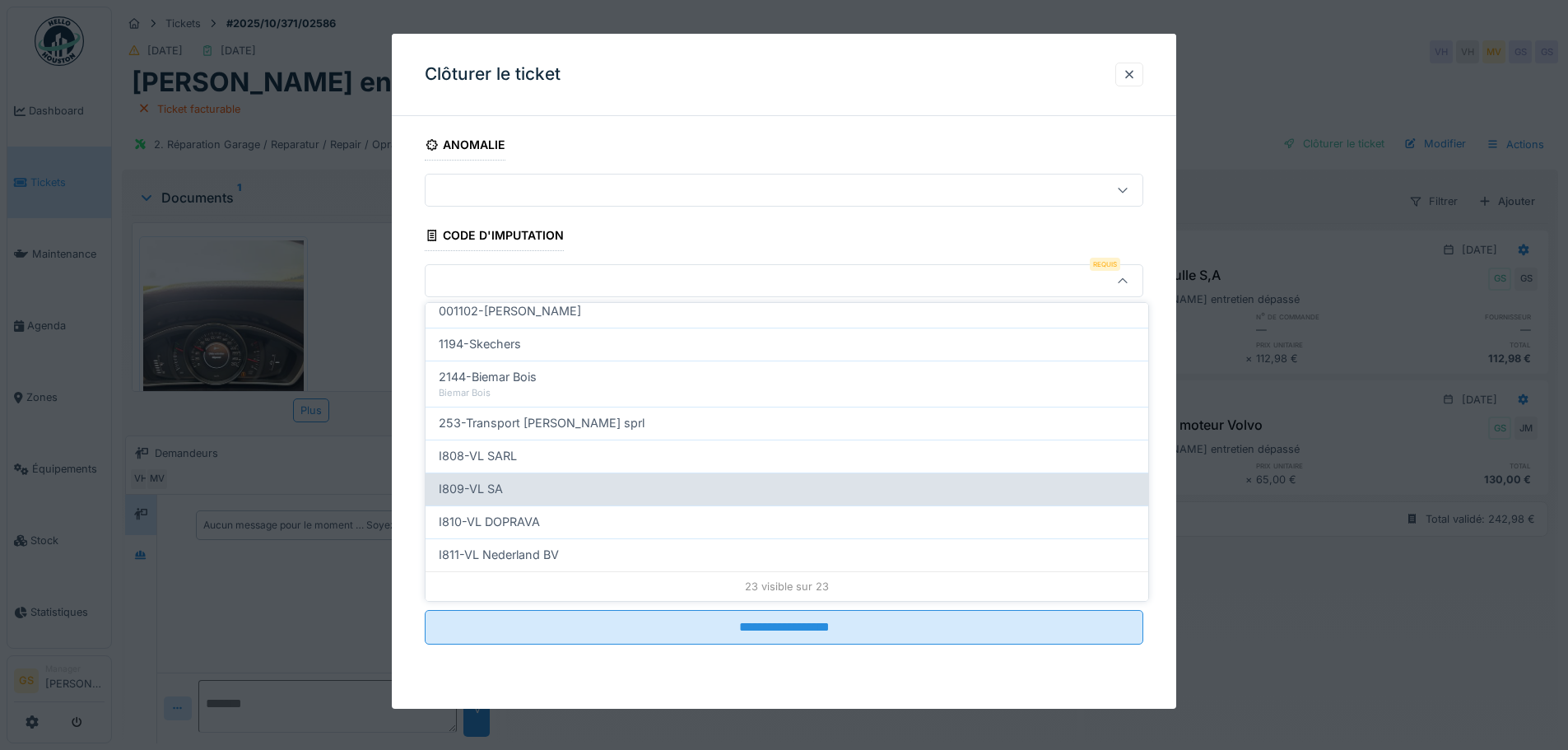
click at [495, 494] on span "I809-VL SA" at bounding box center [471, 489] width 65 height 18
type input "***"
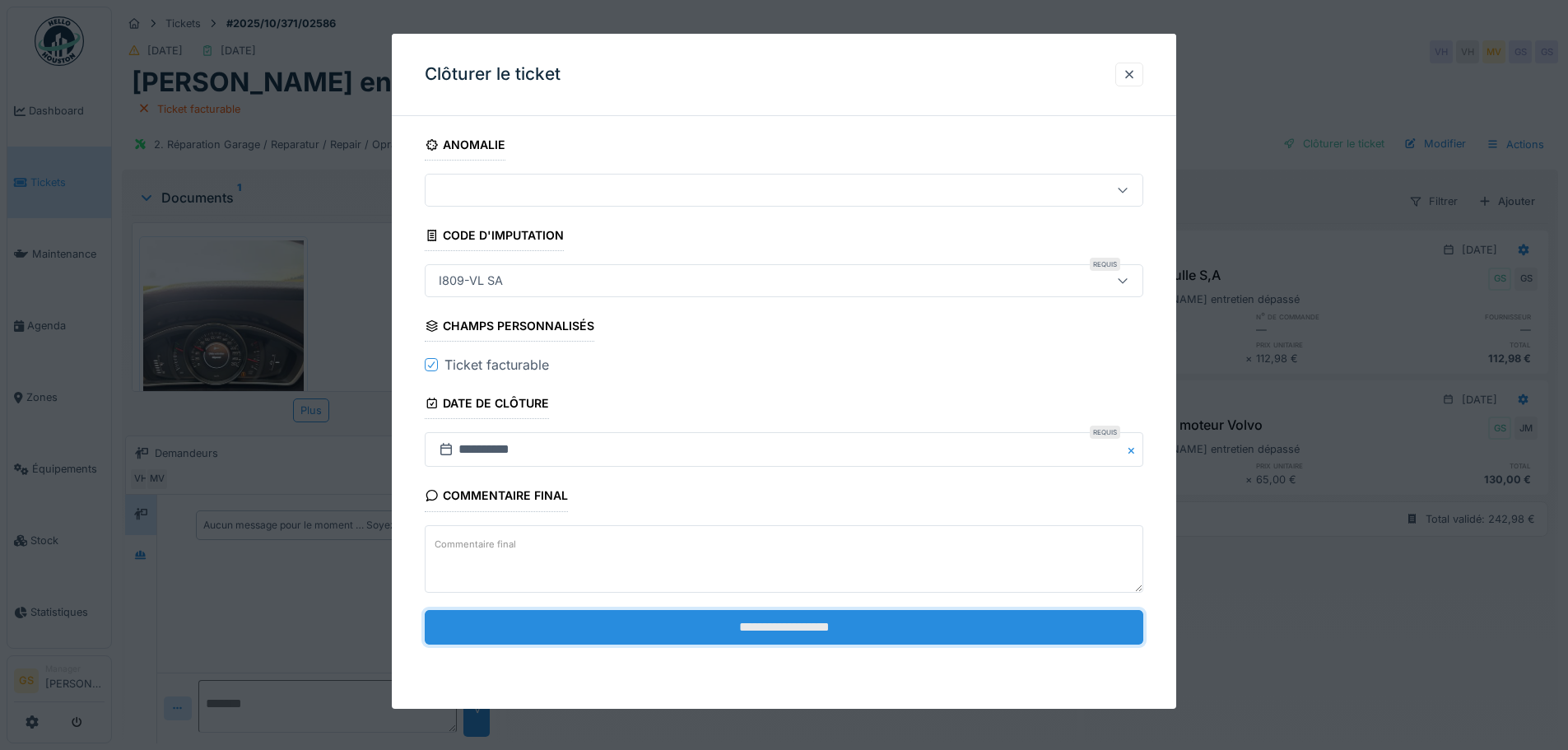
click at [778, 620] on input "**********" at bounding box center [784, 626] width 719 height 34
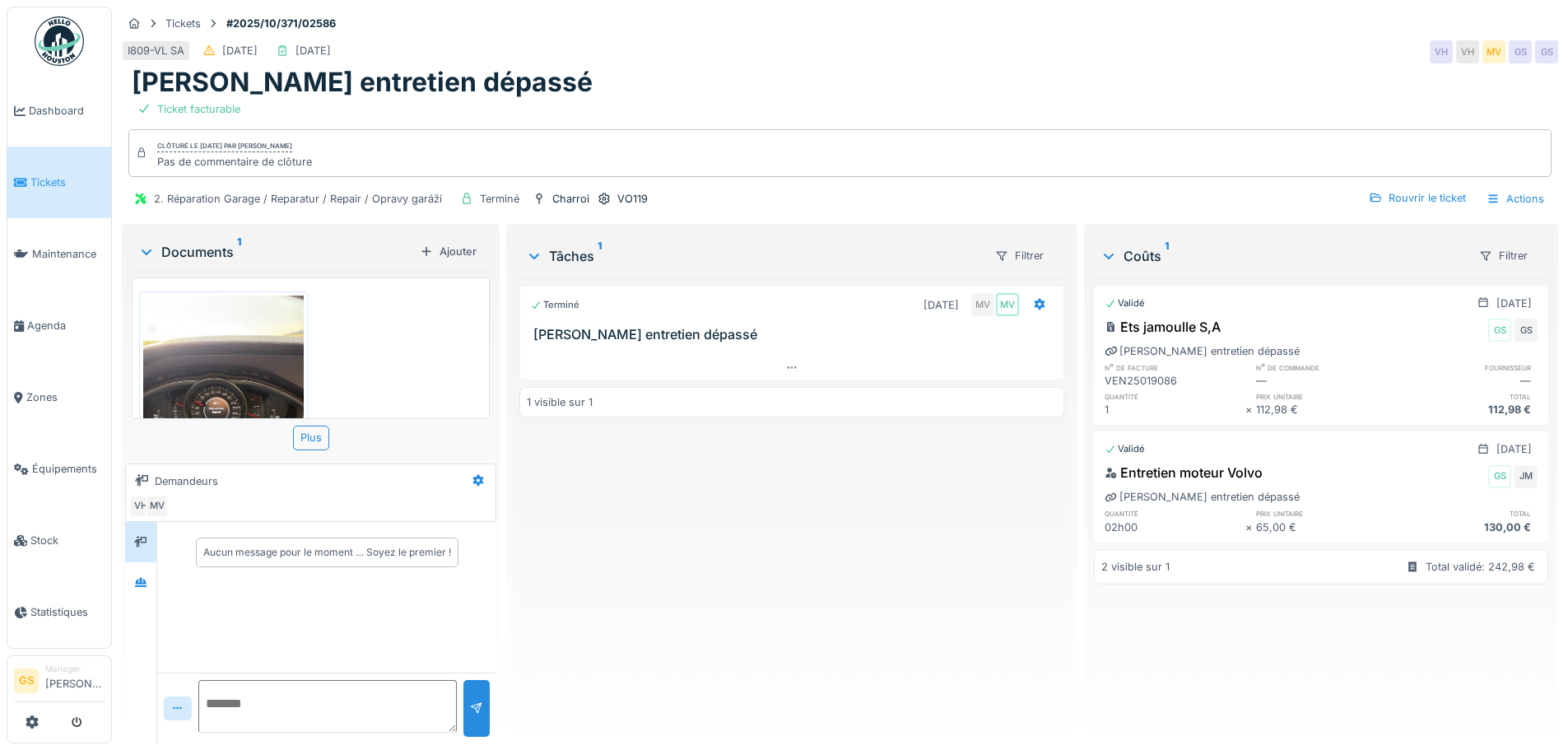
click at [41, 188] on link "Tickets" at bounding box center [59, 183] width 103 height 72
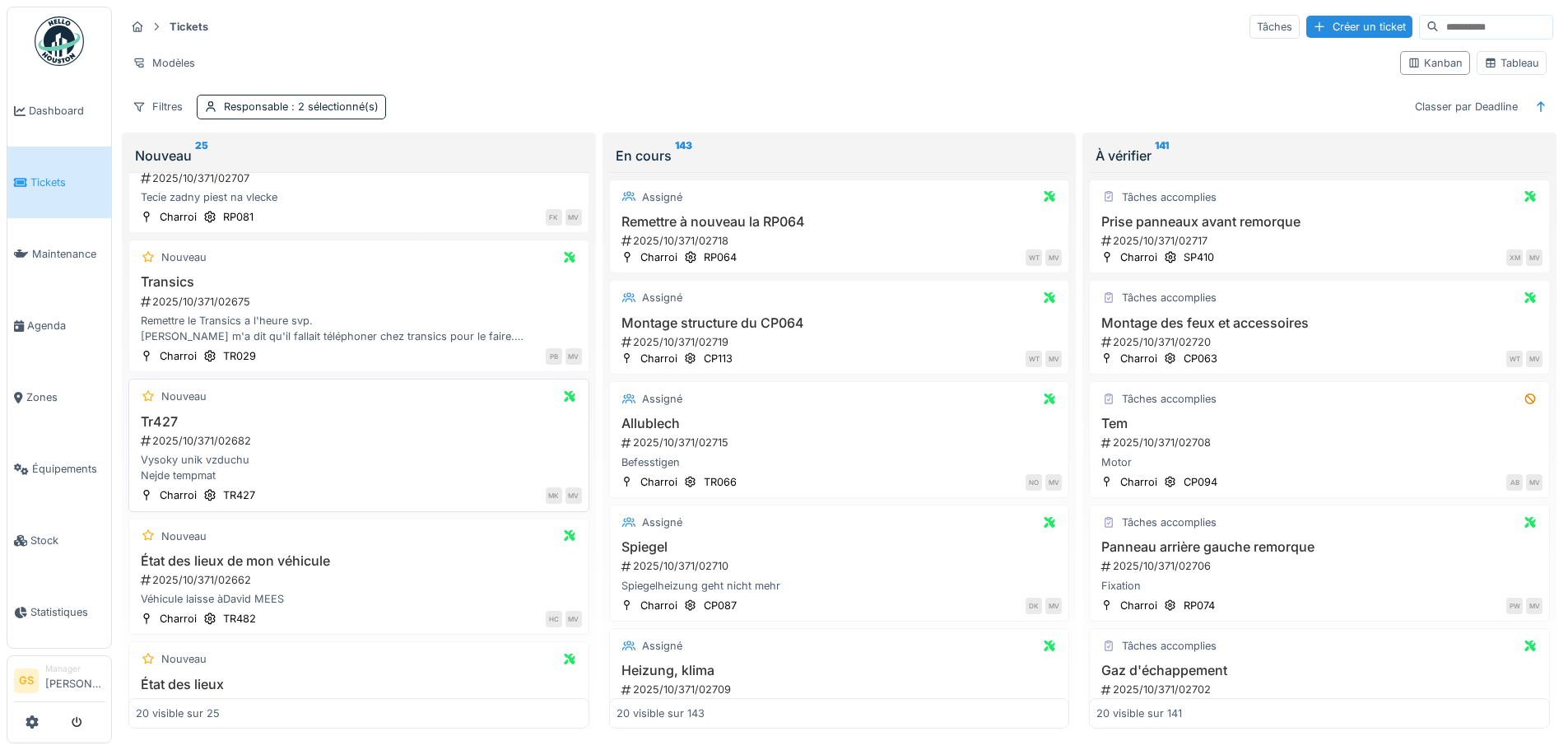
scroll to position [165, 0]
click at [1147, 563] on div "2025/10/371/02706" at bounding box center [1321, 565] width 443 height 16
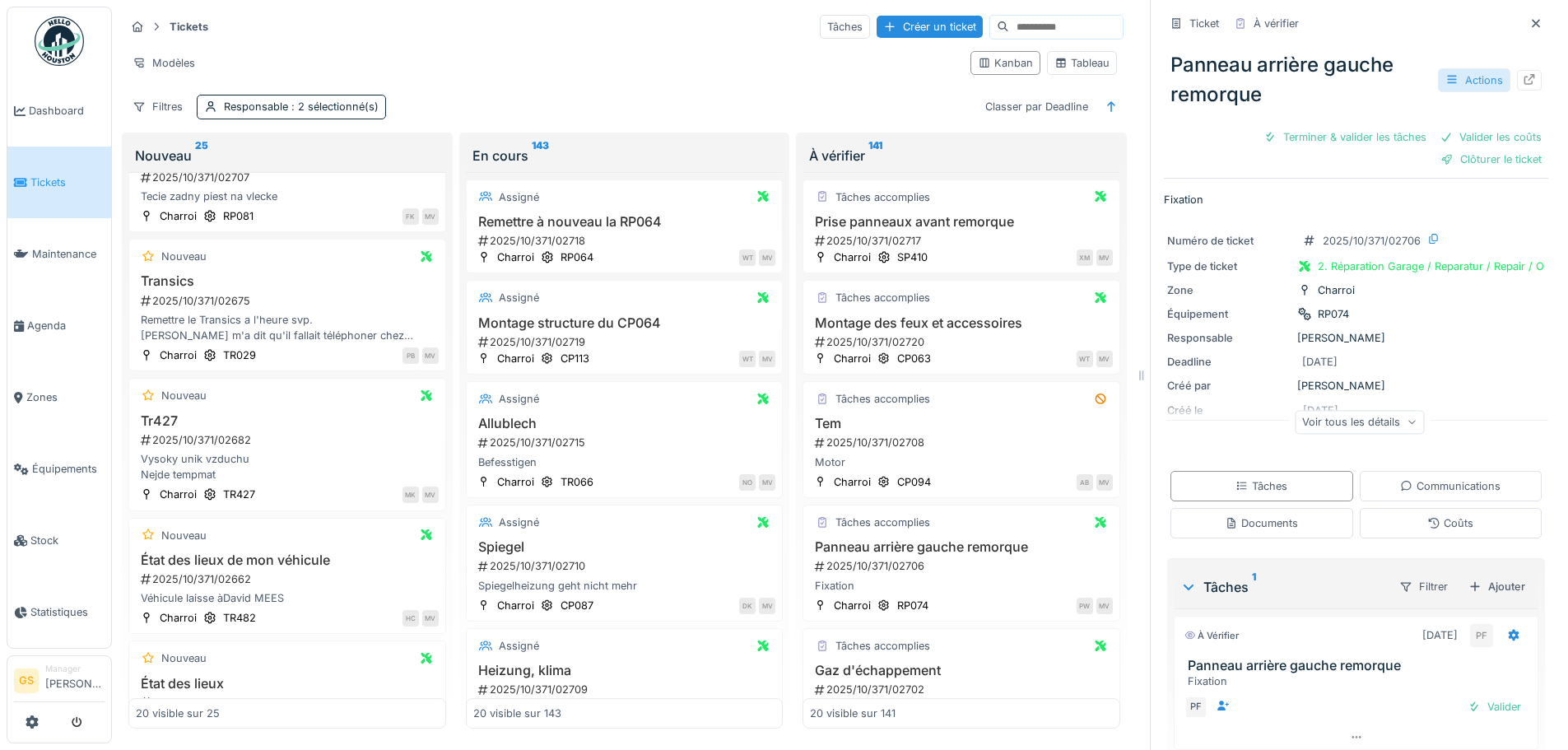
click at [1451, 73] on div "Actions" at bounding box center [1474, 80] width 73 height 24
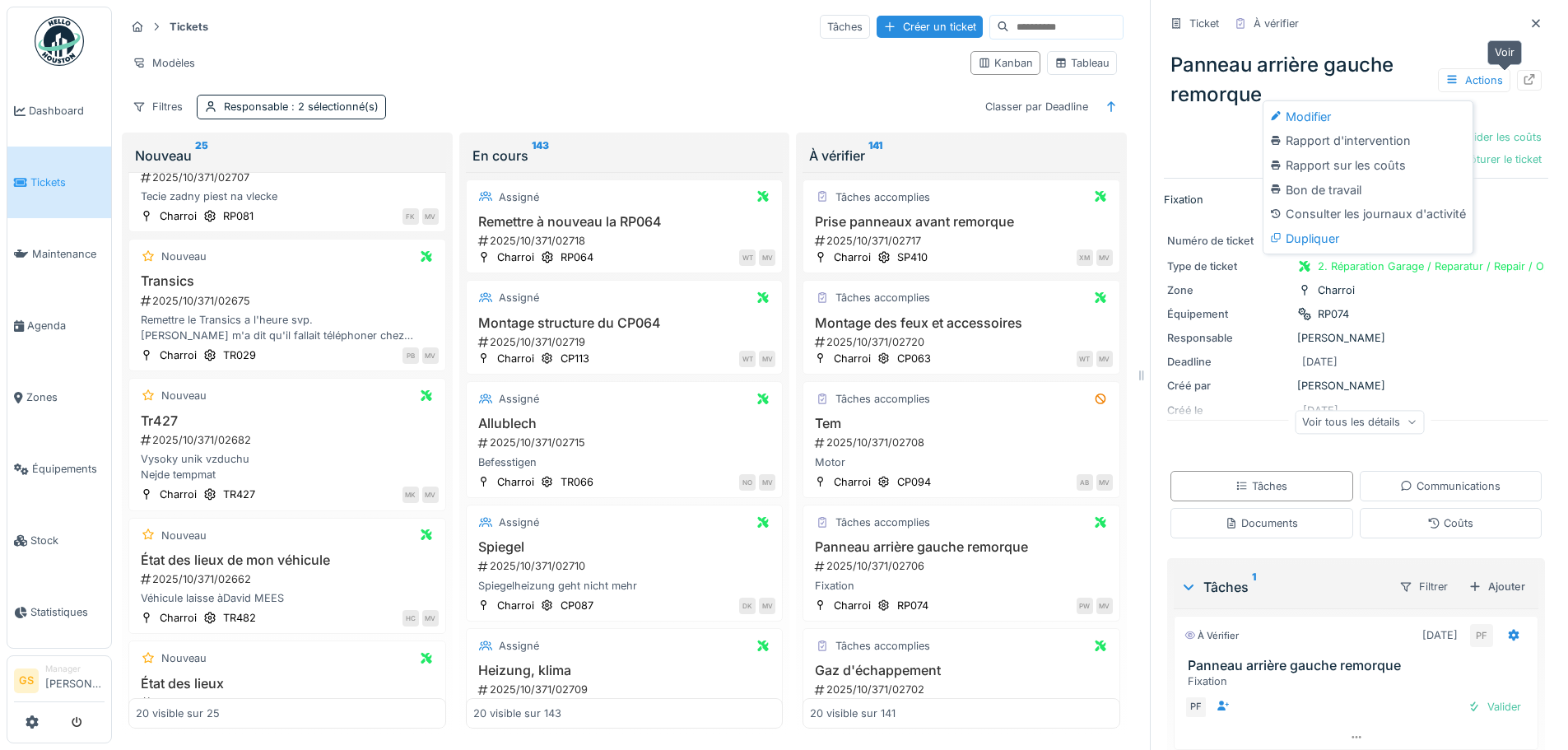
click at [1523, 75] on icon at bounding box center [1529, 79] width 13 height 11
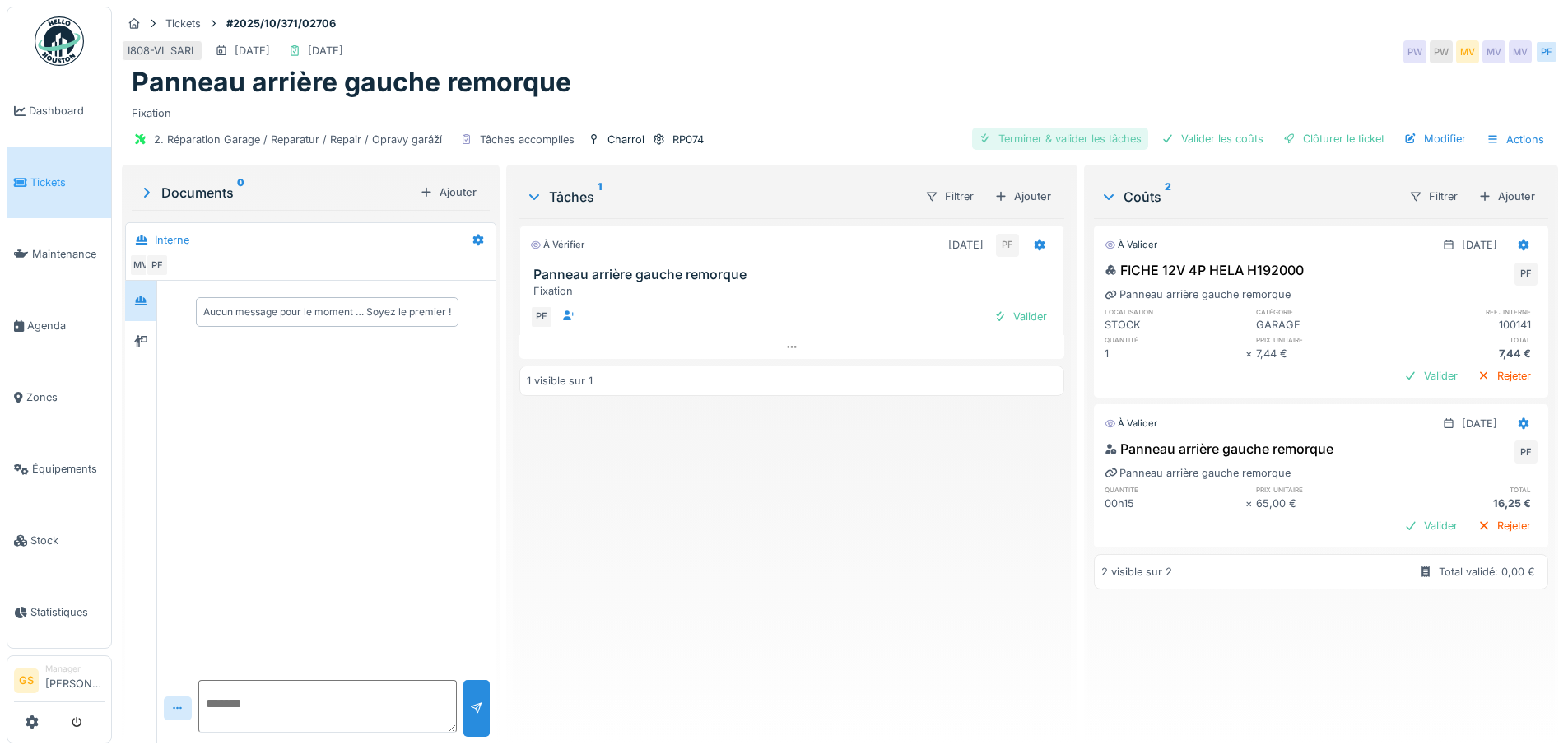
click at [1076, 137] on div "Terminer & valider les tâches" at bounding box center [1060, 138] width 176 height 22
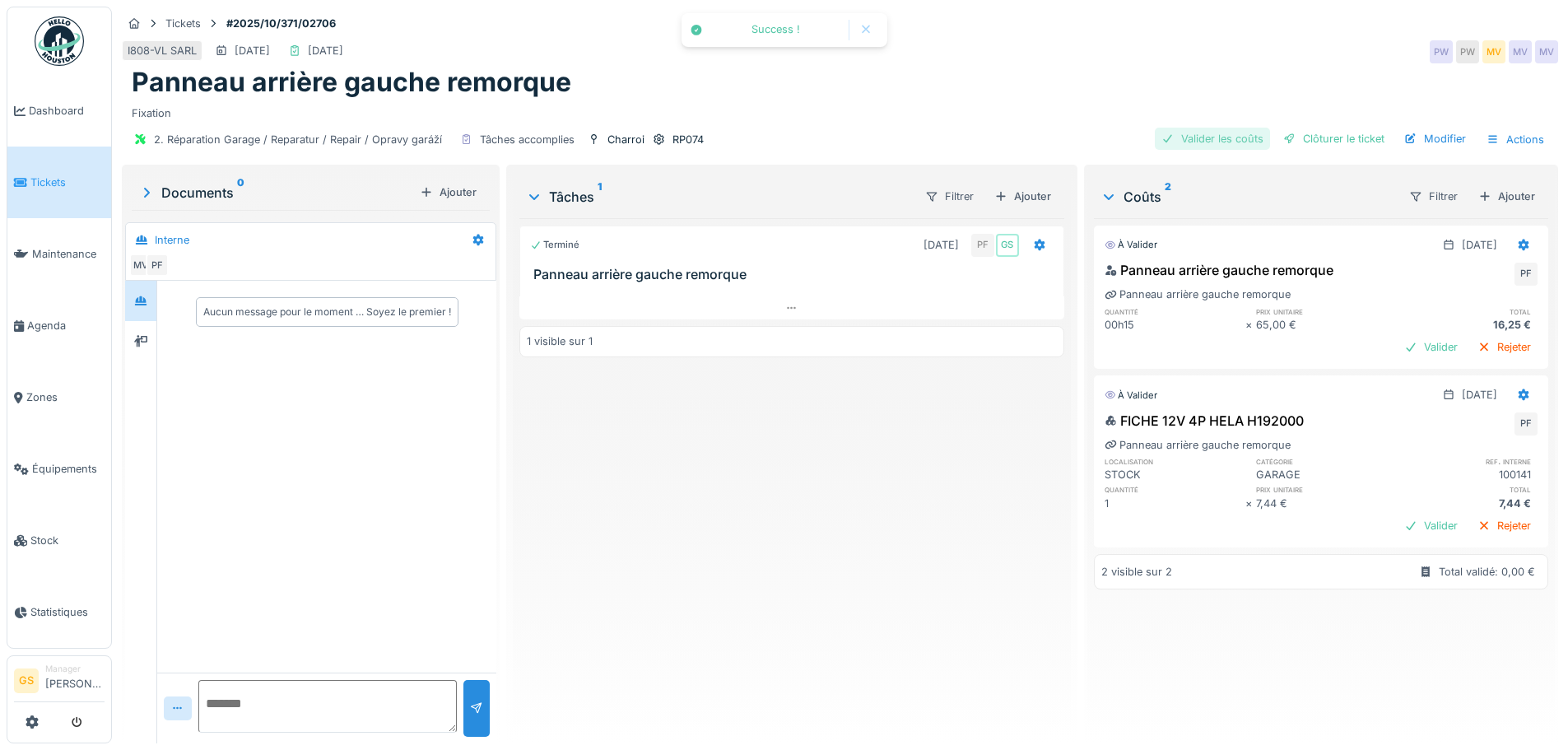
click at [1195, 139] on div "Valider les coûts" at bounding box center [1212, 138] width 115 height 22
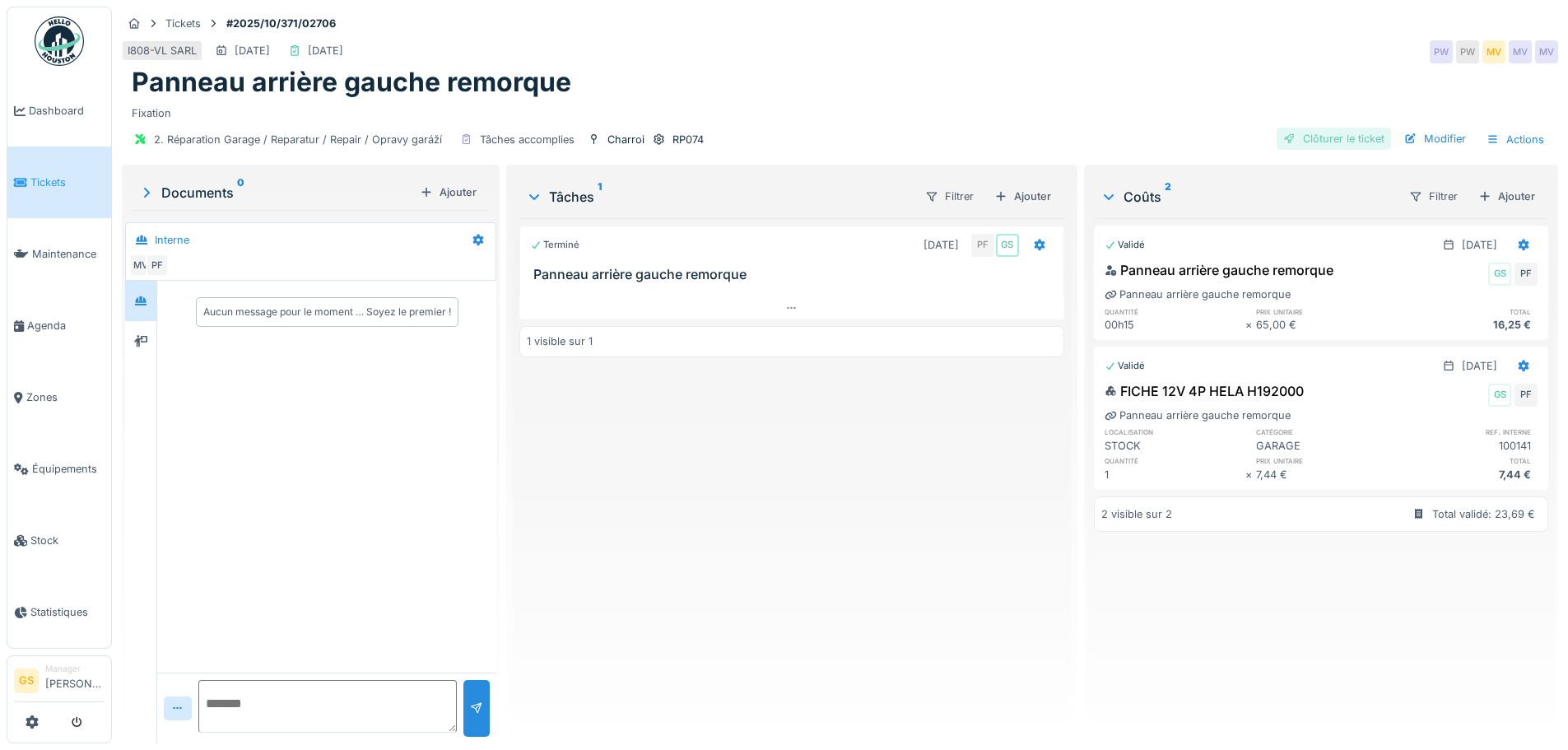
click at [1324, 138] on div "Clôturer le ticket" at bounding box center [1334, 138] width 114 height 22
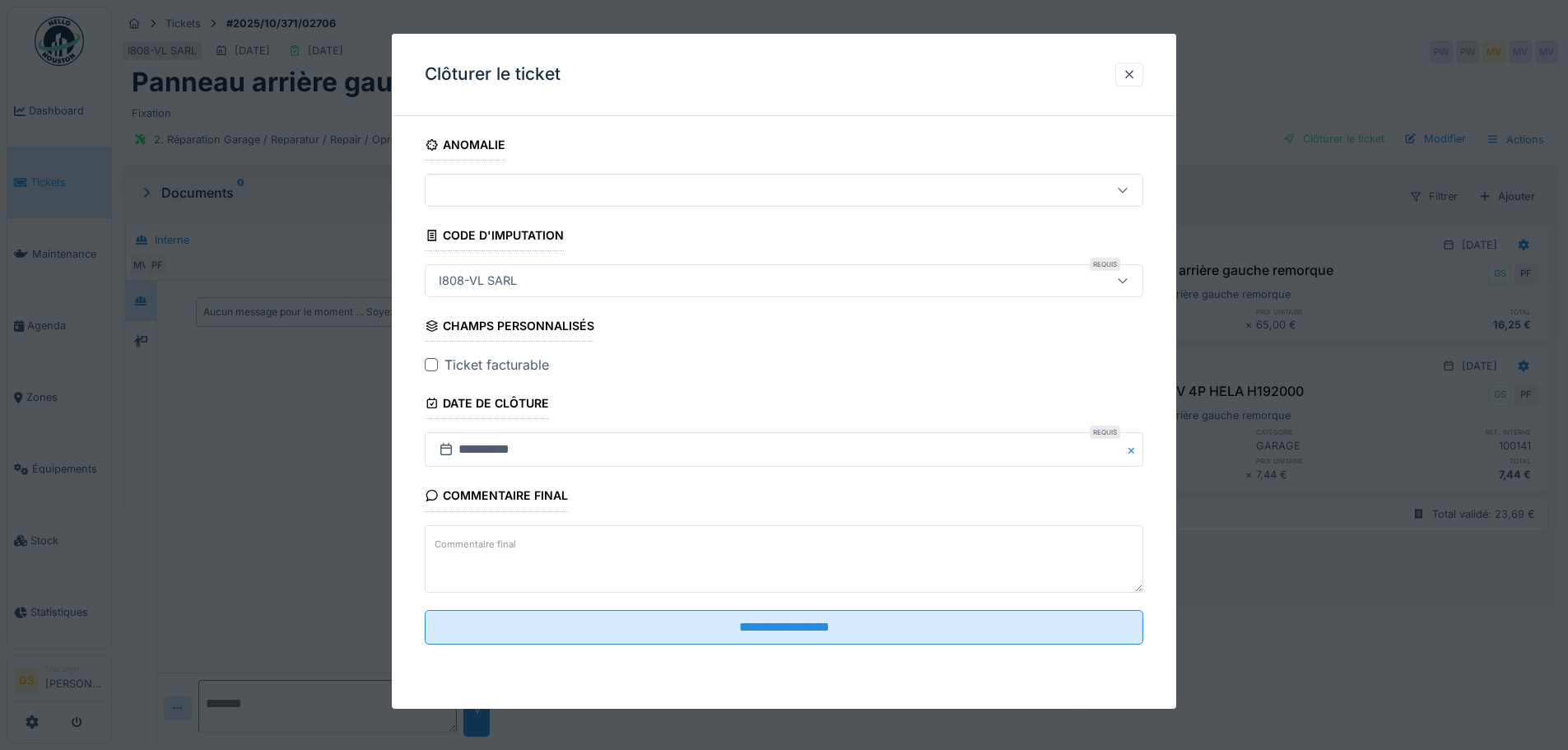
click at [436, 365] on div at bounding box center [432, 364] width 13 height 13
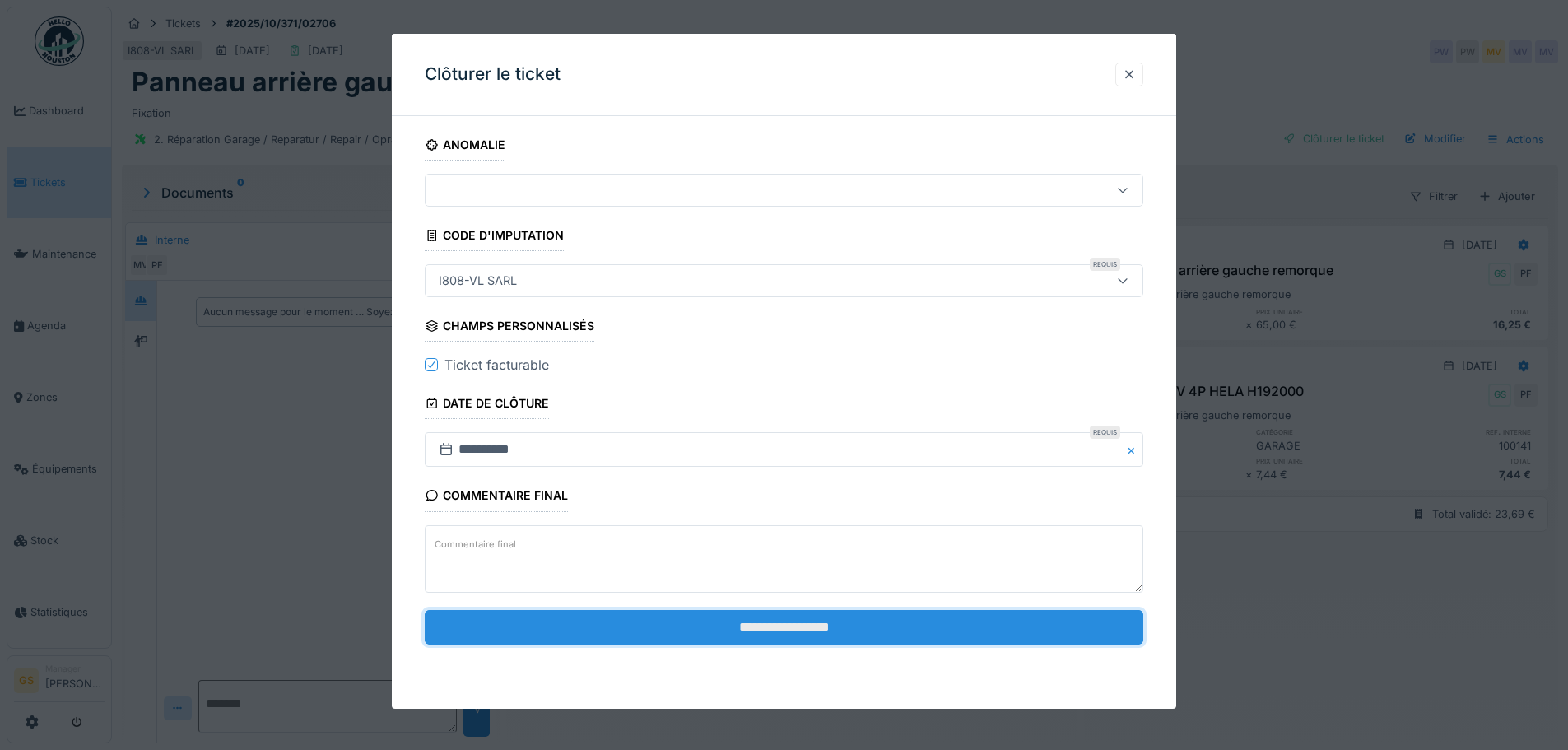
click at [673, 630] on input "**********" at bounding box center [784, 626] width 719 height 34
